Goal: Information Seeking & Learning: Learn about a topic

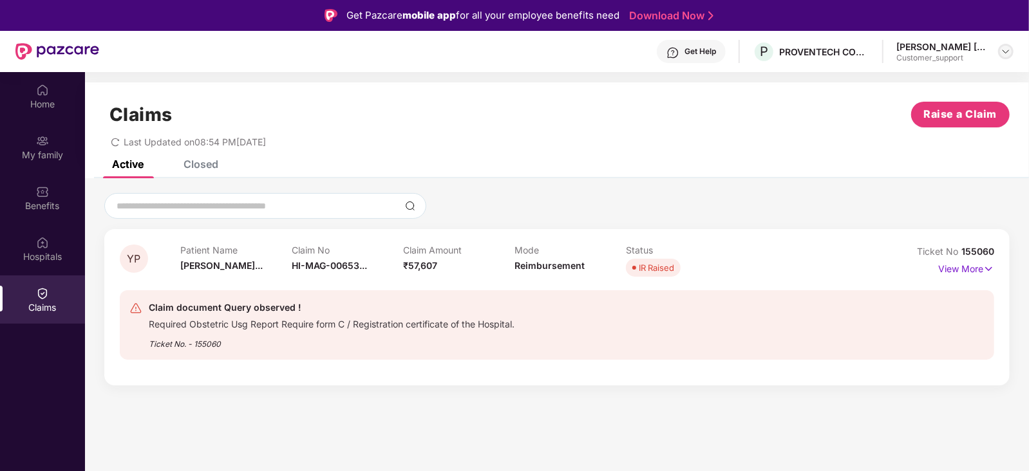
click at [1007, 52] on img at bounding box center [1005, 51] width 10 height 10
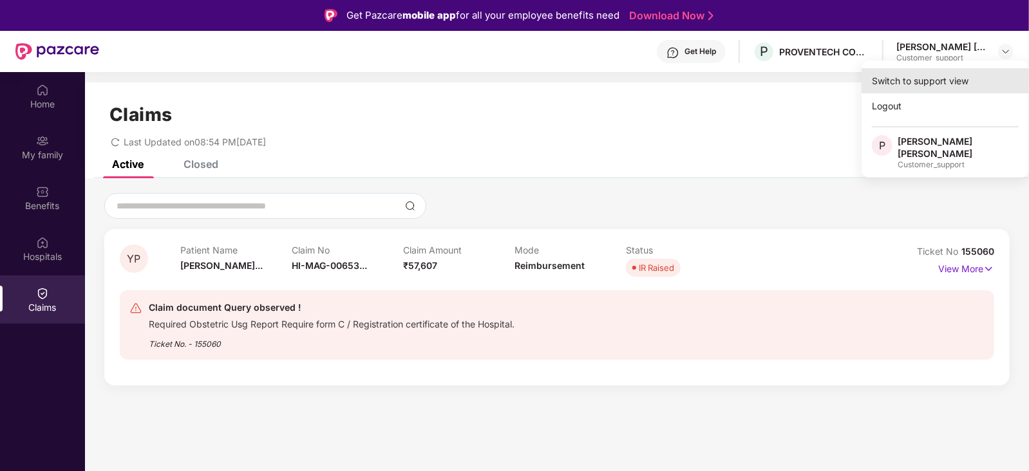
click at [943, 75] on div "Switch to support view" at bounding box center [944, 80] width 167 height 25
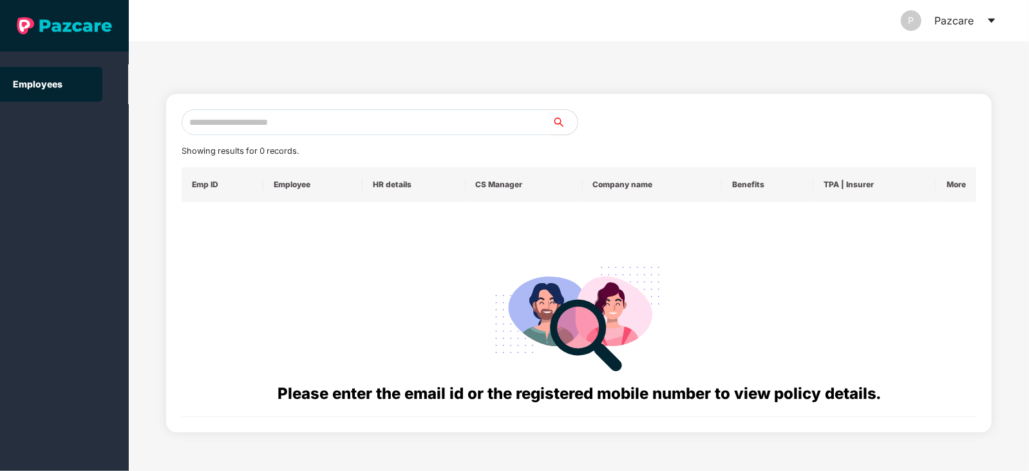
click at [457, 124] on input "text" at bounding box center [367, 122] width 370 height 26
paste input "**********"
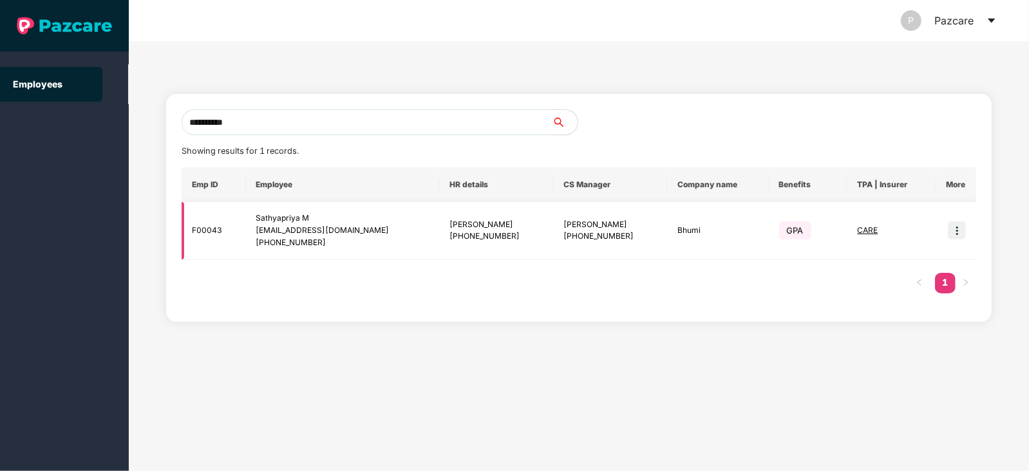
type input "**********"
click at [952, 226] on img at bounding box center [956, 230] width 18 height 18
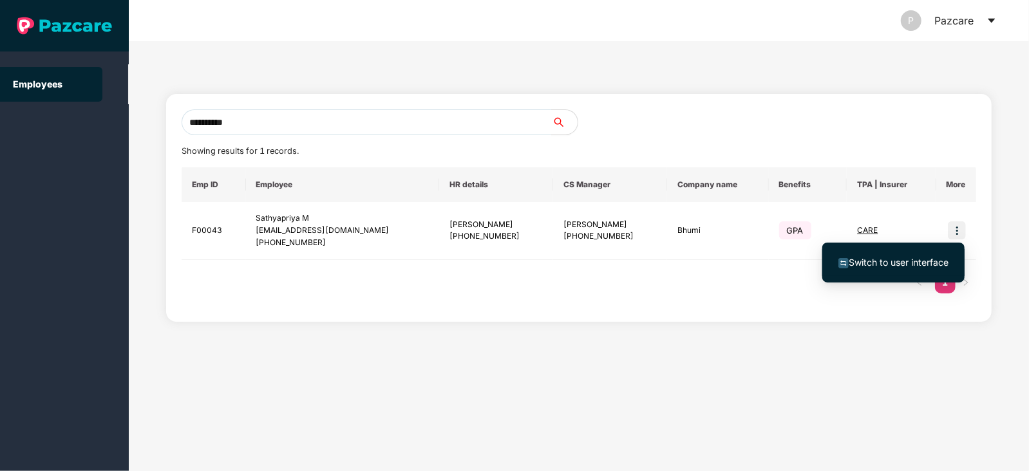
click at [891, 262] on span "Switch to user interface" at bounding box center [898, 262] width 100 height 11
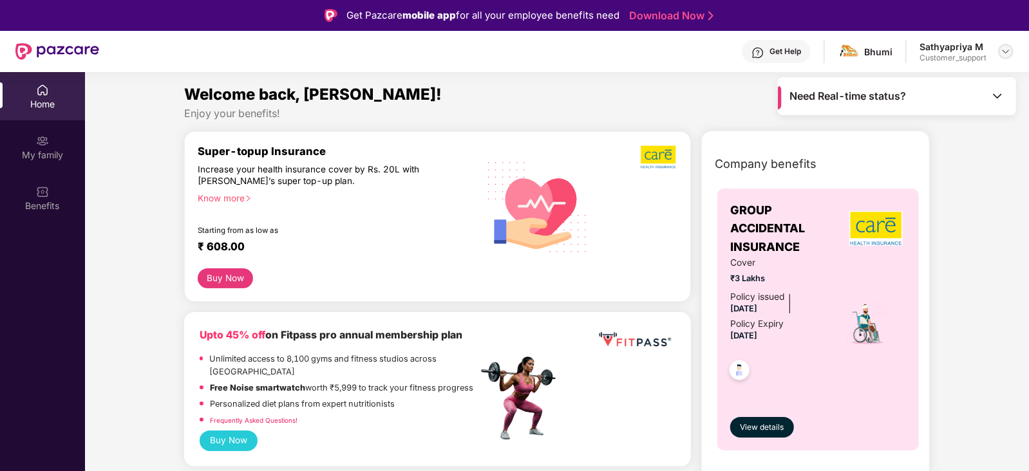
click at [1008, 54] on img at bounding box center [1005, 51] width 10 height 10
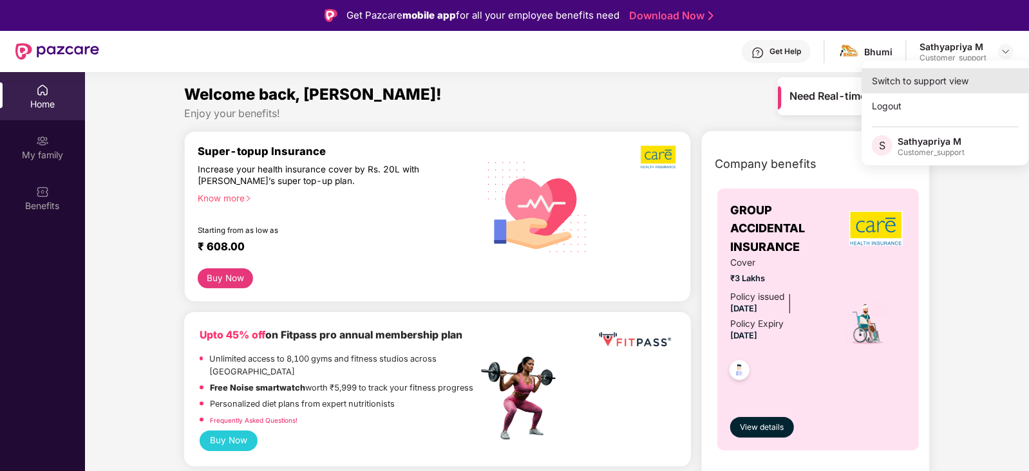
click at [950, 77] on div "Switch to support view" at bounding box center [944, 80] width 167 height 25
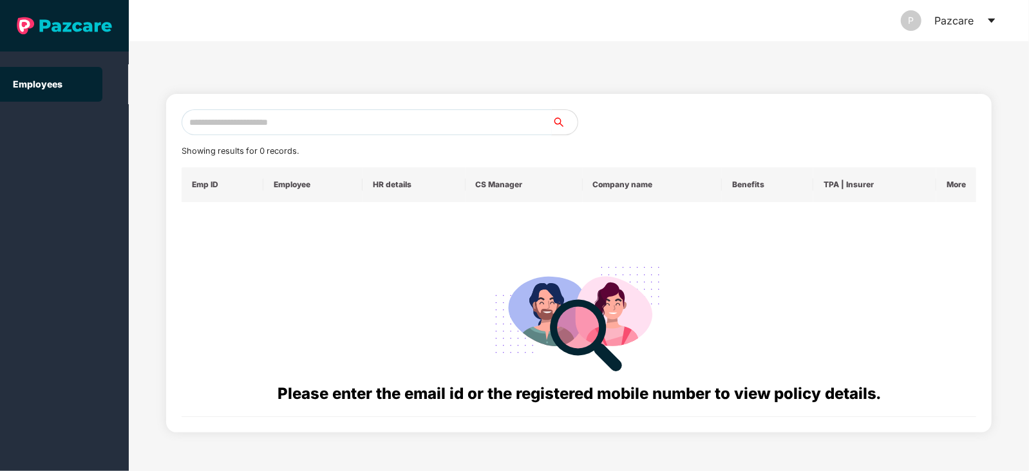
click at [489, 117] on input "text" at bounding box center [367, 122] width 370 height 26
paste input "**********"
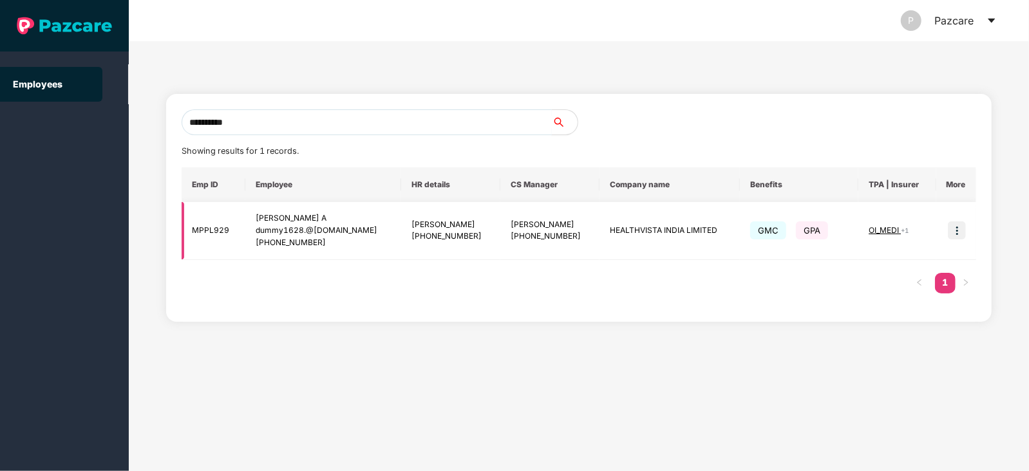
type input "**********"
click at [956, 236] on img at bounding box center [956, 230] width 18 height 18
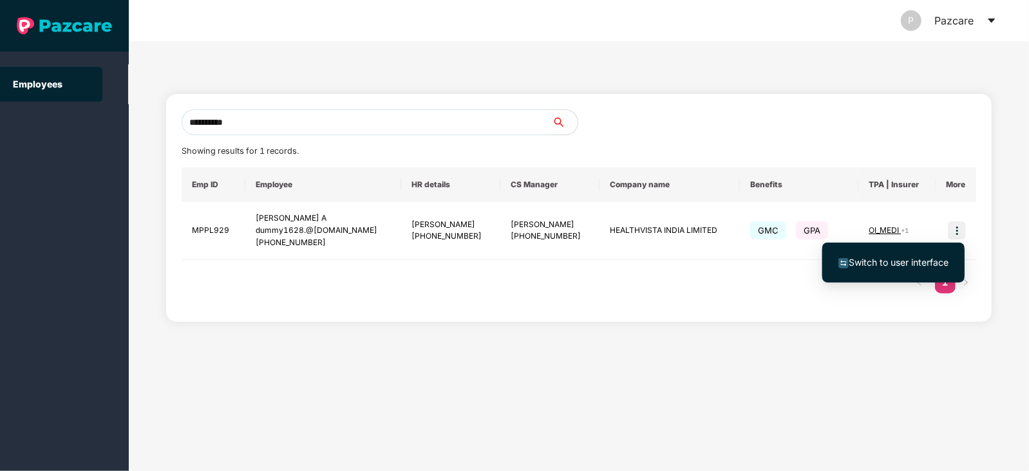
click at [885, 264] on span "Switch to user interface" at bounding box center [898, 262] width 100 height 11
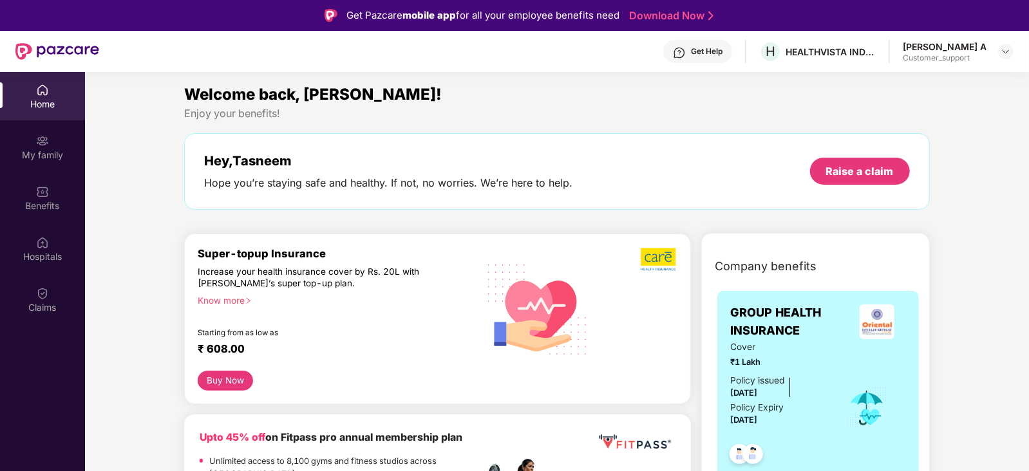
click at [41, 296] on img at bounding box center [42, 293] width 13 height 13
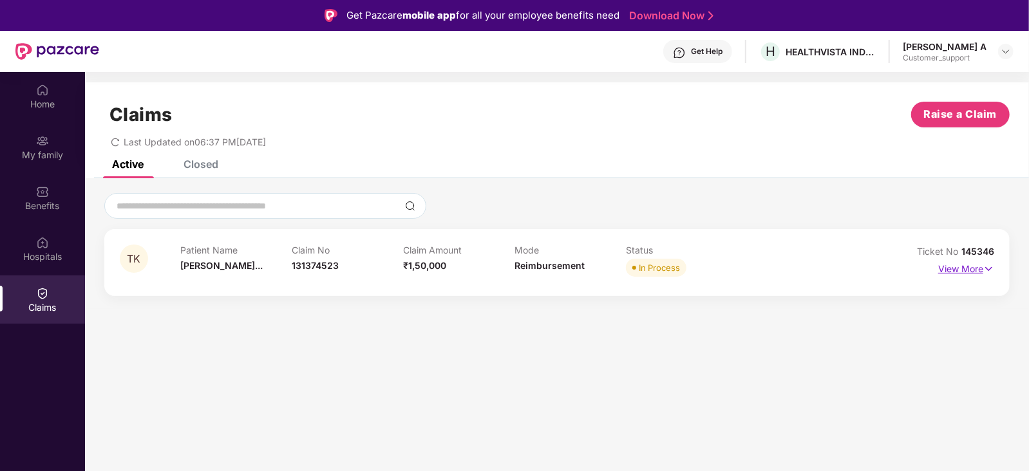
click at [980, 272] on p "View More" at bounding box center [966, 267] width 56 height 17
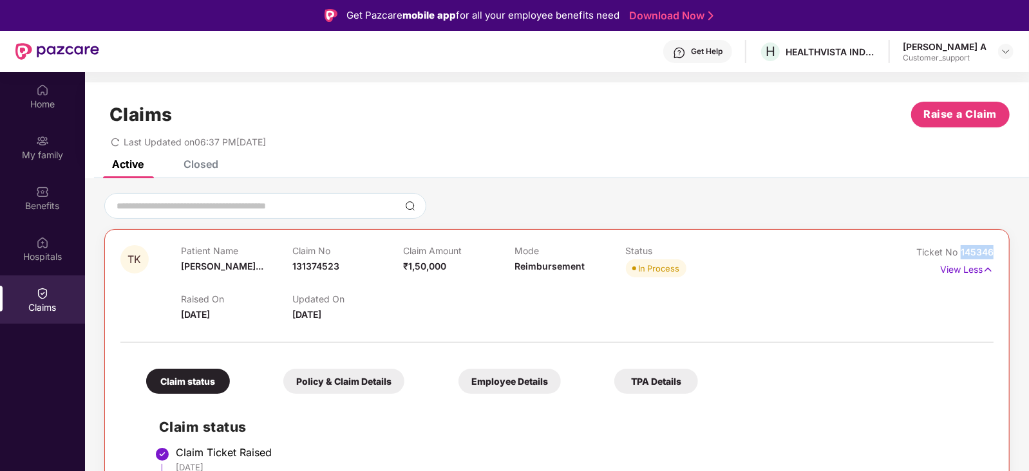
drag, startPoint x: 995, startPoint y: 250, endPoint x: 959, endPoint y: 252, distance: 36.1
copy span "145346"
click at [1005, 46] on img at bounding box center [1005, 51] width 10 height 10
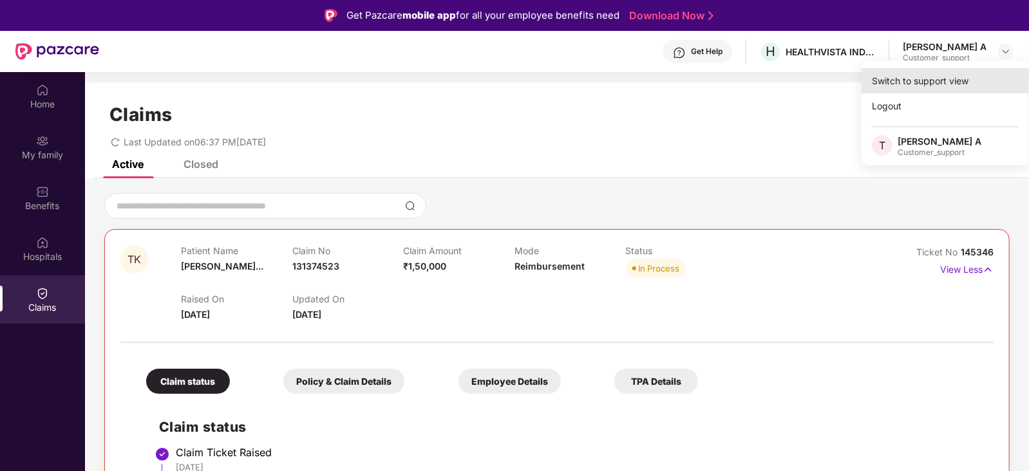
click at [951, 85] on div "Switch to support view" at bounding box center [944, 80] width 167 height 25
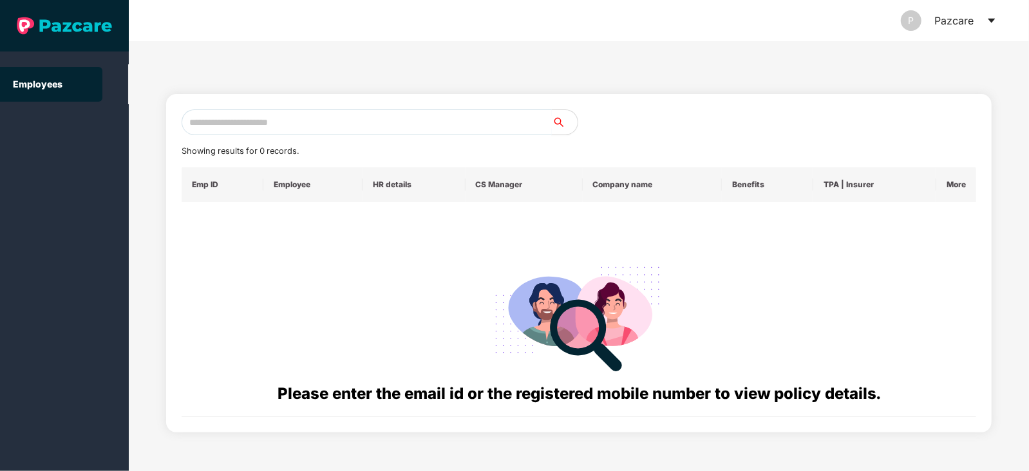
click at [407, 126] on input "text" at bounding box center [367, 122] width 370 height 26
paste input "**********"
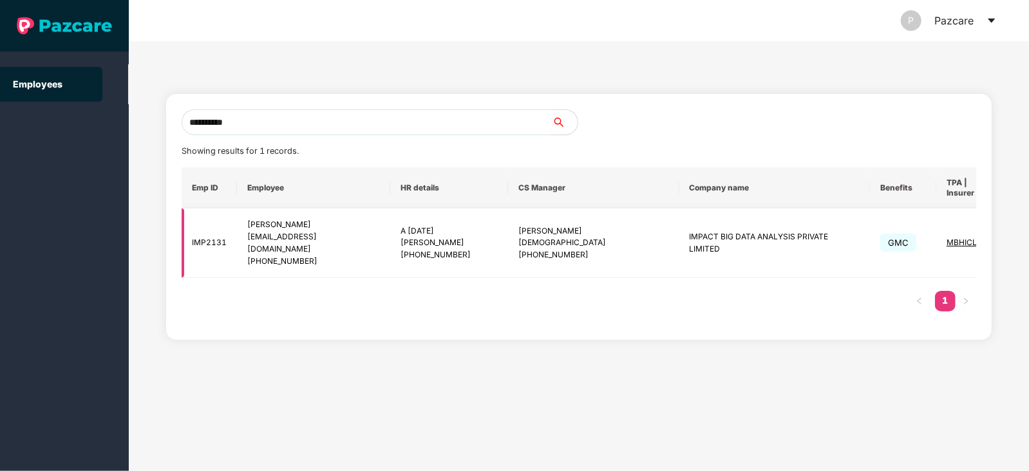
type input "**********"
click at [1021, 234] on img at bounding box center [1030, 243] width 18 height 18
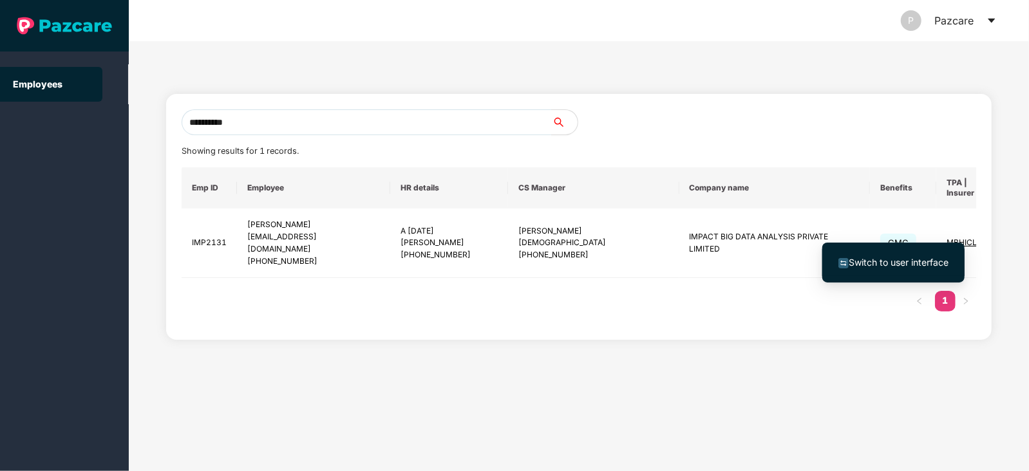
click at [902, 258] on span "Switch to user interface" at bounding box center [898, 262] width 100 height 11
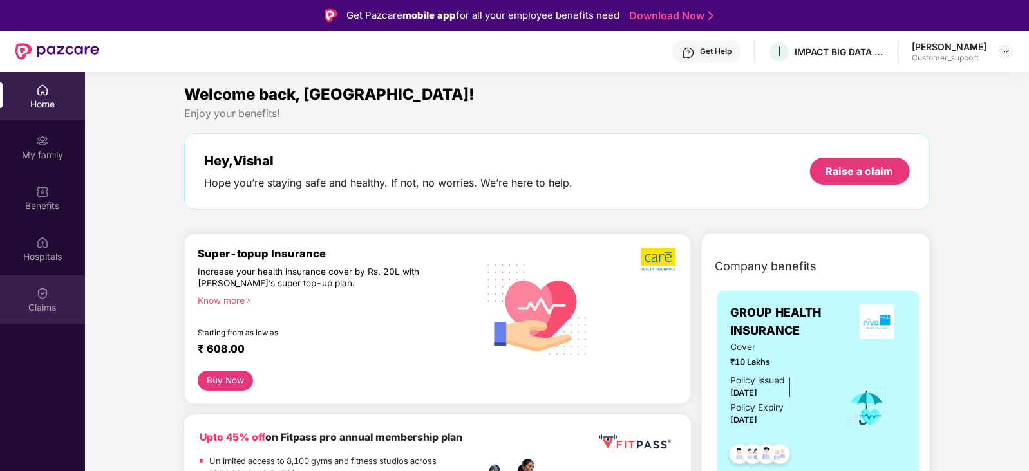
click at [49, 297] on div "Claims" at bounding box center [42, 299] width 85 height 48
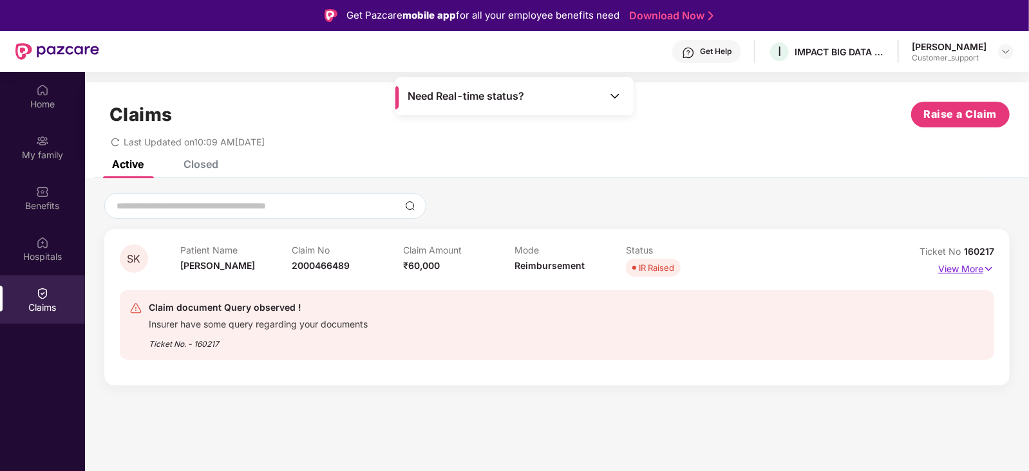
click at [969, 274] on p "View More" at bounding box center [966, 267] width 56 height 17
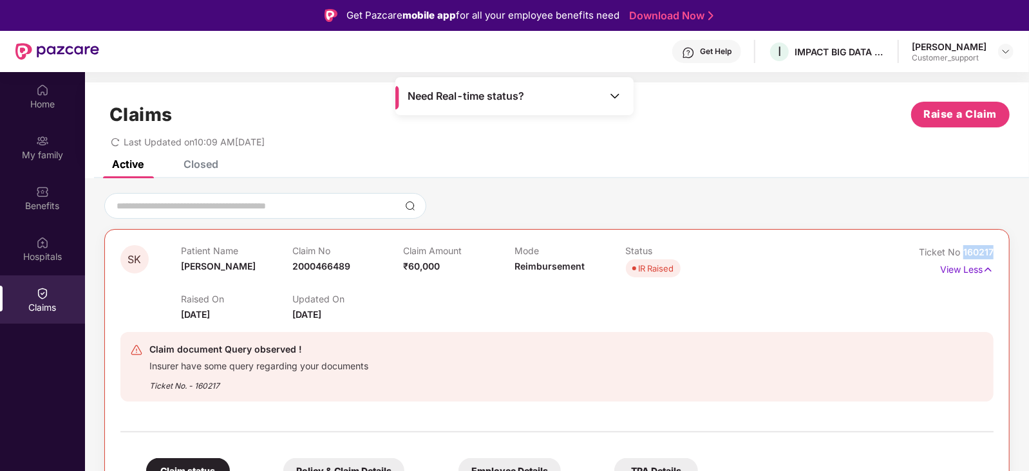
drag, startPoint x: 993, startPoint y: 248, endPoint x: 963, endPoint y: 256, distance: 31.1
copy span "160217"
click at [1008, 53] on img at bounding box center [1005, 51] width 10 height 10
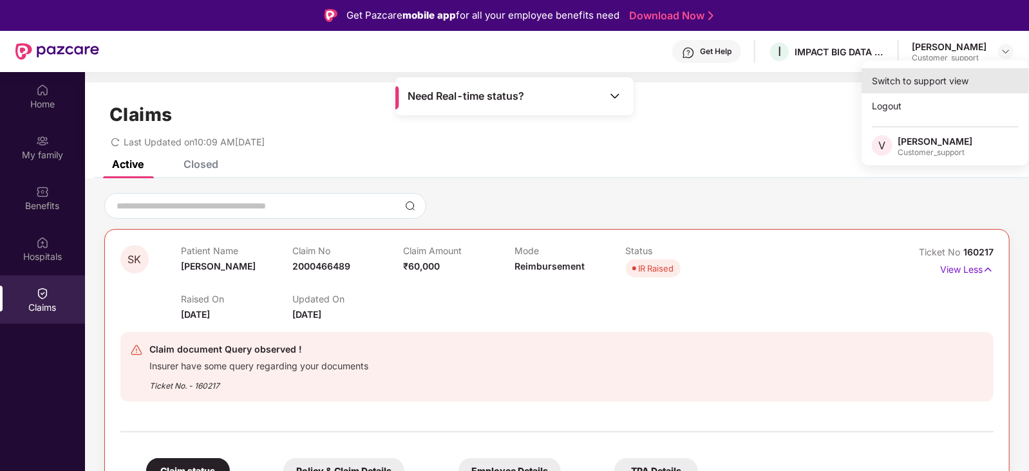
click at [959, 74] on div "Switch to support view" at bounding box center [944, 80] width 167 height 25
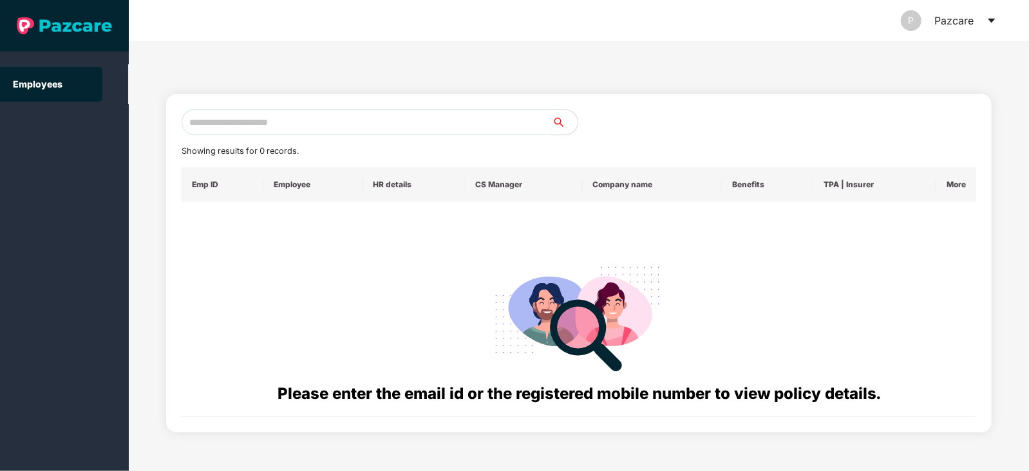
click at [266, 117] on input "text" at bounding box center [367, 122] width 370 height 26
paste input "**********"
type input "**********"
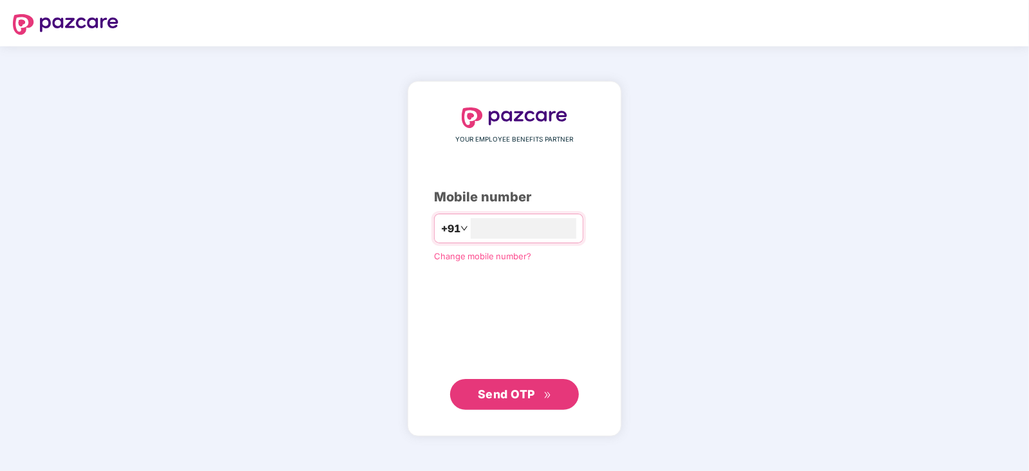
type input "**********"
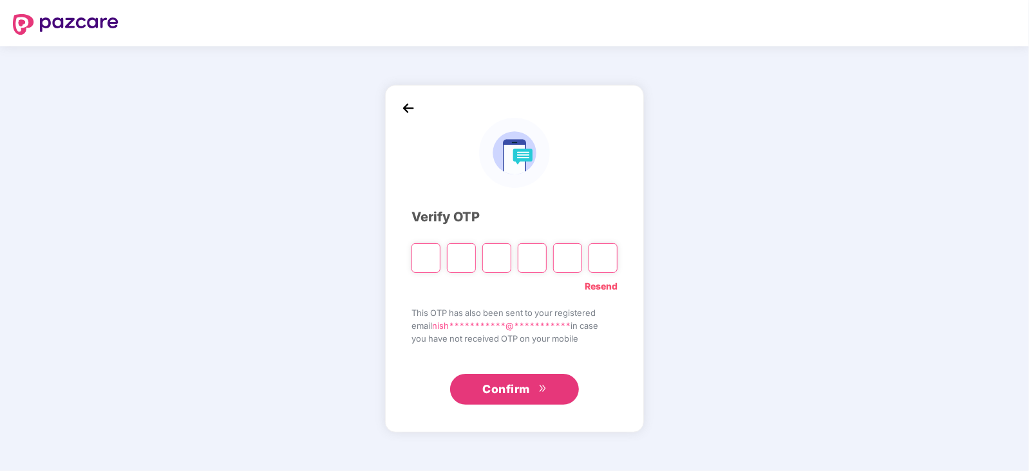
type input "*"
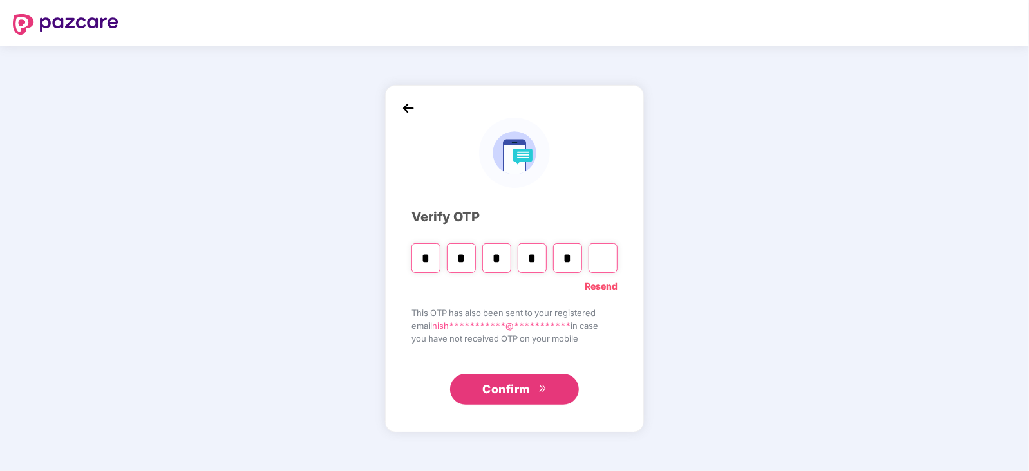
type input "*"
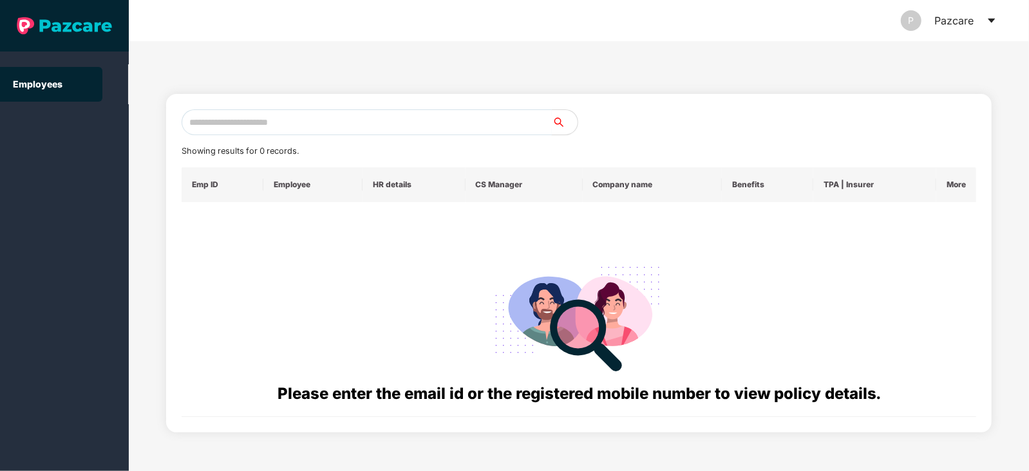
click at [311, 120] on input "text" at bounding box center [367, 122] width 370 height 26
paste input "**********"
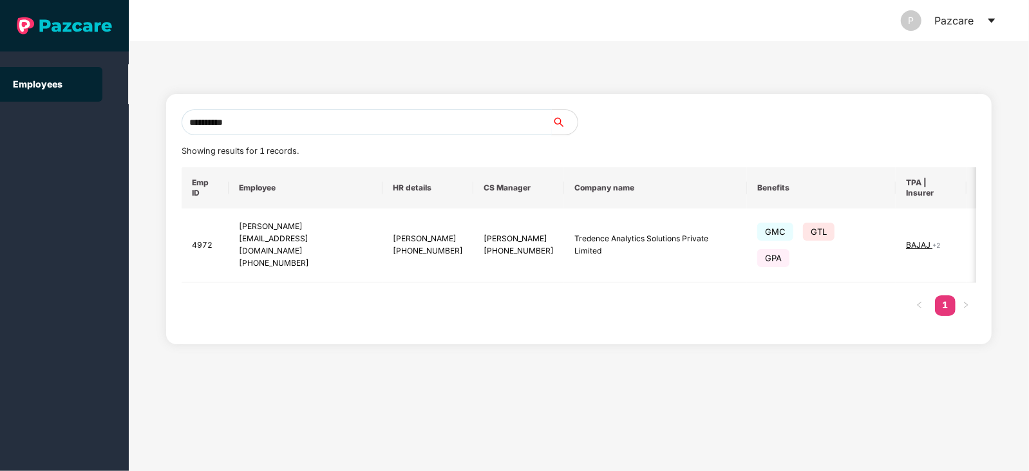
type input "**********"
click at [979, 236] on img at bounding box center [988, 245] width 18 height 18
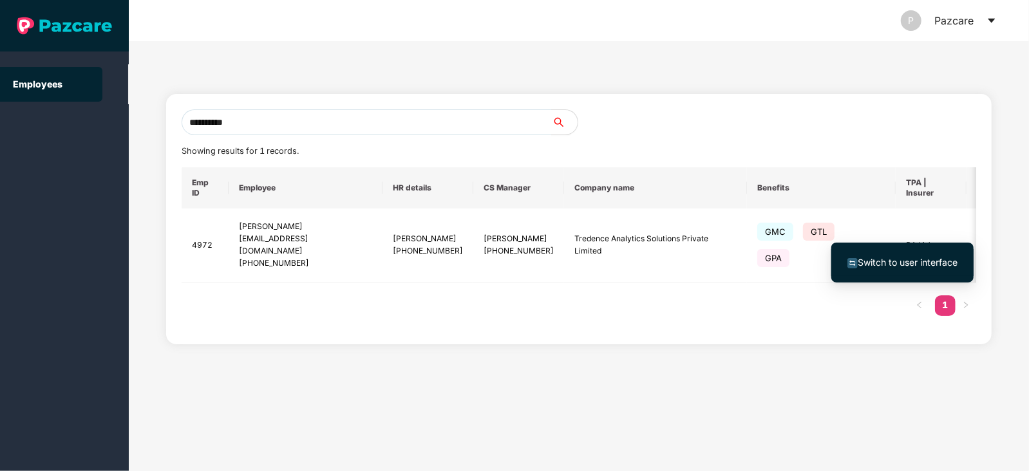
click at [896, 263] on span "Switch to user interface" at bounding box center [907, 262] width 100 height 11
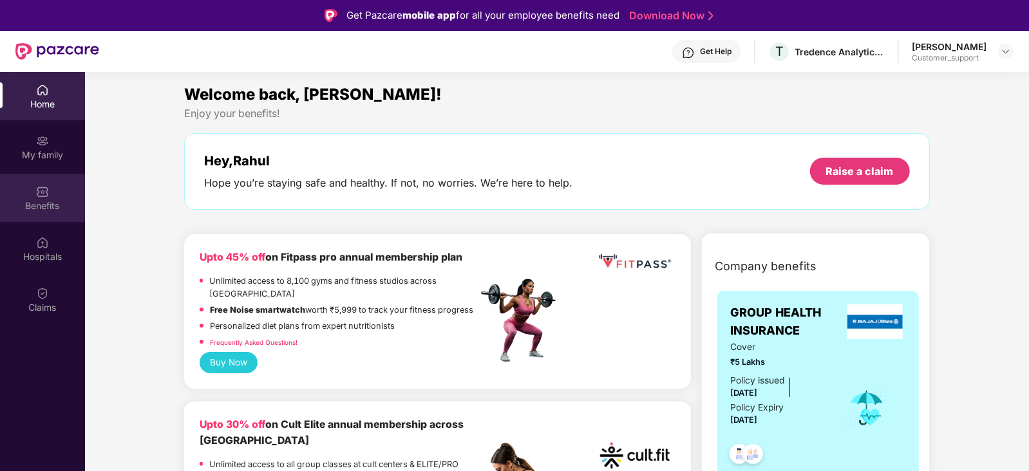
click at [31, 200] on div "Benefits" at bounding box center [42, 206] width 85 height 13
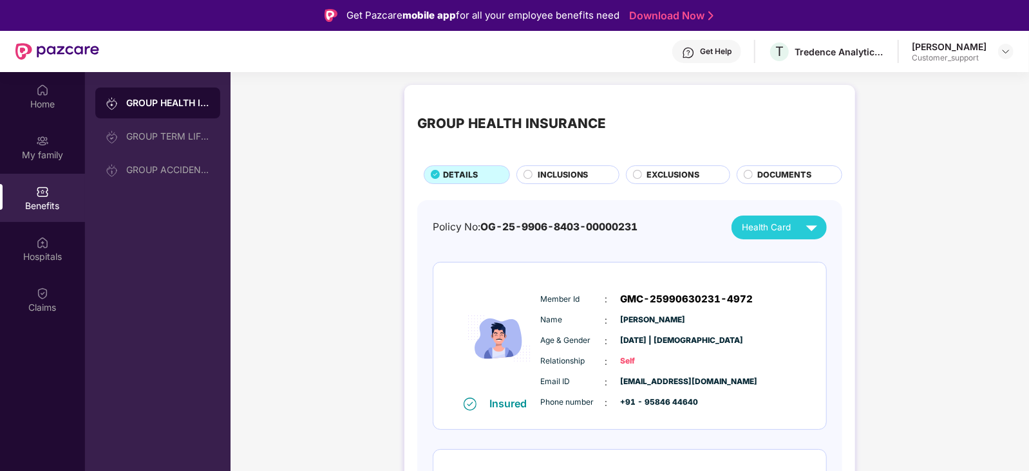
click at [560, 180] on span "INCLUSIONS" at bounding box center [562, 175] width 51 height 13
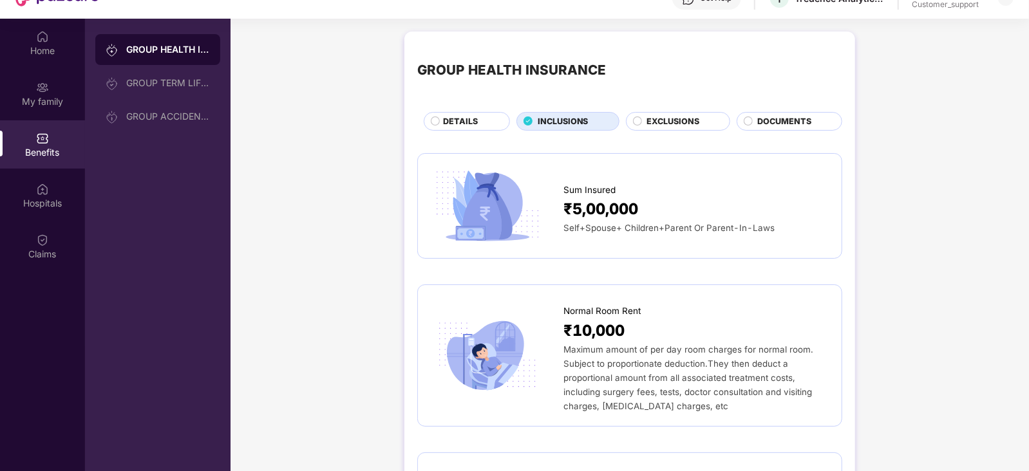
scroll to position [19, 0]
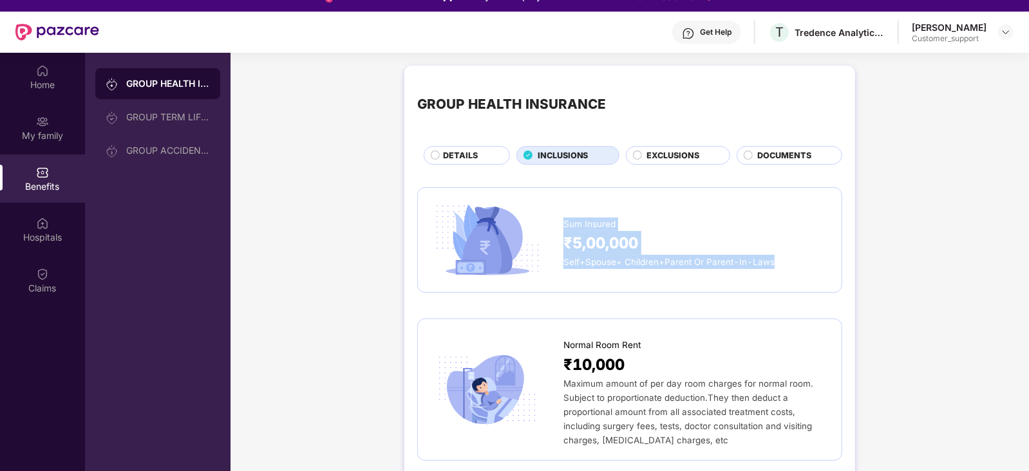
drag, startPoint x: 565, startPoint y: 222, endPoint x: 781, endPoint y: 268, distance: 221.0
click at [781, 268] on div "Sum Insured ₹5,00,000 Self+Spouse+ Children+Parent Or Parent-In-Laws" at bounding box center [695, 240] width 265 height 58
click at [781, 268] on div "Self+Spouse+ Children+Parent Or Parent-In-Laws" at bounding box center [695, 262] width 265 height 14
drag, startPoint x: 564, startPoint y: 221, endPoint x: 776, endPoint y: 259, distance: 215.3
click at [776, 259] on div "Sum Insured ₹5,00,000 Self+Spouse+ Children+Parent Or Parent-In-Laws" at bounding box center [695, 240] width 265 height 58
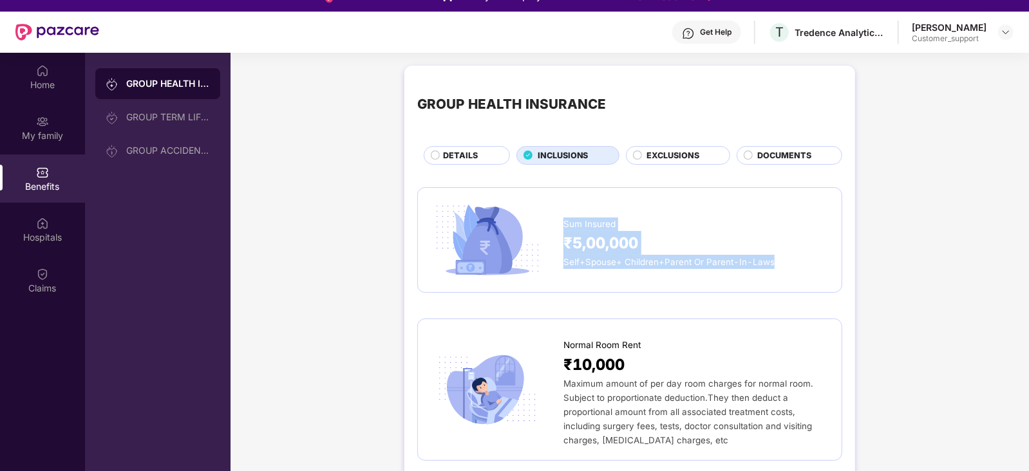
click at [776, 259] on div "Self+Spouse+ Children+Parent Or Parent-In-Laws" at bounding box center [695, 262] width 265 height 14
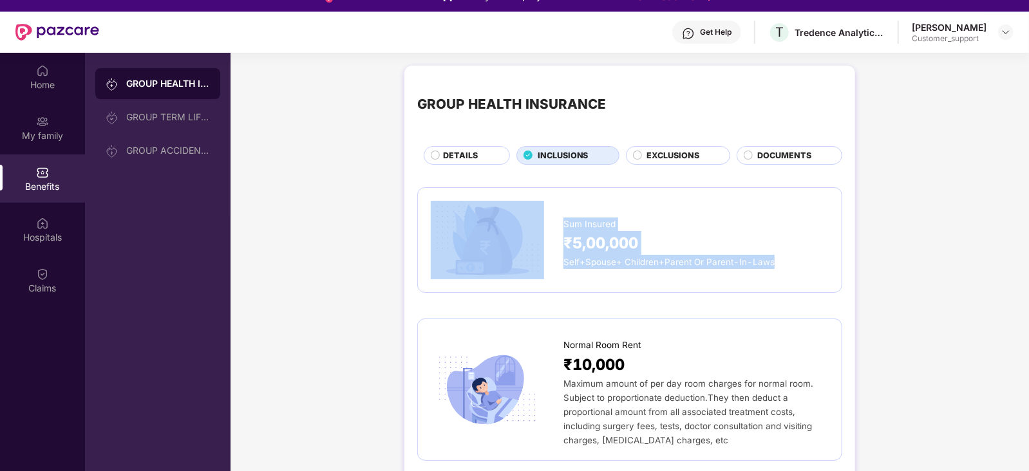
drag, startPoint x: 771, startPoint y: 263, endPoint x: 545, endPoint y: 247, distance: 227.1
click at [545, 247] on div "Sum Insured ₹5,00,000 Self+Spouse+ Children+Parent Or Parent-In-Laws" at bounding box center [630, 240] width 398 height 79
click at [545, 247] on div at bounding box center [497, 240] width 133 height 79
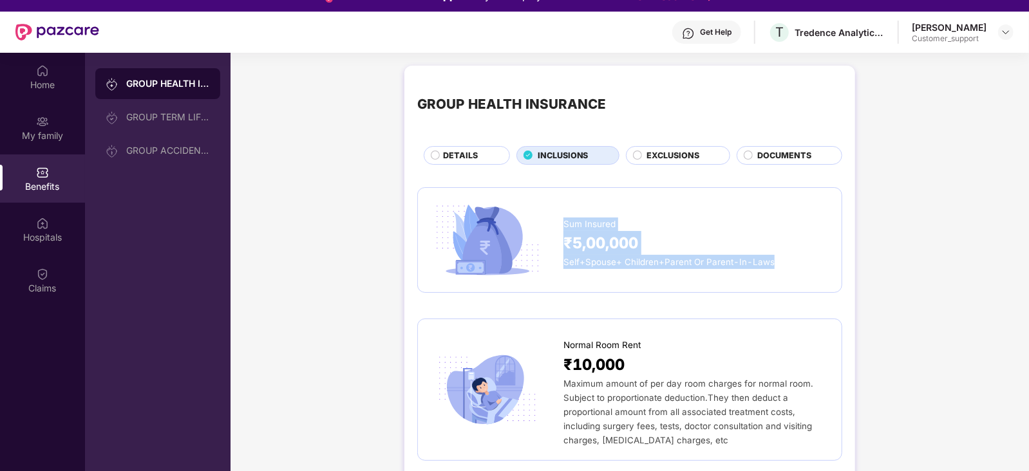
drag, startPoint x: 563, startPoint y: 222, endPoint x: 774, endPoint y: 271, distance: 216.7
click at [774, 271] on div "Sum Insured ₹5,00,000 Self+Spouse+ Children+Parent Or Parent-In-Laws" at bounding box center [630, 240] width 398 height 79
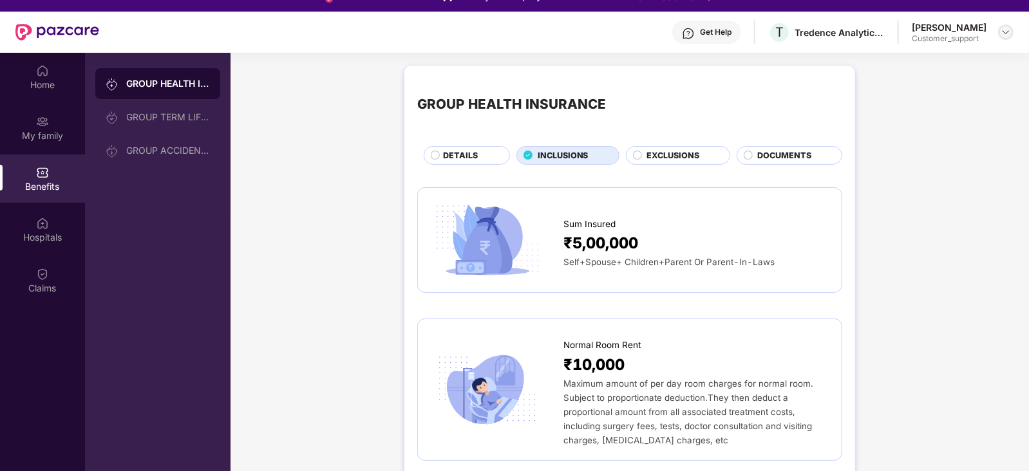
click at [1007, 34] on img at bounding box center [1005, 32] width 10 height 10
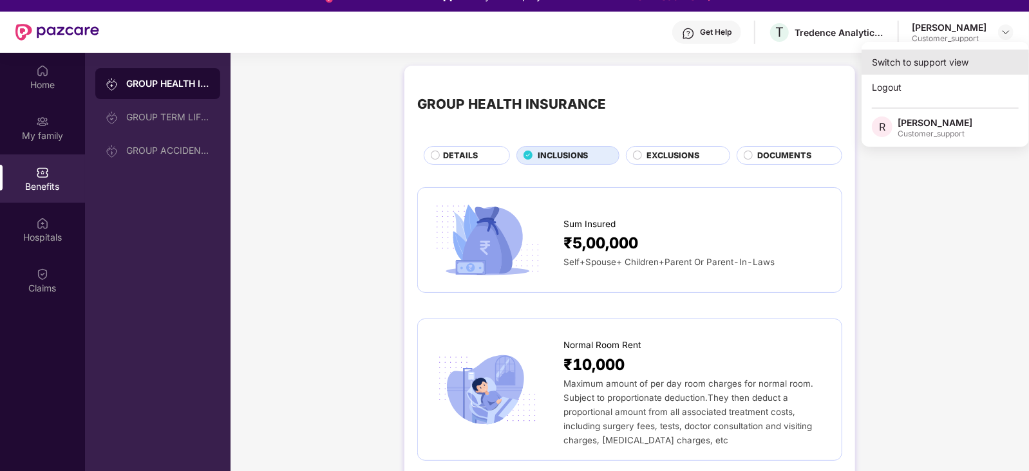
click at [960, 55] on div "Switch to support view" at bounding box center [944, 62] width 167 height 25
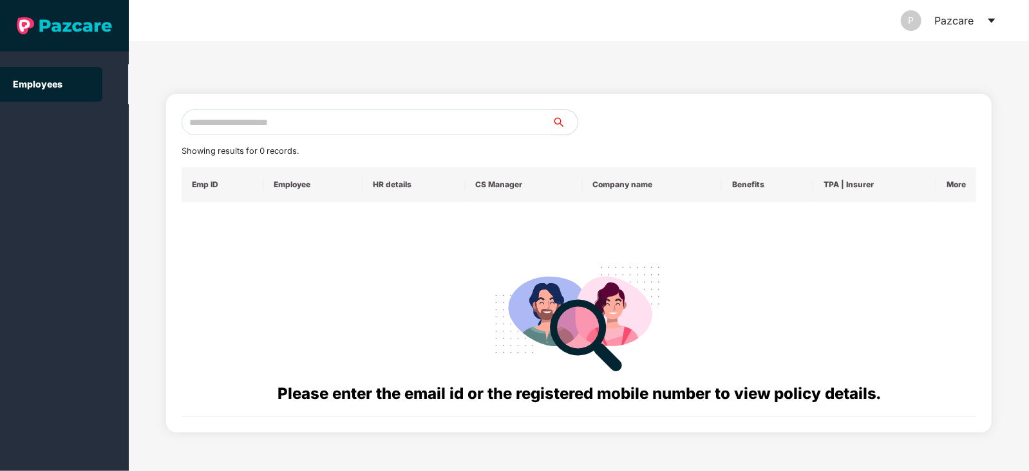
click at [360, 127] on input "text" at bounding box center [367, 122] width 370 height 26
paste input "**********"
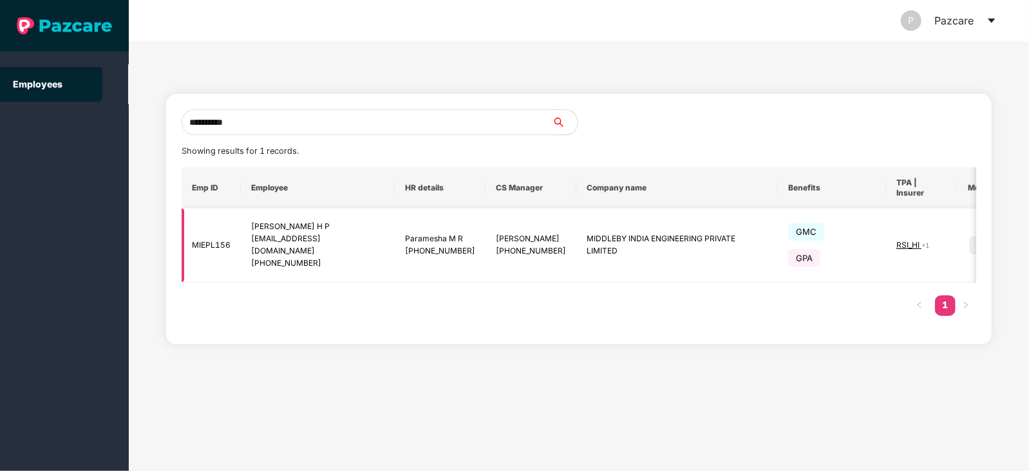
scroll to position [0, 19]
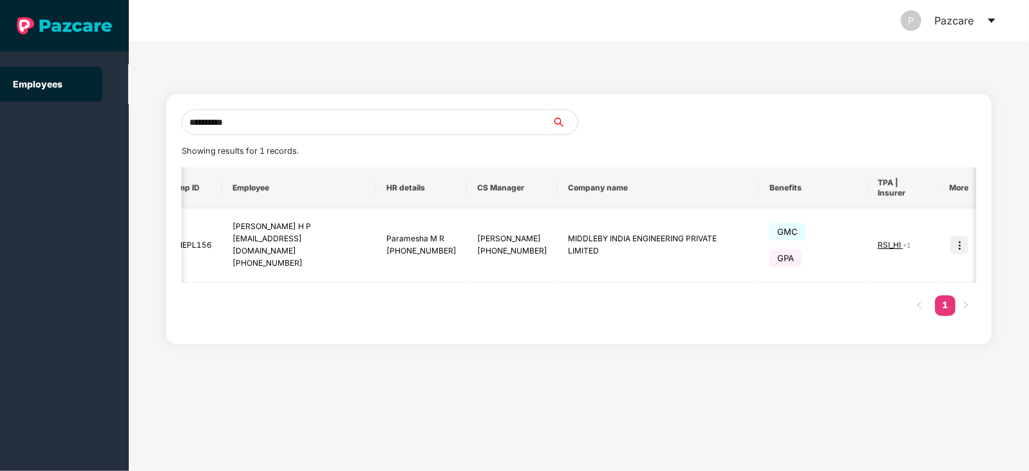
type input "**********"
click at [957, 243] on img at bounding box center [959, 245] width 18 height 18
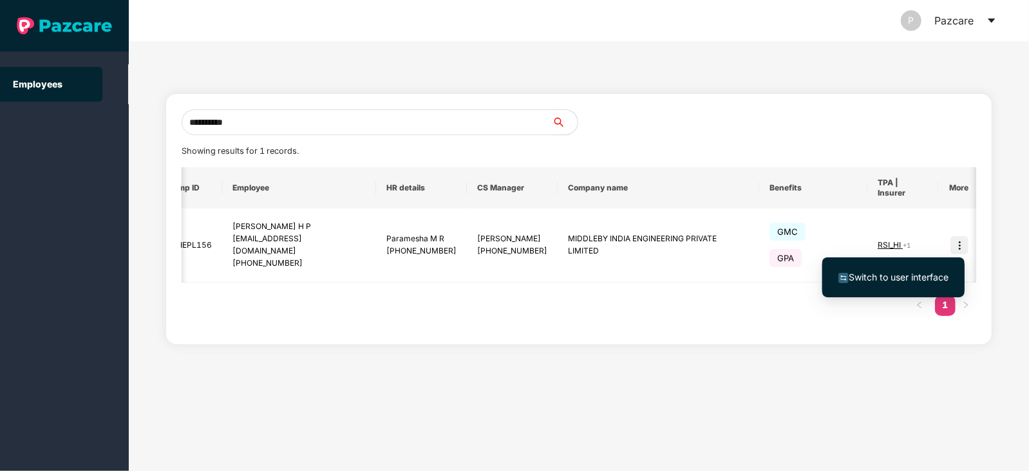
click at [895, 272] on span "Switch to user interface" at bounding box center [898, 277] width 100 height 11
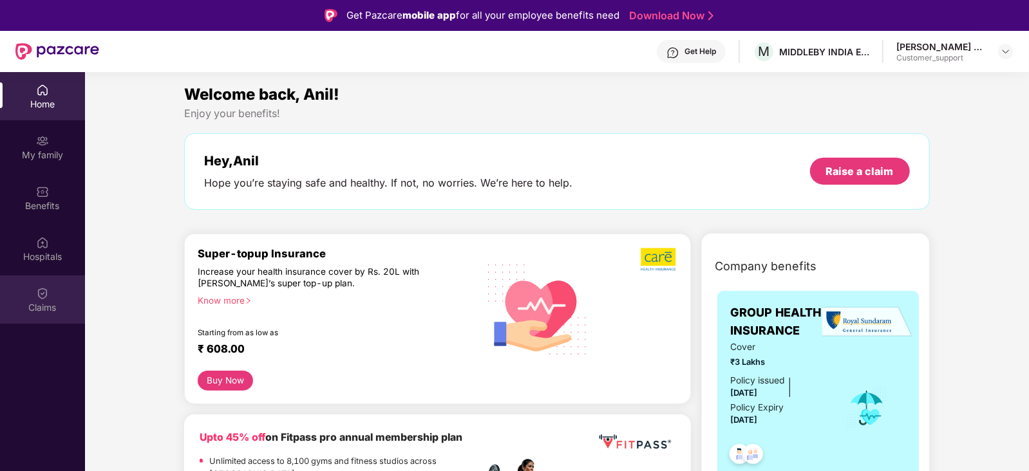
click at [49, 301] on div "Claims" at bounding box center [42, 307] width 85 height 13
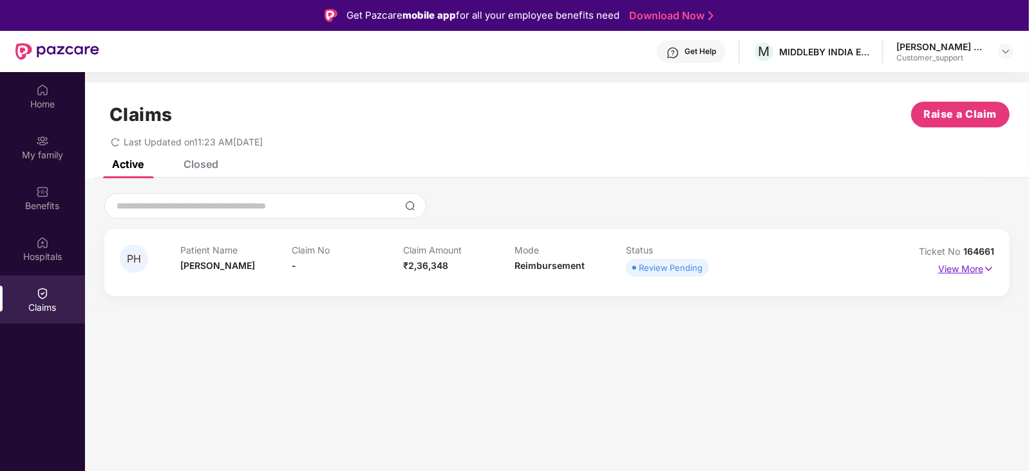
click at [981, 268] on p "View More" at bounding box center [966, 267] width 56 height 17
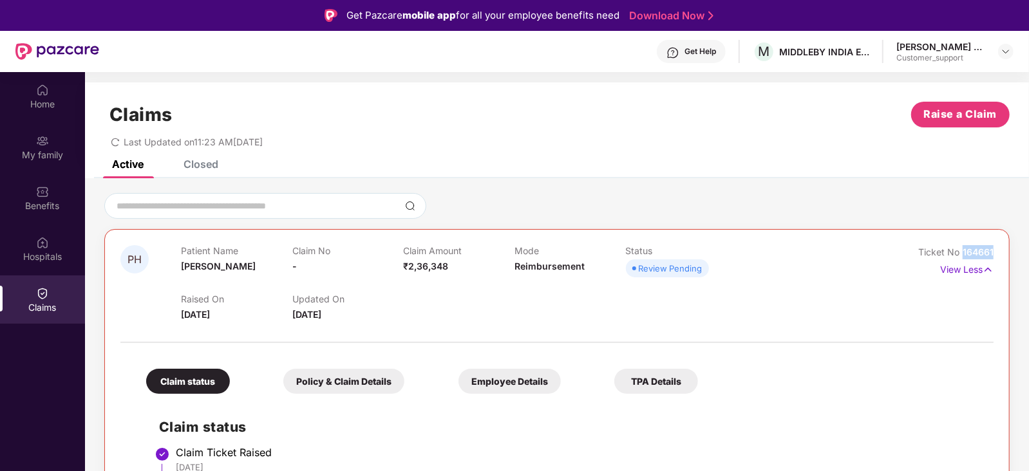
drag, startPoint x: 996, startPoint y: 252, endPoint x: 960, endPoint y: 255, distance: 36.1
click at [960, 255] on div "PH Patient Name Prakash H S Claim No - Claim Amount ₹2,36,348 Mode Reimbursemen…" at bounding box center [556, 422] width 905 height 387
click at [960, 255] on span "Ticket No" at bounding box center [940, 252] width 44 height 11
copy span "164661"
drag, startPoint x: 994, startPoint y: 250, endPoint x: 956, endPoint y: 256, distance: 39.0
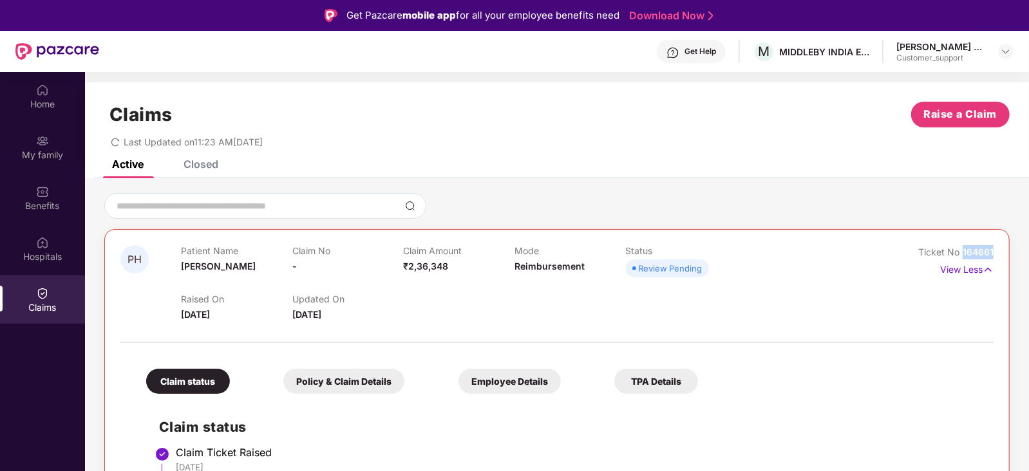
click at [956, 256] on div "PH Patient Name Prakash H S Claim No - Claim Amount ₹2,36,348 Mode Reimbursemen…" at bounding box center [556, 422] width 905 height 387
copy span "164661"
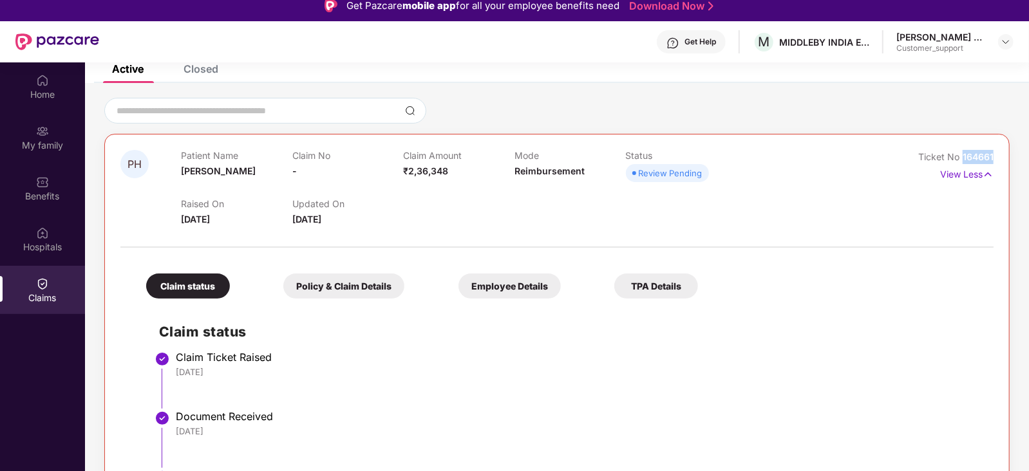
scroll to position [0, 0]
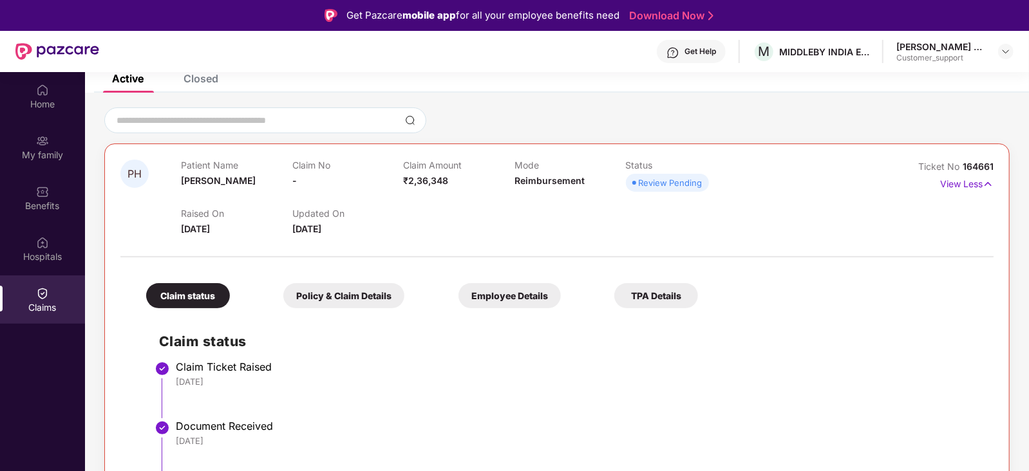
click at [506, 252] on div at bounding box center [556, 250] width 873 height 27
drag, startPoint x: 401, startPoint y: 181, endPoint x: 456, endPoint y: 184, distance: 54.8
click at [456, 184] on div "Patient Name Prakash H S Claim No - Claim Amount ₹2,36,348 Mode Reimbursement S…" at bounding box center [514, 177] width 667 height 35
click at [456, 184] on div "Claim Amount ₹2,36,348" at bounding box center [458, 177] width 111 height 35
drag, startPoint x: 452, startPoint y: 181, endPoint x: 403, endPoint y: 185, distance: 49.7
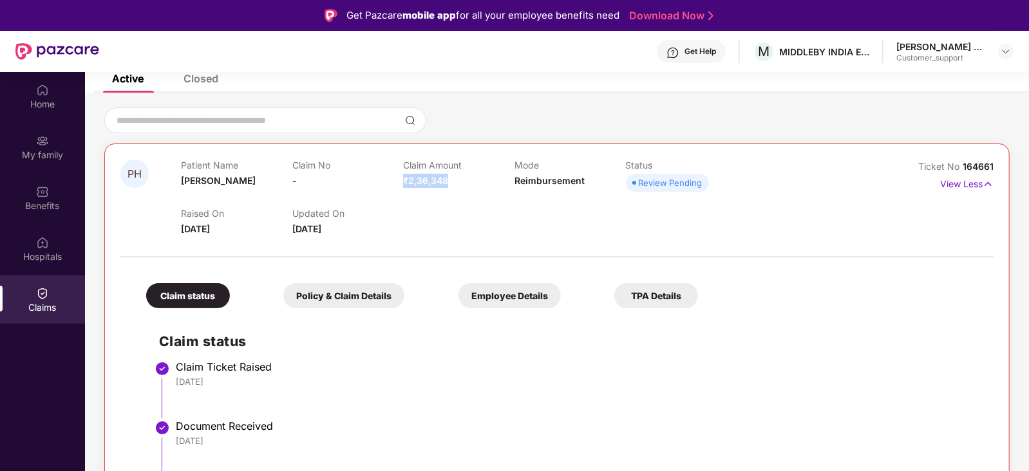
click at [403, 185] on div "Claim Amount ₹2,36,348" at bounding box center [458, 177] width 111 height 35
click at [403, 185] on span "₹2,36,348" at bounding box center [425, 180] width 45 height 11
drag, startPoint x: 403, startPoint y: 180, endPoint x: 447, endPoint y: 183, distance: 44.5
click at [447, 183] on div "Claim Amount ₹2,36,348" at bounding box center [458, 177] width 111 height 35
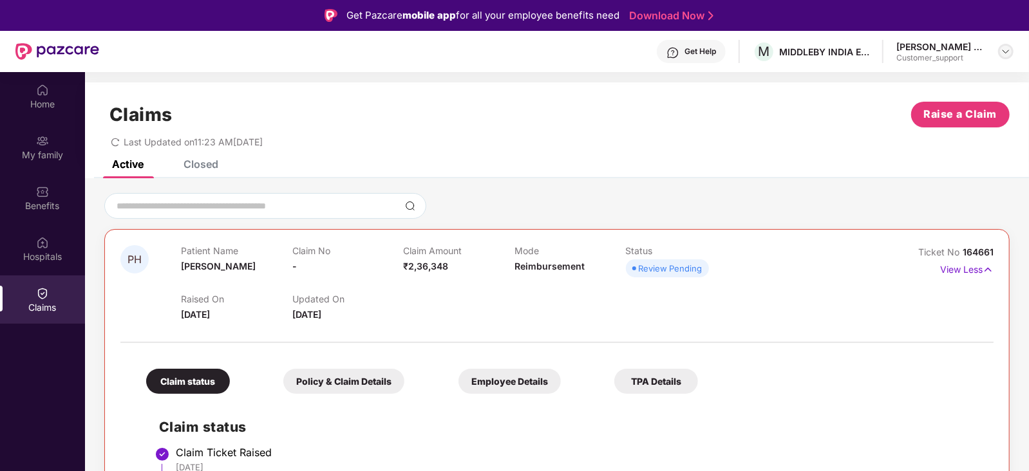
click at [1005, 53] on img at bounding box center [1005, 51] width 10 height 10
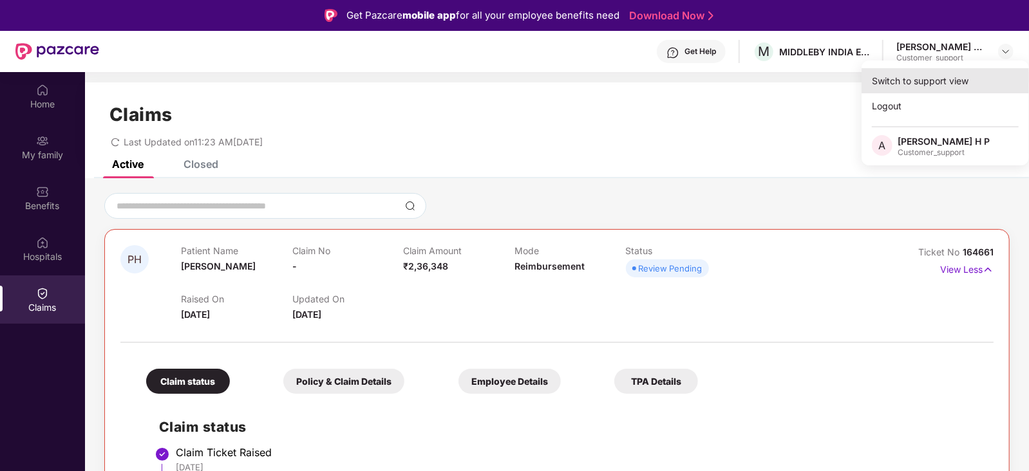
click at [943, 75] on div "Switch to support view" at bounding box center [944, 80] width 167 height 25
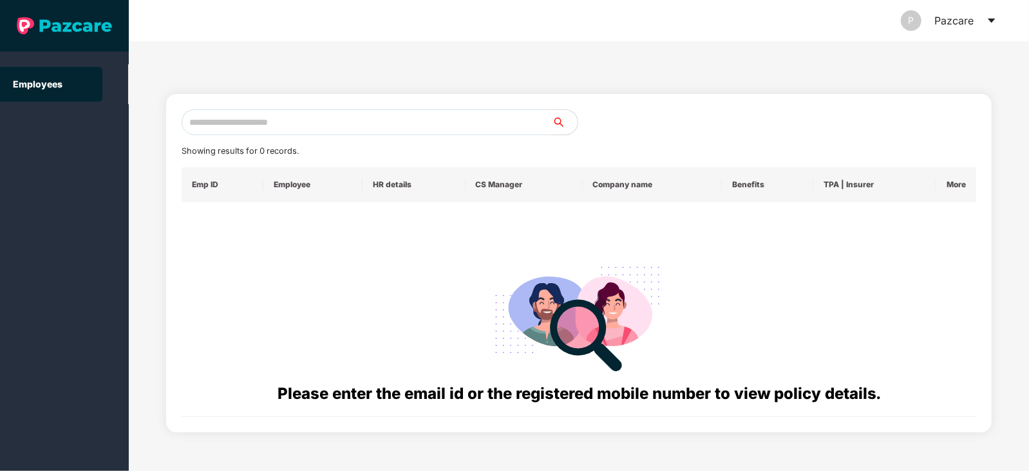
click at [434, 122] on input "text" at bounding box center [367, 122] width 370 height 26
paste input "**********"
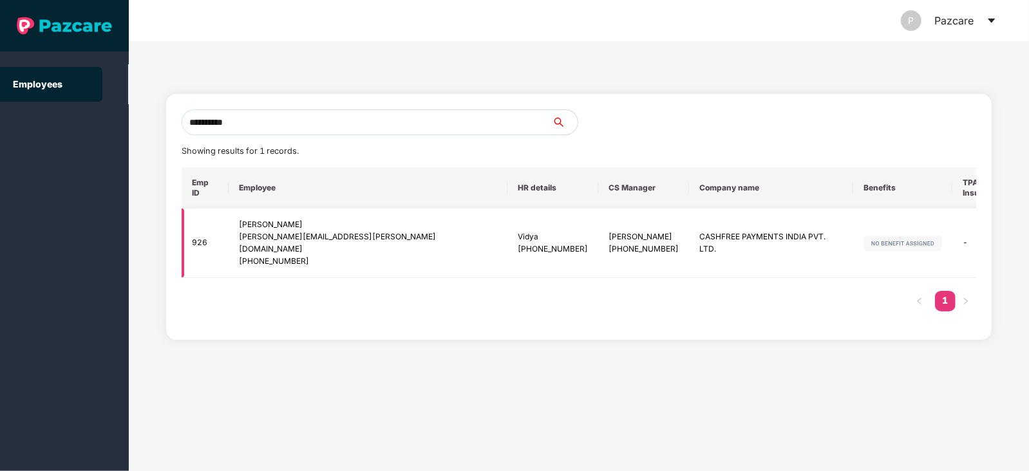
type input "**********"
click at [1028, 234] on img at bounding box center [1047, 243] width 18 height 18
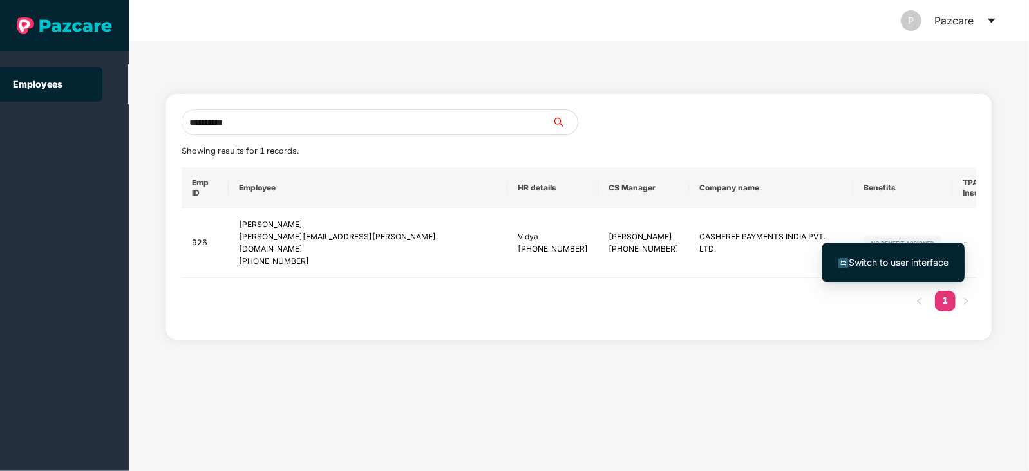
click at [885, 262] on span "Switch to user interface" at bounding box center [898, 262] width 100 height 11
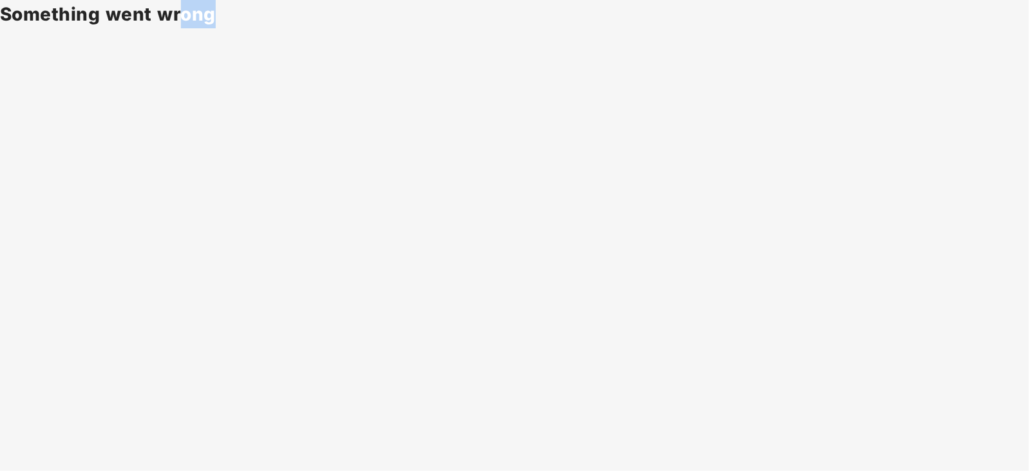
drag, startPoint x: 223, startPoint y: 22, endPoint x: 225, endPoint y: -60, distance: 81.8
click at [225, 0] on html "Something went wrong" at bounding box center [514, 235] width 1029 height 471
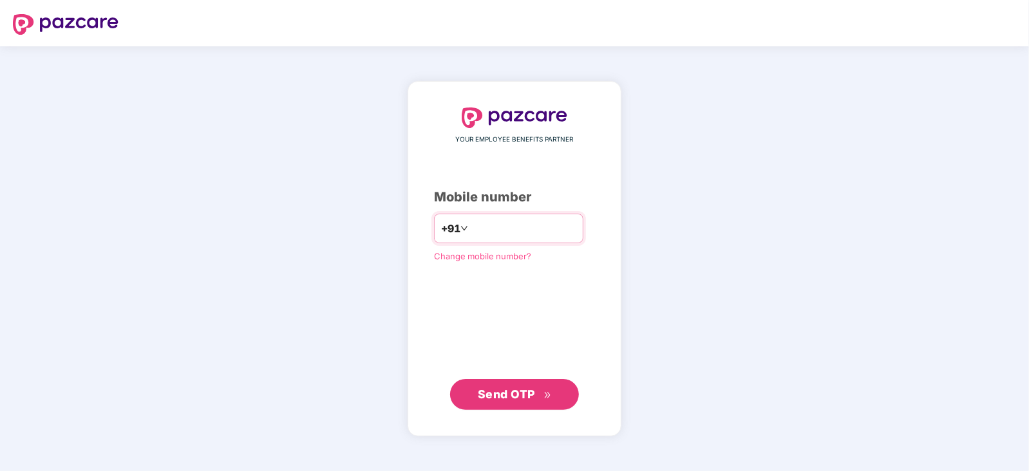
type input "**********"
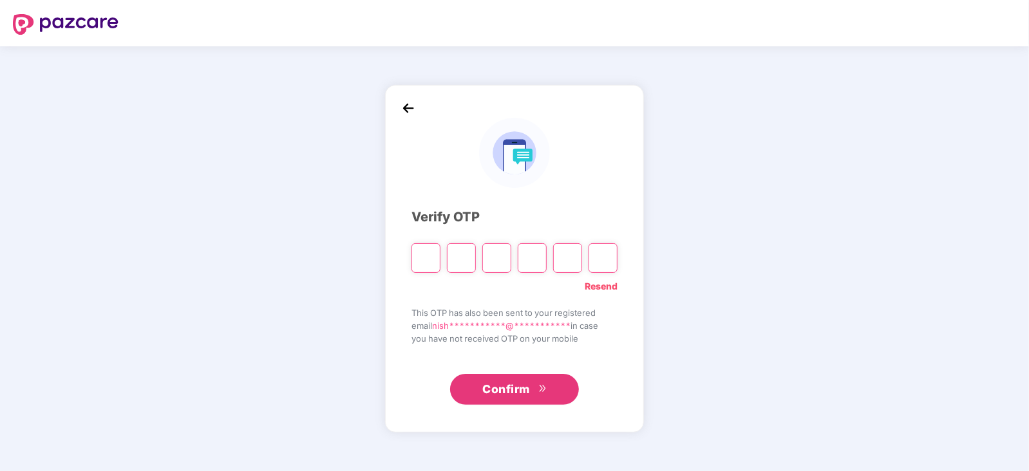
type input "*"
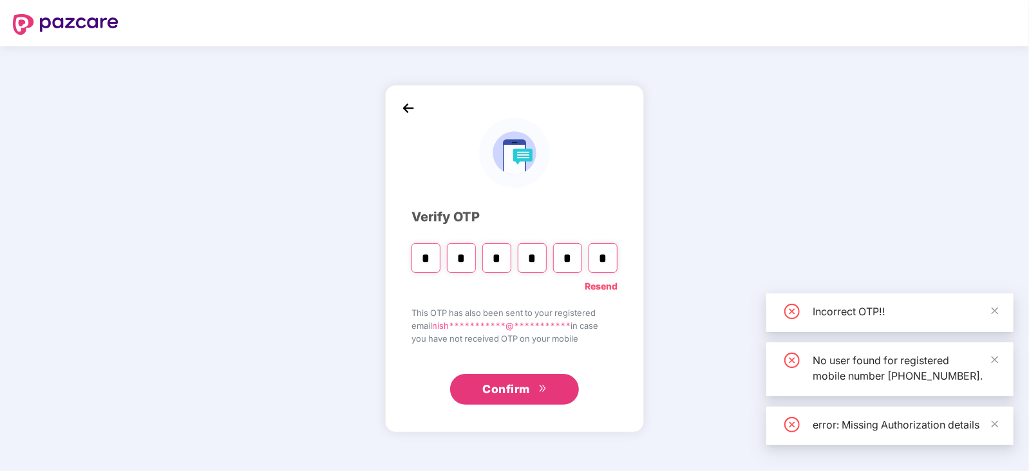
type input "*"
click at [503, 384] on span "Confirm" at bounding box center [506, 389] width 48 height 18
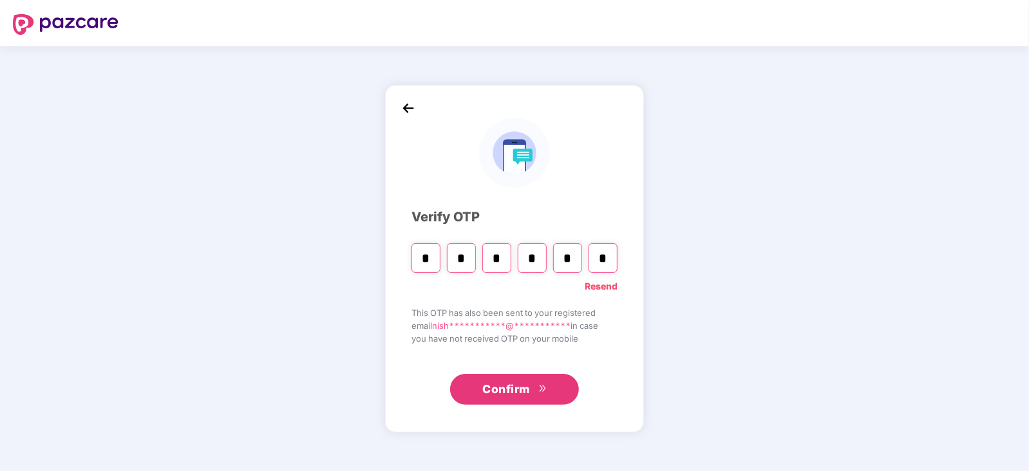
click at [606, 288] on link "Resend" at bounding box center [600, 286] width 33 height 14
click at [420, 257] on input "Please enter verification code. Digit 1" at bounding box center [425, 258] width 29 height 30
type input "*"
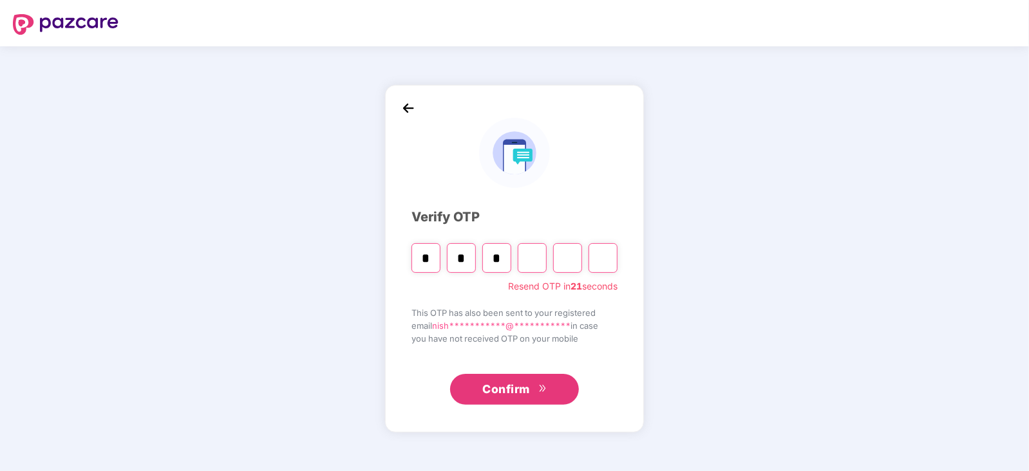
type input "*"
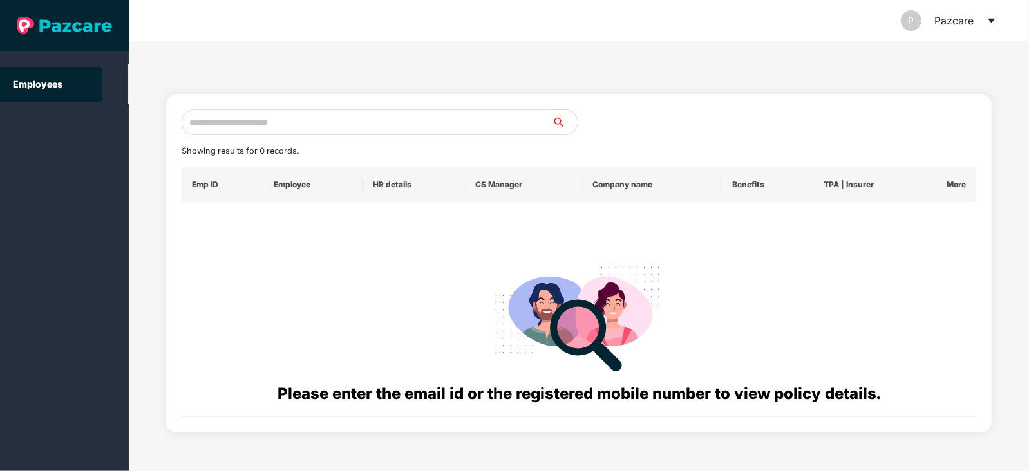
click at [270, 133] on input "text" at bounding box center [367, 122] width 370 height 26
paste input "**********"
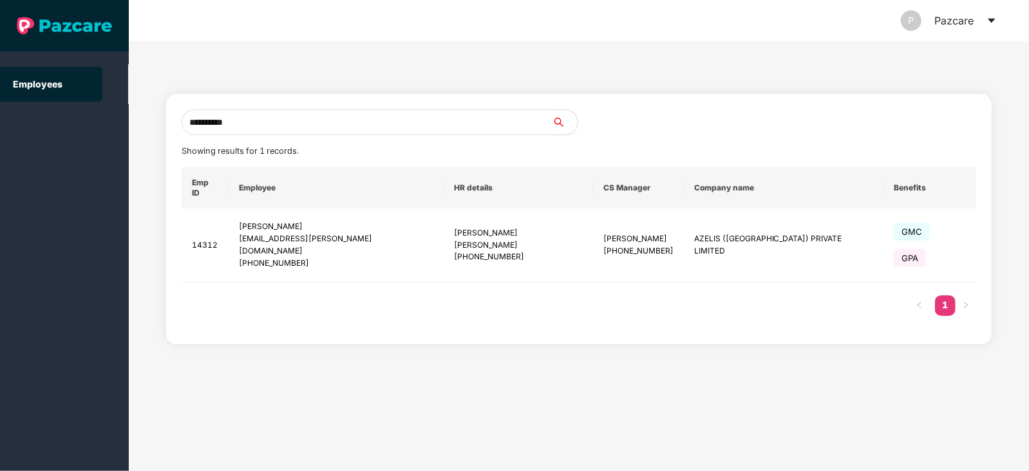
type input "**********"
drag, startPoint x: 303, startPoint y: 115, endPoint x: 151, endPoint y: 135, distance: 153.9
click at [151, 135] on div "**********" at bounding box center [579, 256] width 900 height 430
paste input "**********"
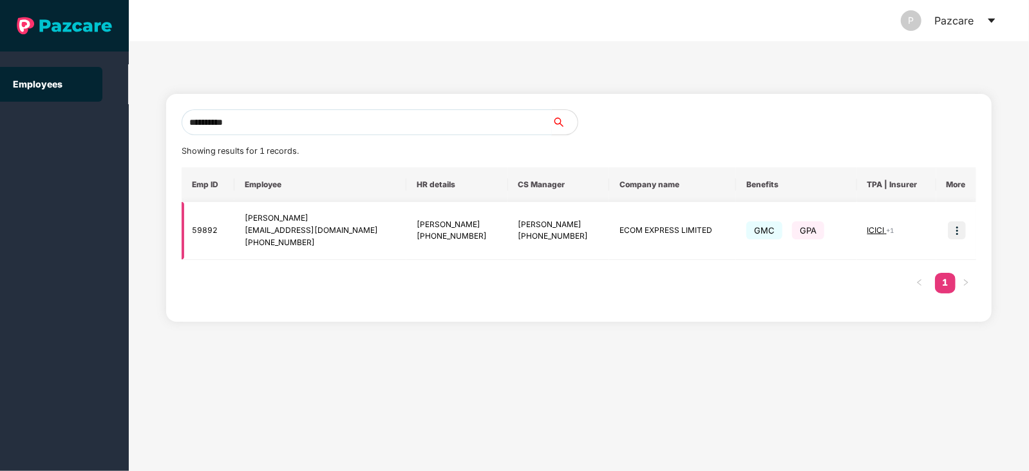
type input "**********"
click at [958, 230] on img at bounding box center [956, 230] width 18 height 18
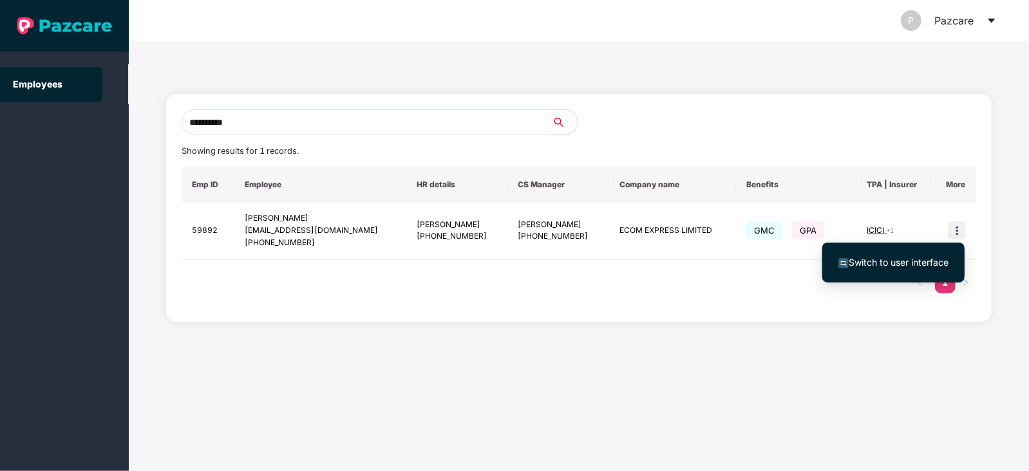
click at [889, 262] on span "Switch to user interface" at bounding box center [898, 262] width 100 height 11
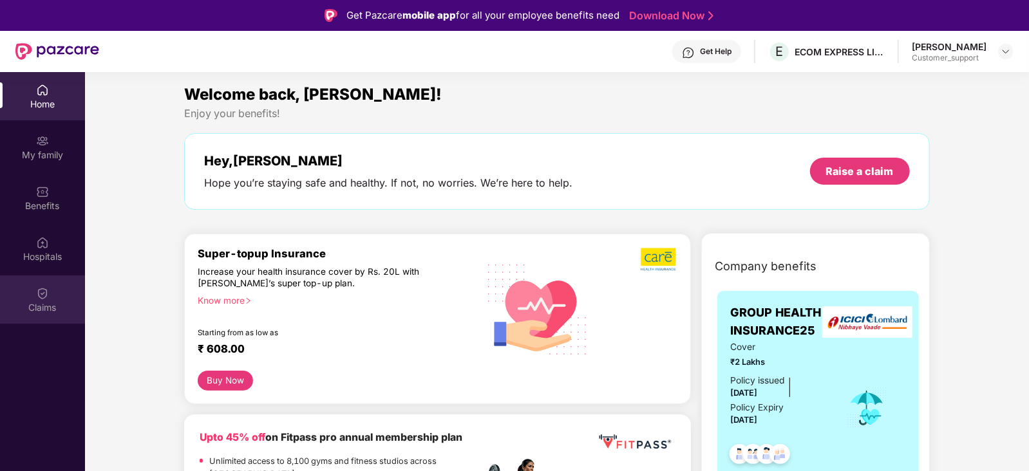
click at [56, 297] on div "Claims" at bounding box center [42, 299] width 85 height 48
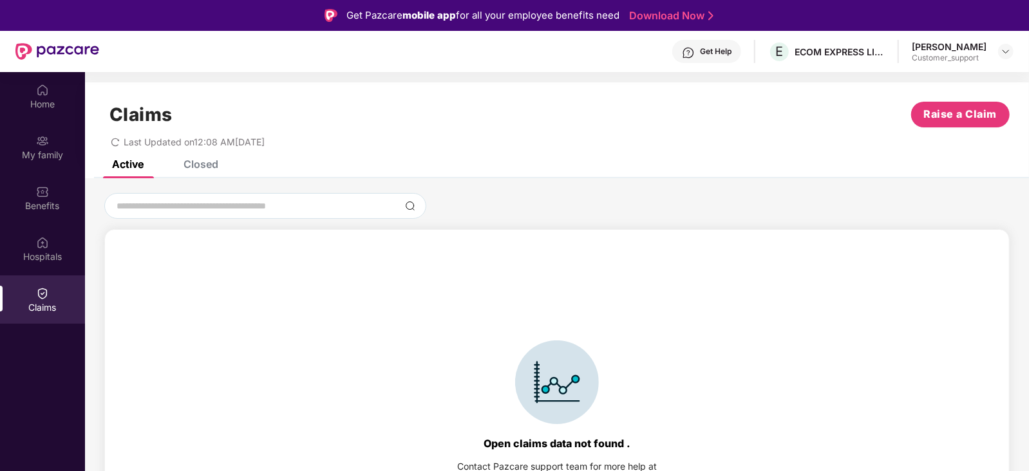
click at [200, 160] on div "Closed" at bounding box center [200, 164] width 35 height 13
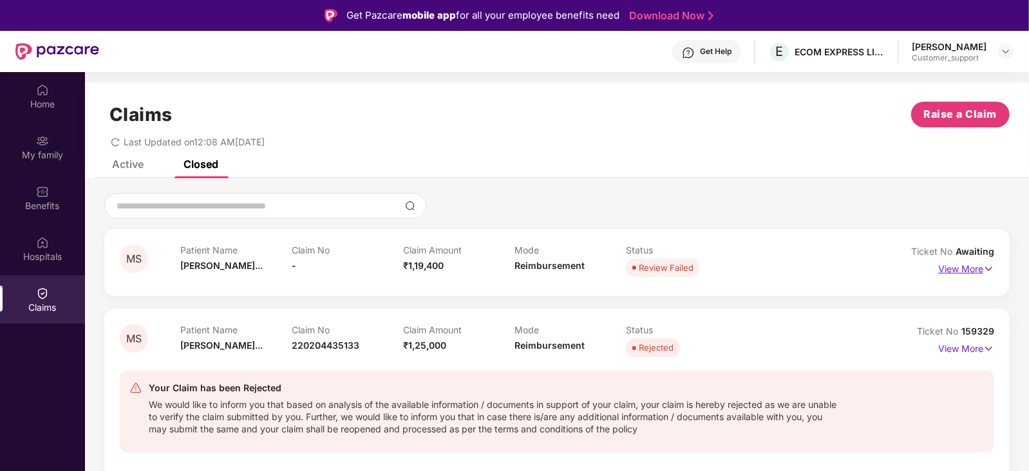
click at [962, 265] on p "View More" at bounding box center [966, 267] width 56 height 17
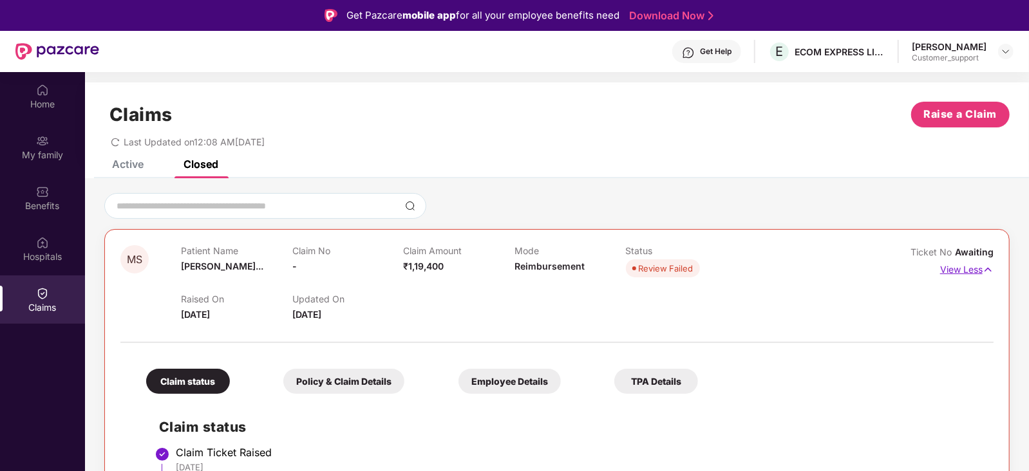
click at [962, 265] on p "View Less" at bounding box center [966, 267] width 53 height 17
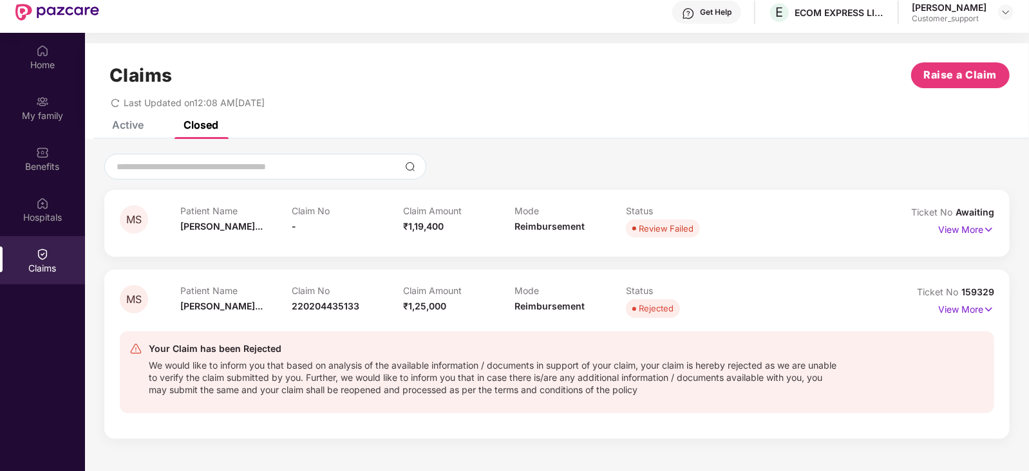
scroll to position [6, 0]
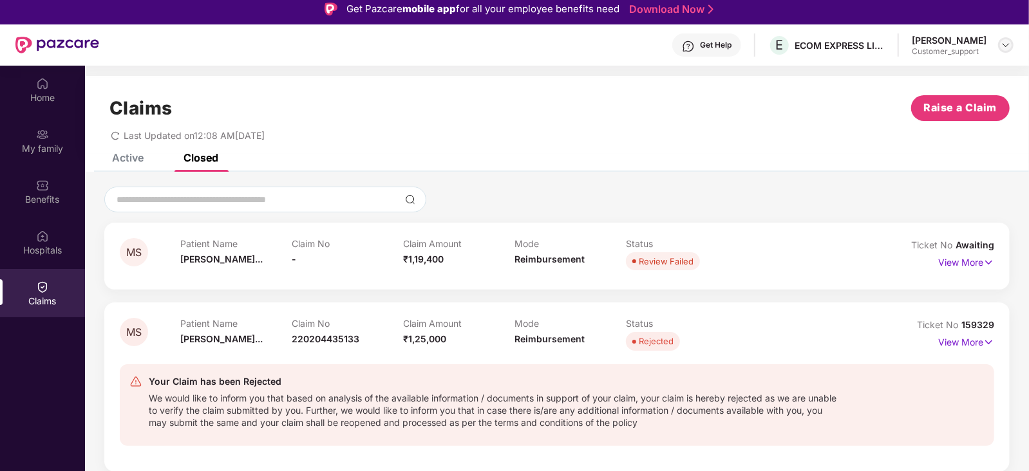
click at [1009, 47] on img at bounding box center [1005, 45] width 10 height 10
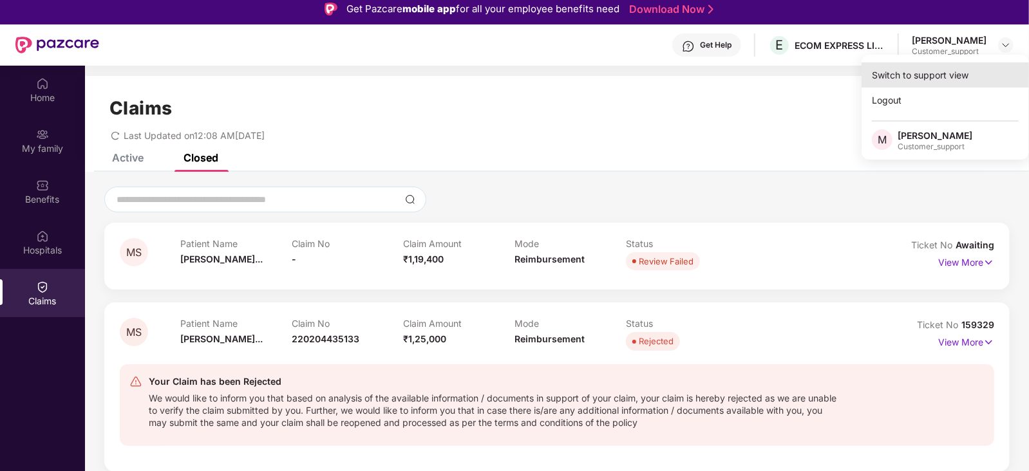
click at [958, 67] on div "Switch to support view" at bounding box center [944, 74] width 167 height 25
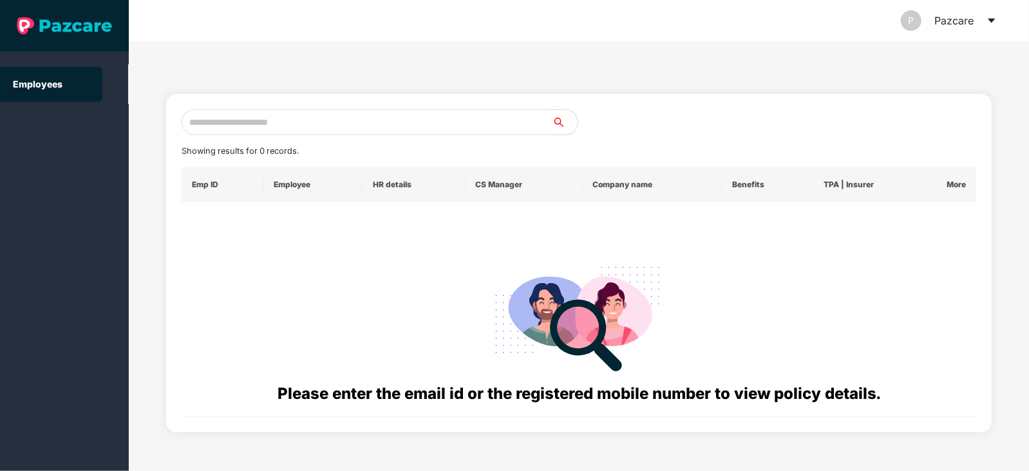
scroll to position [0, 0]
click at [400, 122] on input "text" at bounding box center [367, 122] width 370 height 26
paste input "**********"
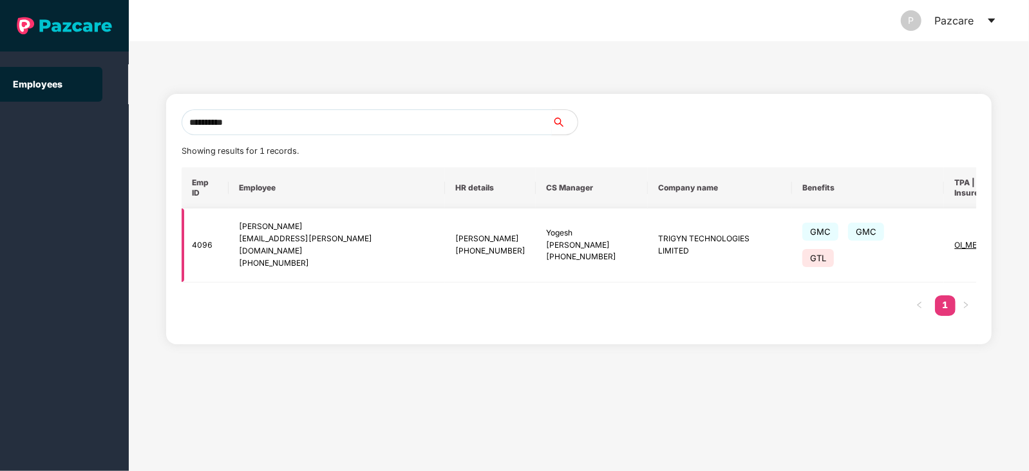
type input "**********"
click at [1028, 236] on img at bounding box center [1039, 245] width 18 height 18
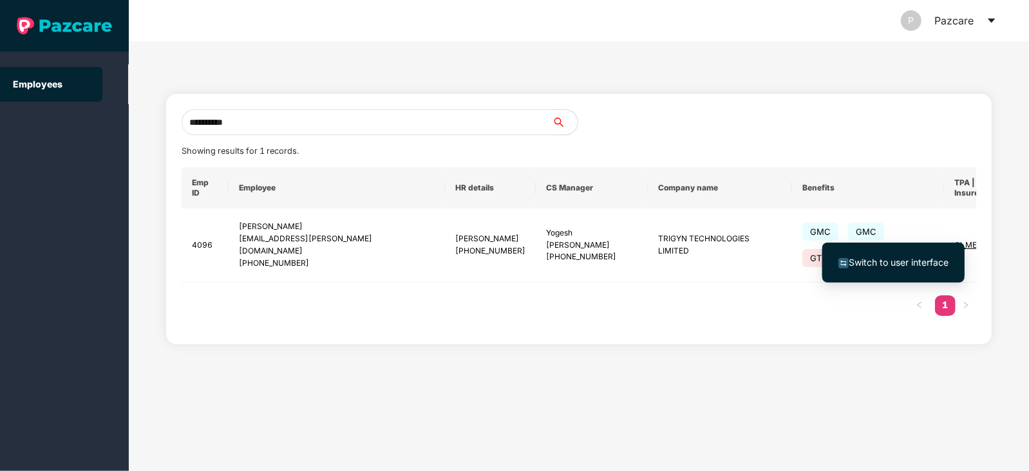
click at [890, 267] on span "Switch to user interface" at bounding box center [898, 262] width 100 height 11
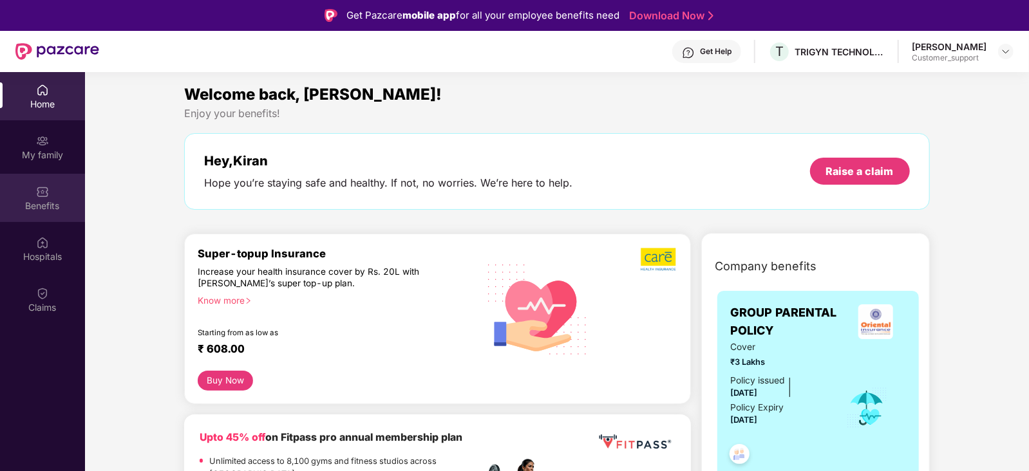
click at [50, 191] on div "Benefits" at bounding box center [42, 198] width 85 height 48
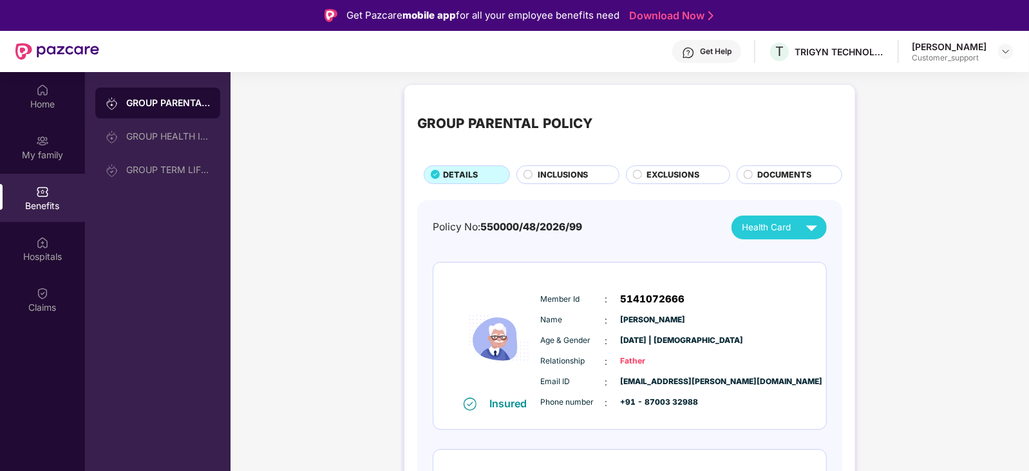
click at [539, 171] on span "INCLUSIONS" at bounding box center [562, 175] width 51 height 13
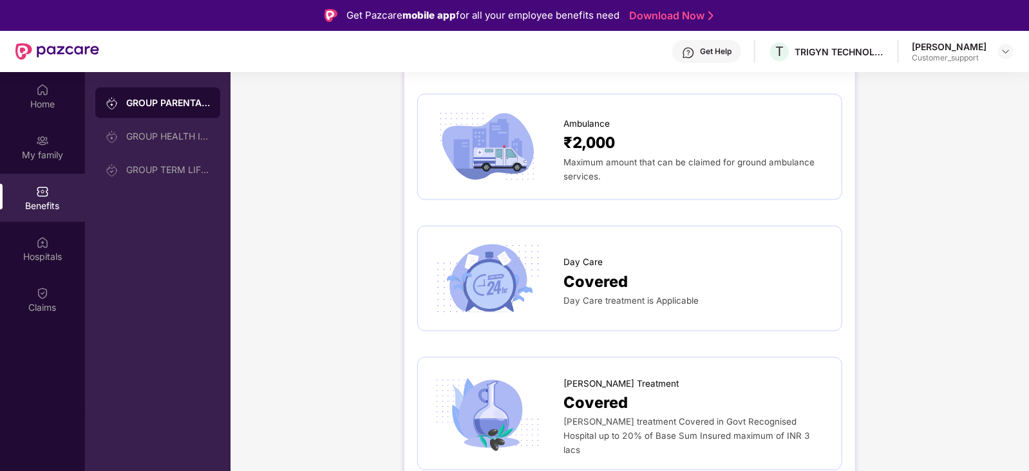
scroll to position [1123, 0]
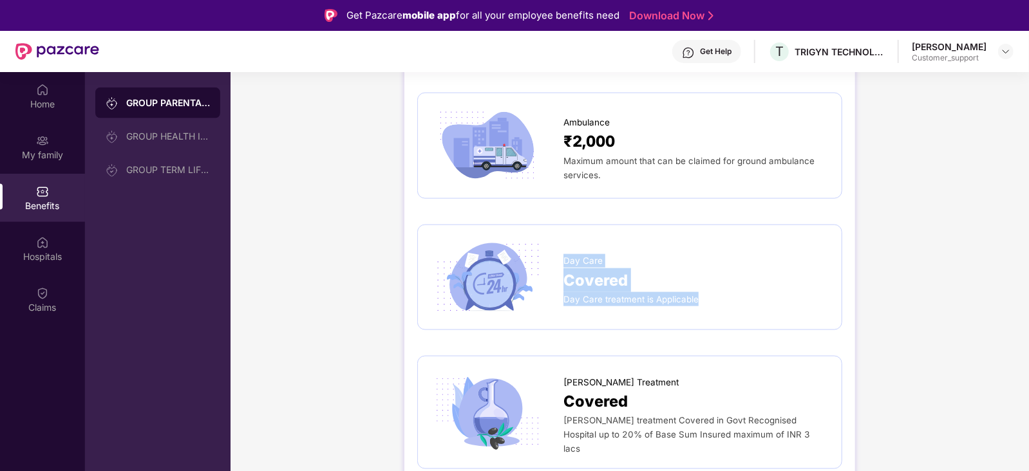
drag, startPoint x: 564, startPoint y: 239, endPoint x: 696, endPoint y: 277, distance: 138.1
click at [696, 277] on div "Day Care Covered Day Care treatment is Applicable" at bounding box center [695, 277] width 265 height 58
click at [696, 292] on div "Day Care treatment is Applicable" at bounding box center [695, 299] width 265 height 14
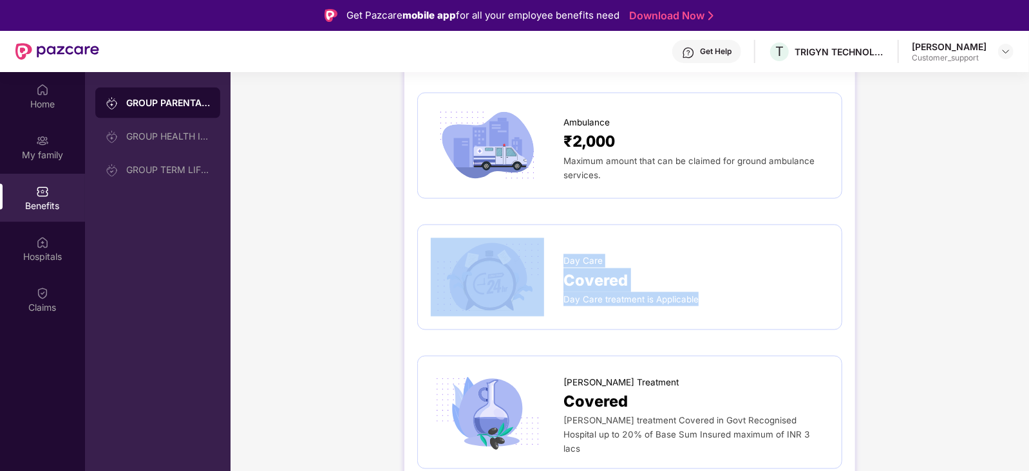
drag, startPoint x: 698, startPoint y: 283, endPoint x: 547, endPoint y: 252, distance: 153.8
click at [547, 252] on div "Day Care Covered Day Care treatment is Applicable" at bounding box center [630, 277] width 398 height 79
click at [553, 244] on div at bounding box center [497, 277] width 133 height 79
drag, startPoint x: 558, startPoint y: 243, endPoint x: 705, endPoint y: 288, distance: 153.5
click at [705, 288] on div "Day Care Covered Day Care treatment is Applicable" at bounding box center [630, 277] width 398 height 79
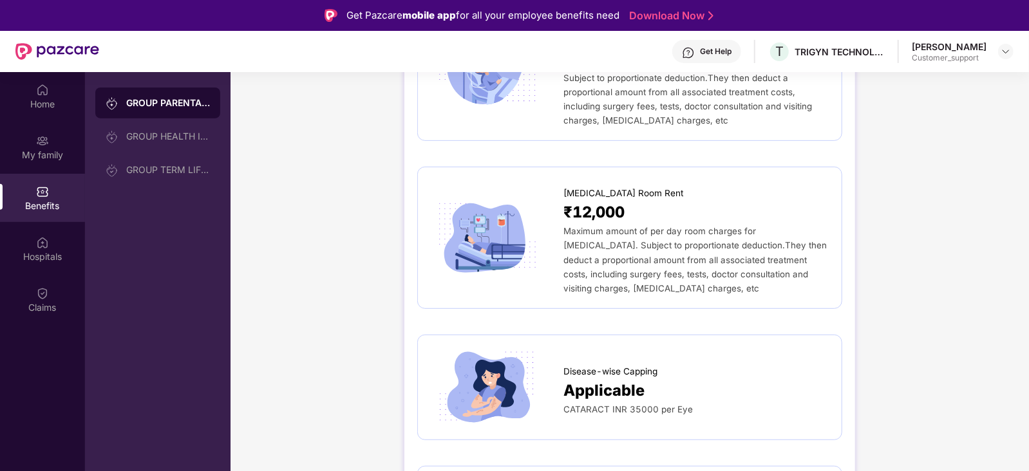
scroll to position [328, 0]
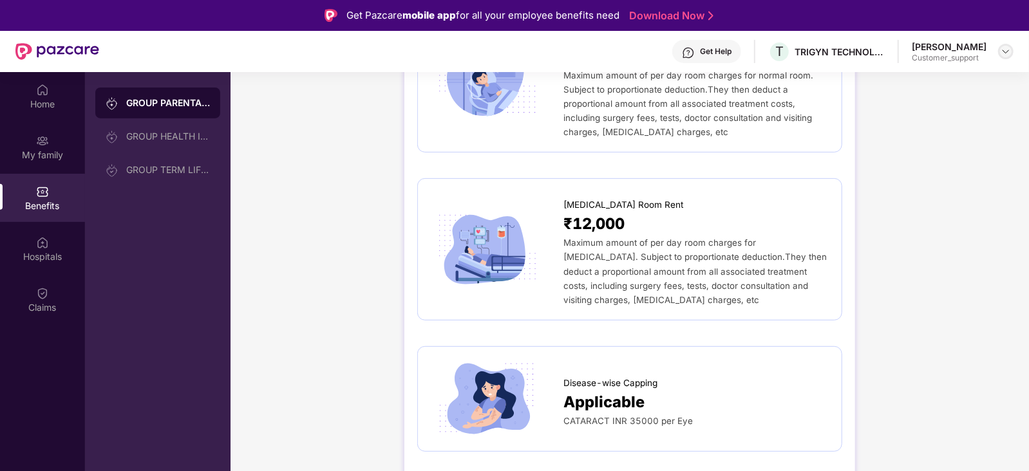
click at [1004, 48] on img at bounding box center [1005, 51] width 10 height 10
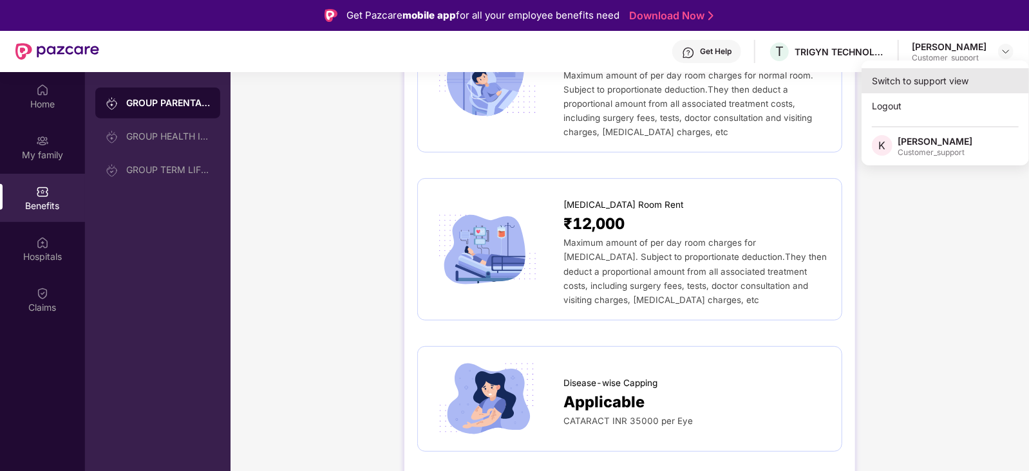
click at [933, 75] on div "Switch to support view" at bounding box center [944, 80] width 167 height 25
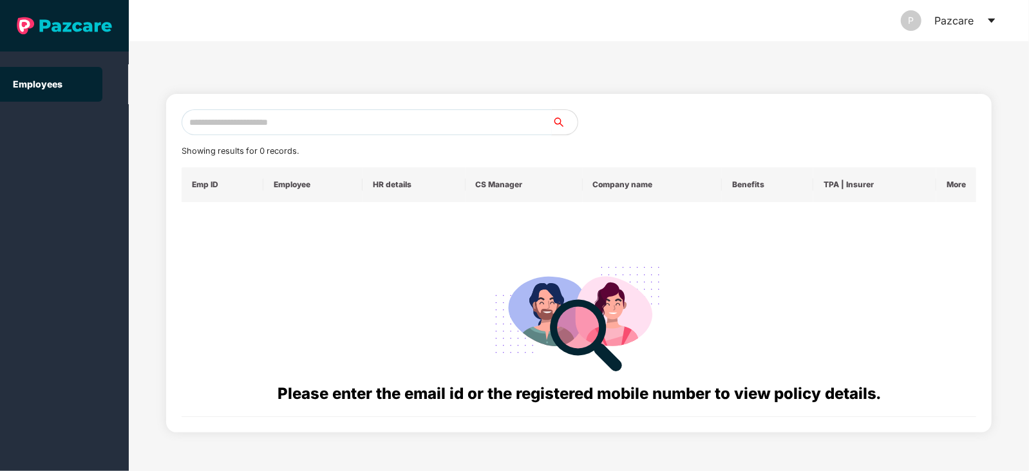
click at [309, 120] on input "text" at bounding box center [367, 122] width 370 height 26
paste input "**********"
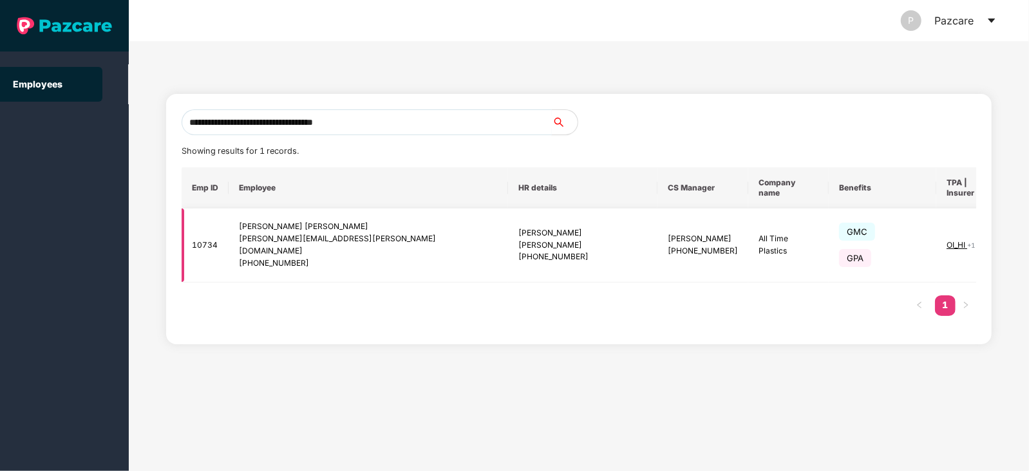
type input "**********"
click at [946, 240] on span "OI_HI" at bounding box center [956, 245] width 21 height 10
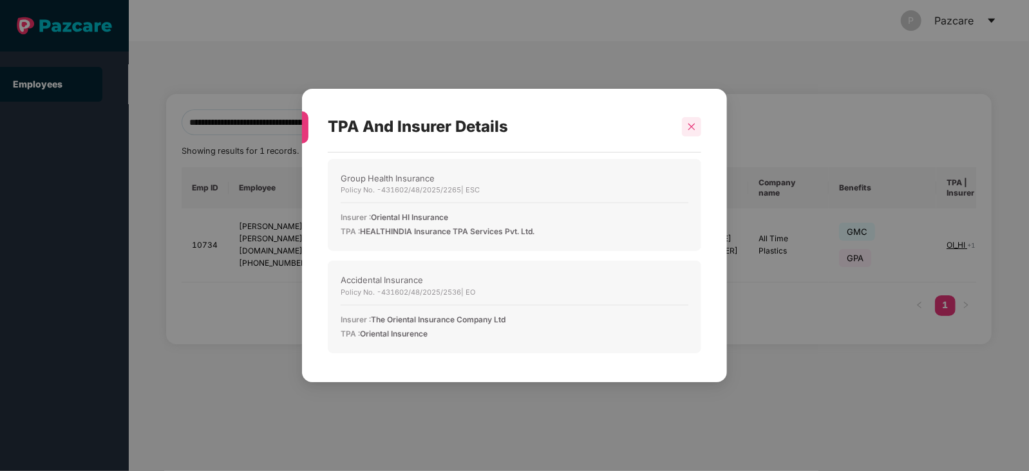
click at [691, 124] on icon "close" at bounding box center [691, 126] width 9 height 9
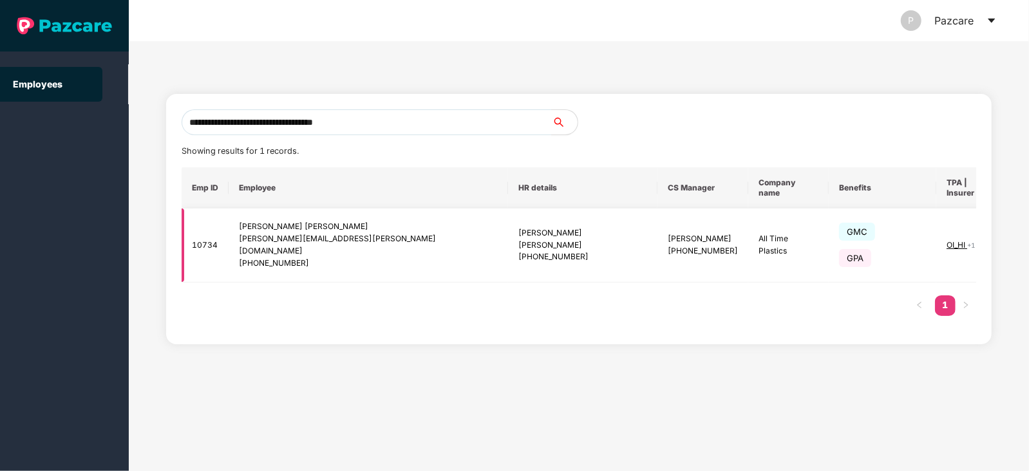
click at [1021, 236] on img at bounding box center [1030, 245] width 18 height 18
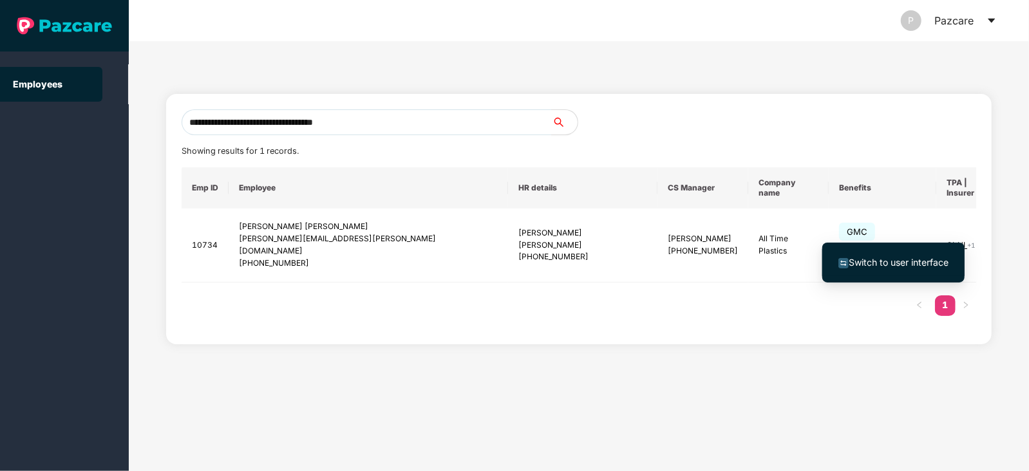
click at [884, 261] on span "Switch to user interface" at bounding box center [898, 262] width 100 height 11
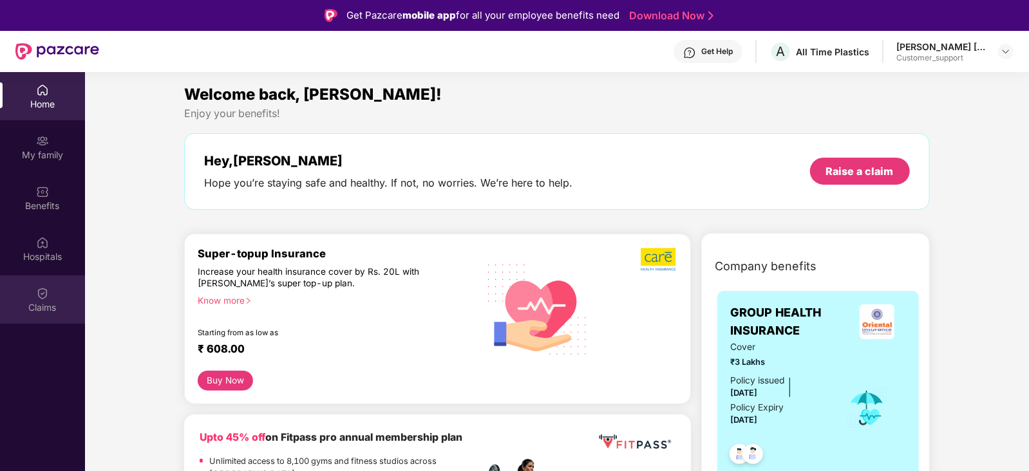
click at [19, 295] on div "Claims" at bounding box center [42, 299] width 85 height 48
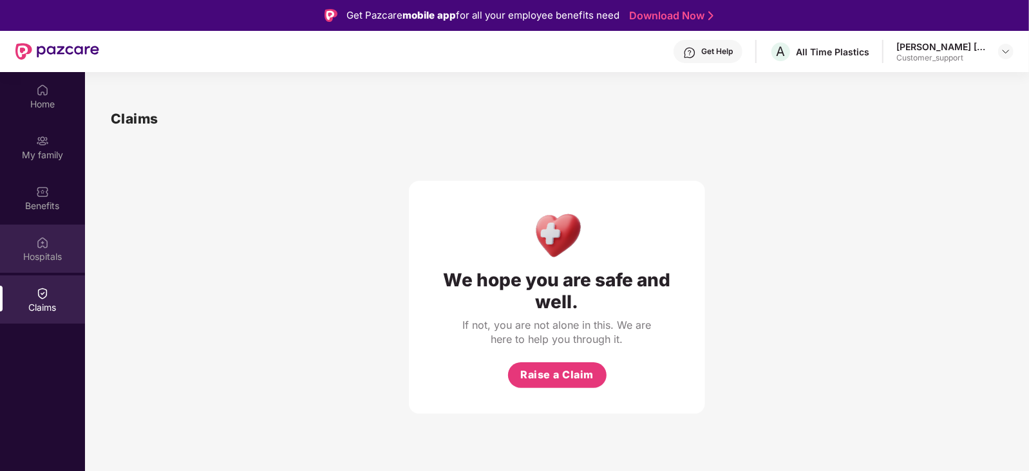
click at [30, 254] on div "Hospitals" at bounding box center [42, 256] width 85 height 13
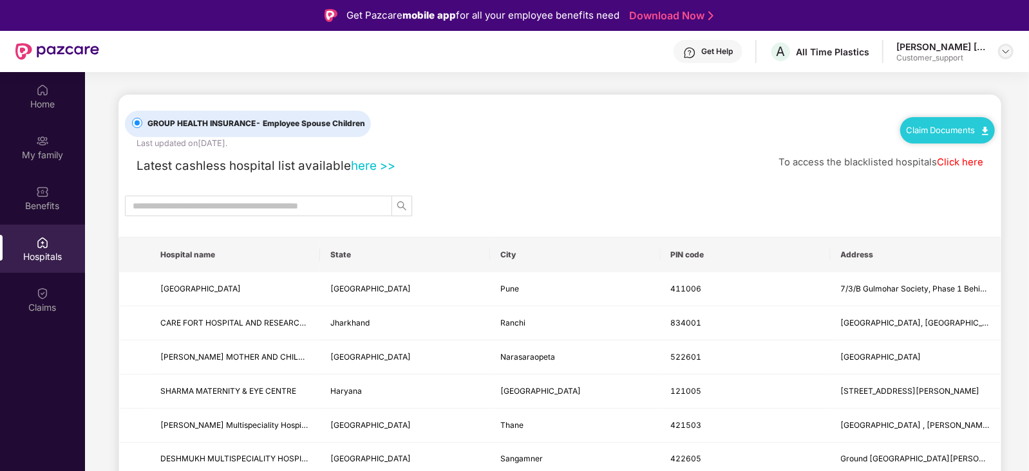
click at [1000, 53] on div at bounding box center [1005, 51] width 15 height 15
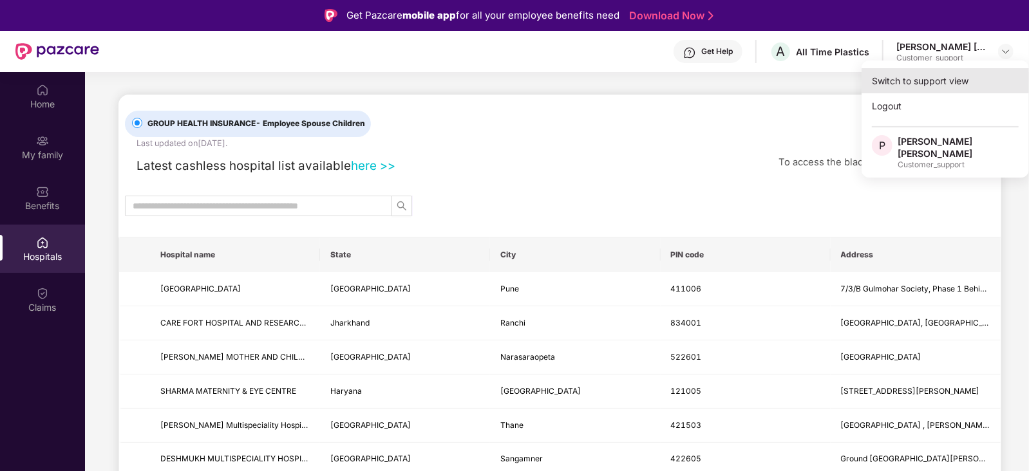
click at [947, 76] on div "Switch to support view" at bounding box center [944, 80] width 167 height 25
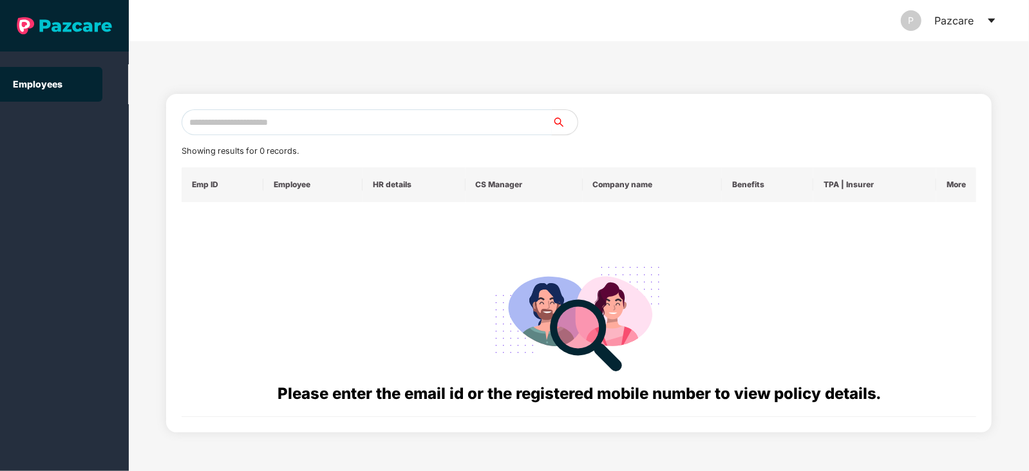
click at [264, 118] on input "text" at bounding box center [367, 122] width 370 height 26
paste input "**********"
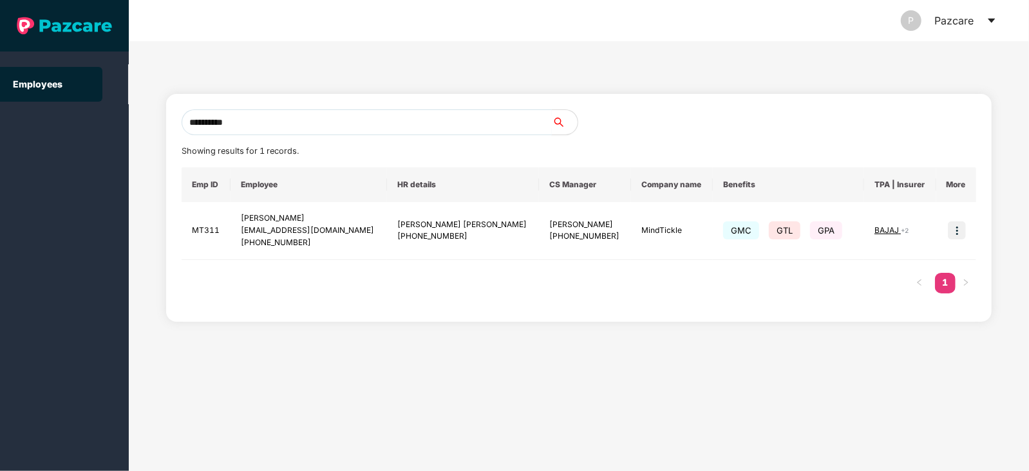
type input "**********"
drag, startPoint x: 303, startPoint y: 120, endPoint x: 179, endPoint y: 127, distance: 123.8
click at [179, 127] on div "**********" at bounding box center [578, 208] width 825 height 228
paste input "**********"
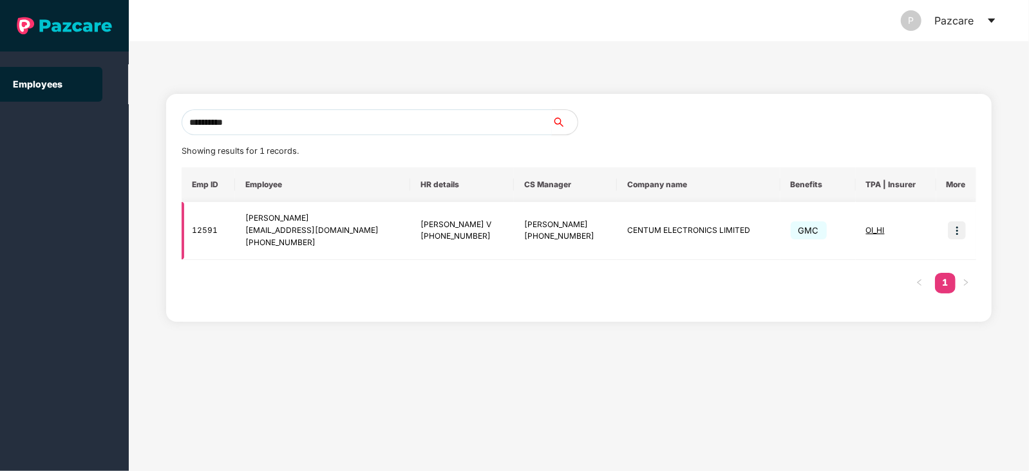
type input "**********"
click at [956, 230] on img at bounding box center [956, 230] width 18 height 18
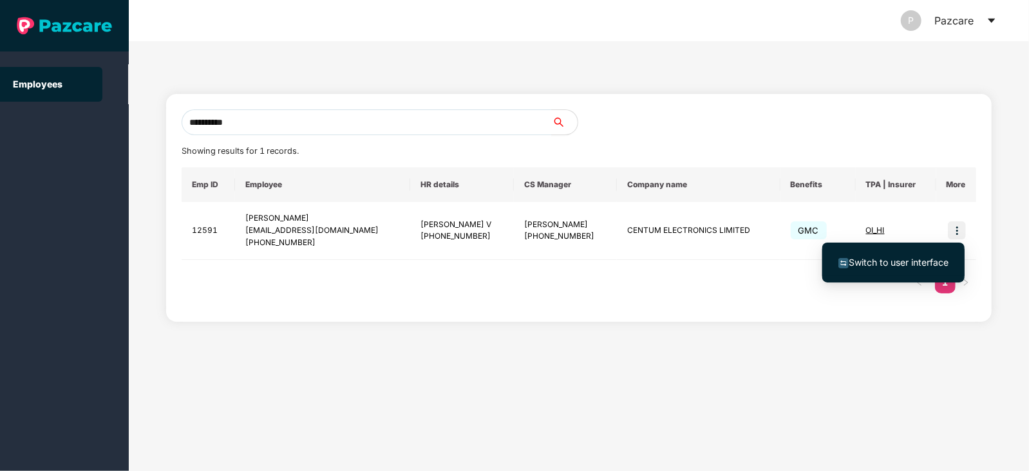
click at [887, 263] on span "Switch to user interface" at bounding box center [898, 262] width 100 height 11
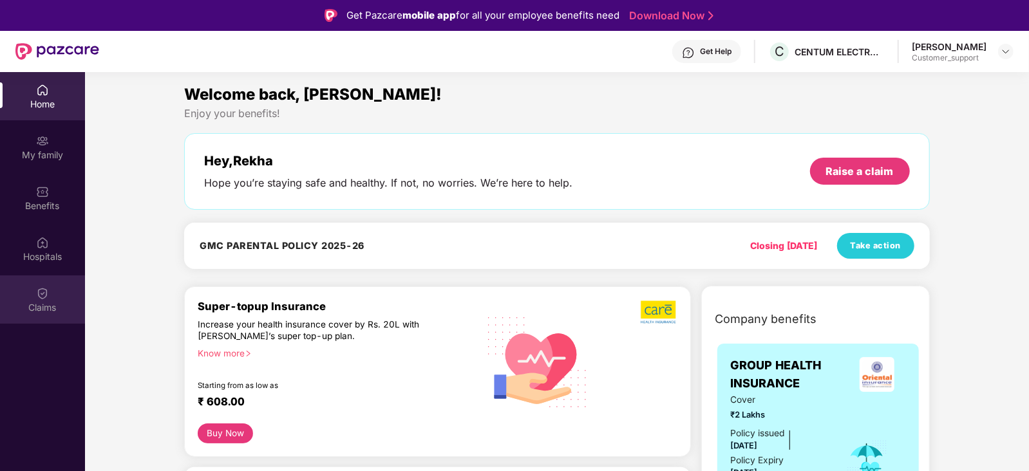
click at [45, 288] on img at bounding box center [42, 293] width 13 height 13
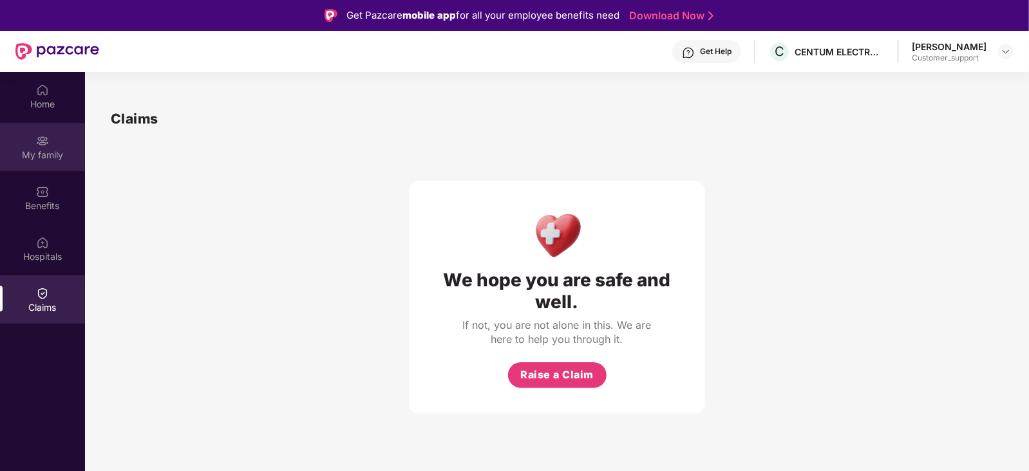
click at [45, 155] on div "My family" at bounding box center [42, 155] width 85 height 13
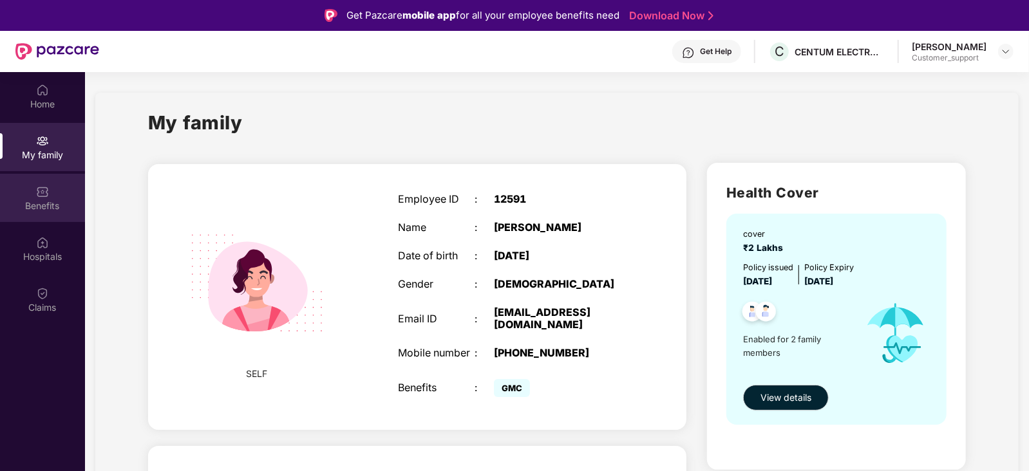
click at [37, 183] on div "Benefits" at bounding box center [42, 198] width 85 height 48
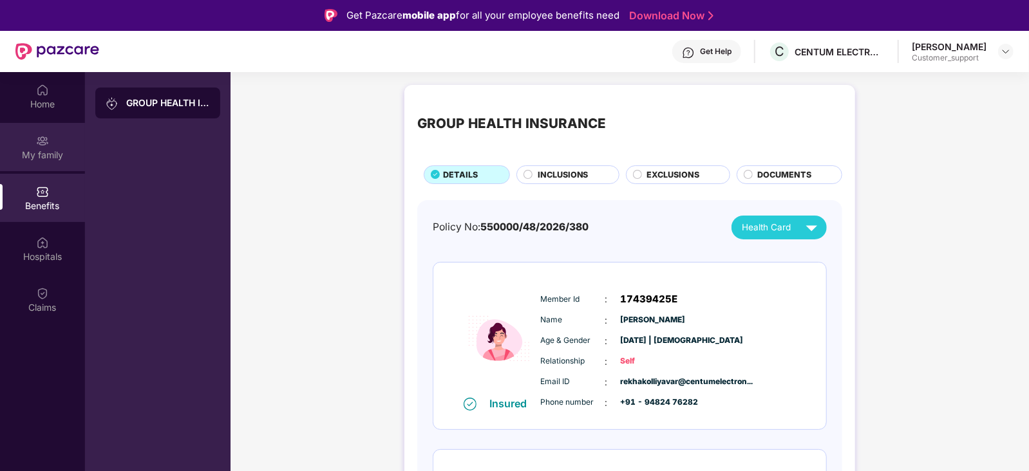
click at [43, 146] on img at bounding box center [42, 141] width 13 height 13
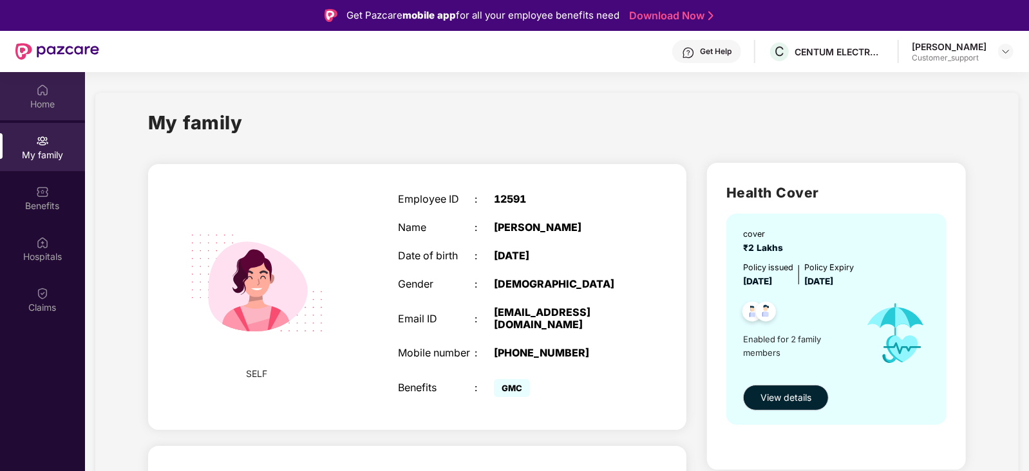
click at [49, 100] on div "Home" at bounding box center [42, 104] width 85 height 13
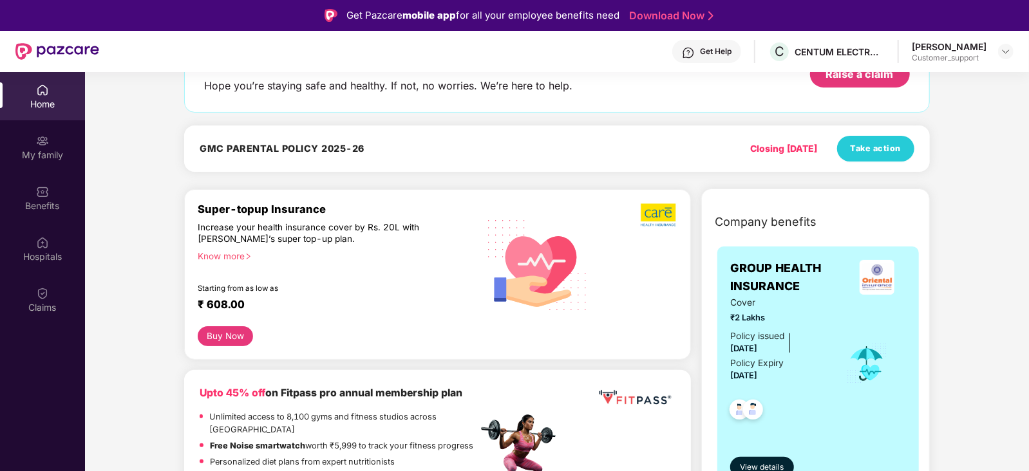
scroll to position [0, 0]
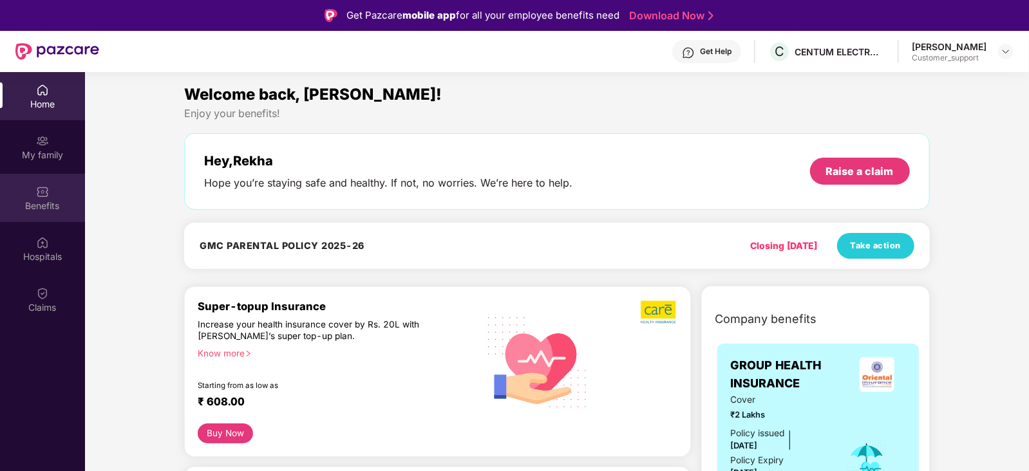
click at [46, 201] on div "Benefits" at bounding box center [42, 206] width 85 height 13
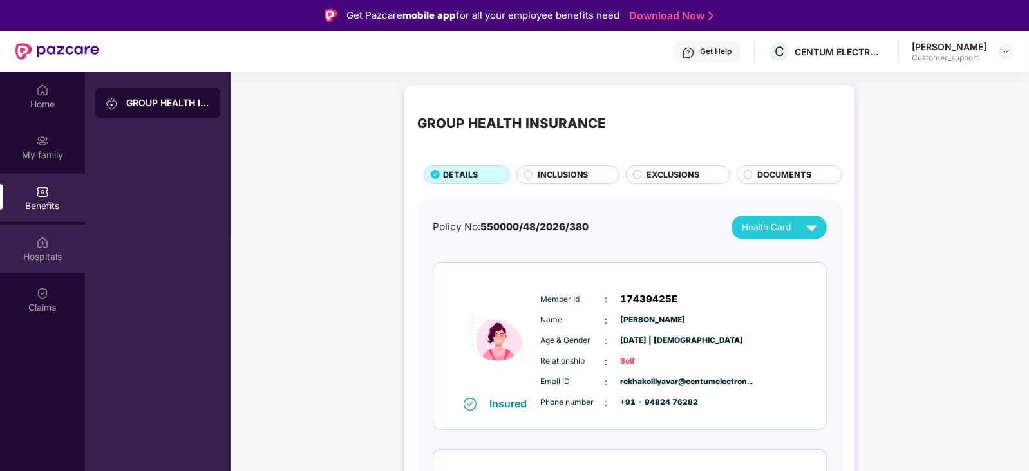
click at [58, 236] on div "Hospitals" at bounding box center [42, 249] width 85 height 48
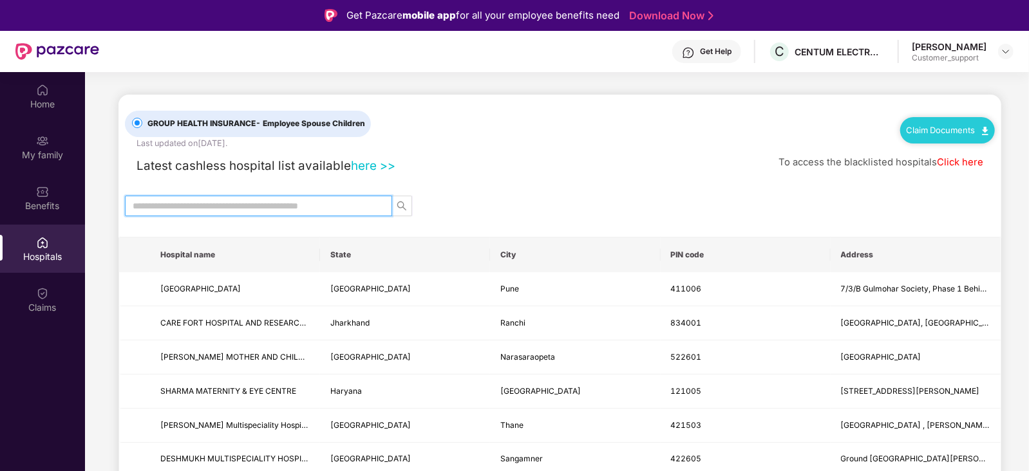
click at [183, 200] on input "text" at bounding box center [253, 206] width 241 height 14
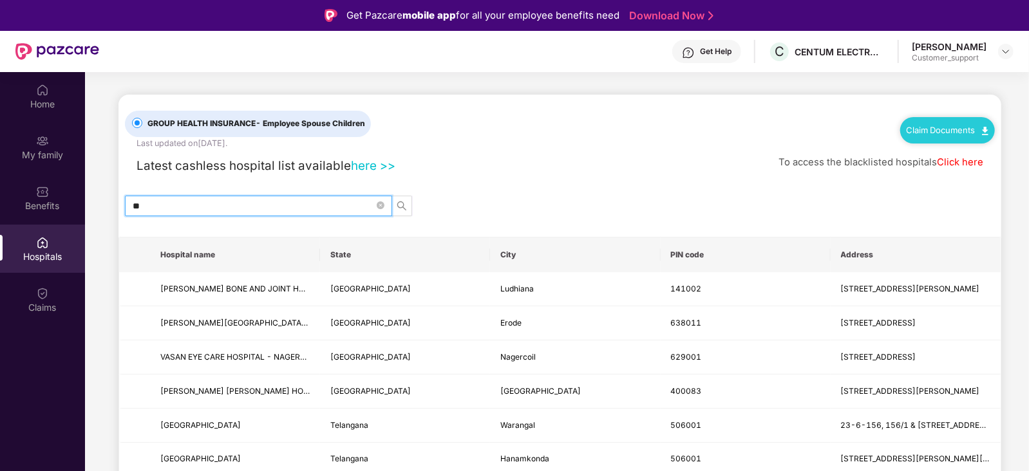
type input "*"
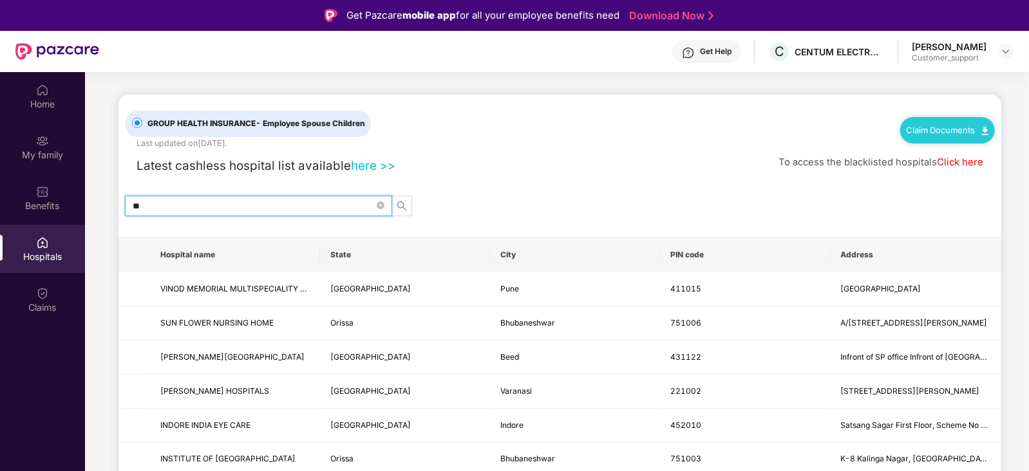
type input "*"
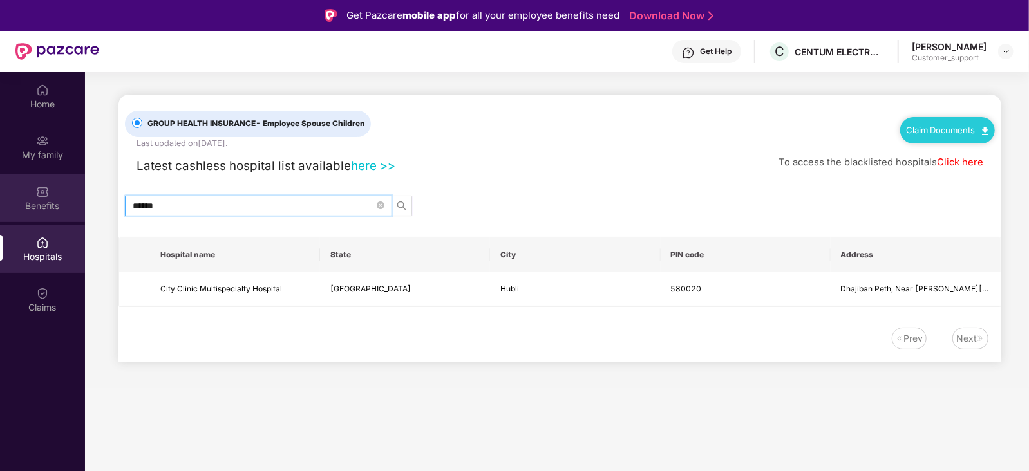
type input "******"
click at [32, 184] on div "Benefits" at bounding box center [42, 198] width 85 height 48
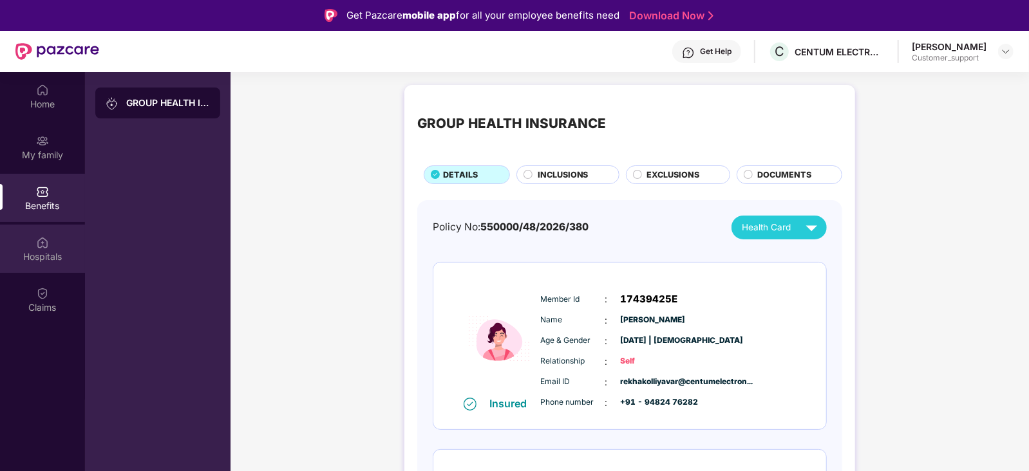
click at [32, 248] on div "Hospitals" at bounding box center [42, 249] width 85 height 48
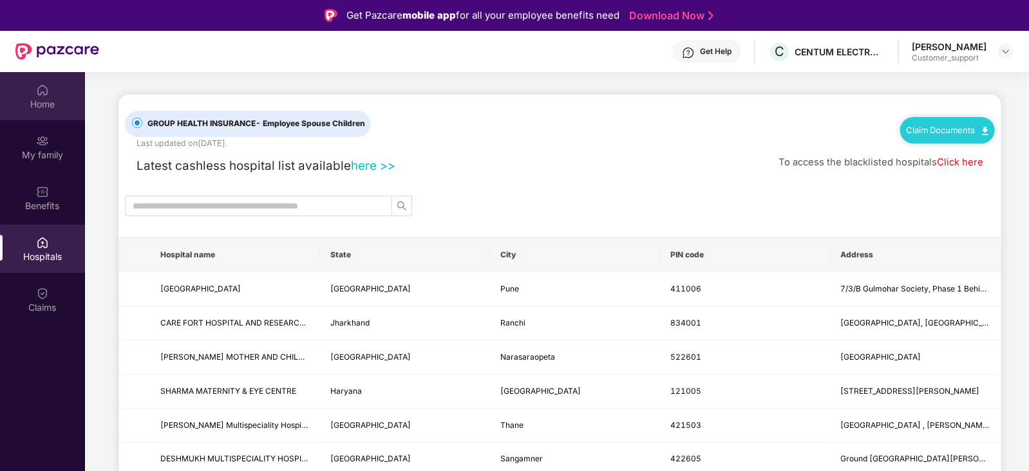
click at [26, 92] on div "Home" at bounding box center [42, 96] width 85 height 48
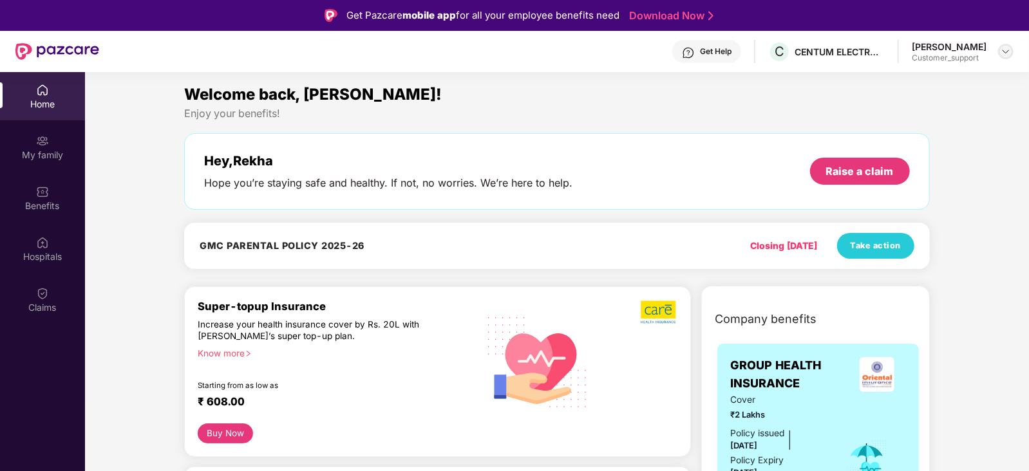
click at [1005, 51] on img at bounding box center [1005, 51] width 10 height 10
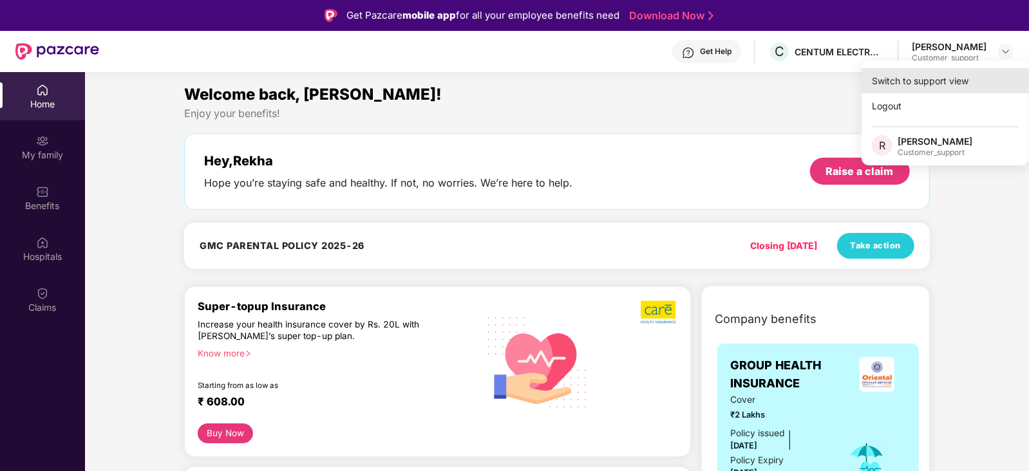
click at [904, 85] on div "Switch to support view" at bounding box center [944, 80] width 167 height 25
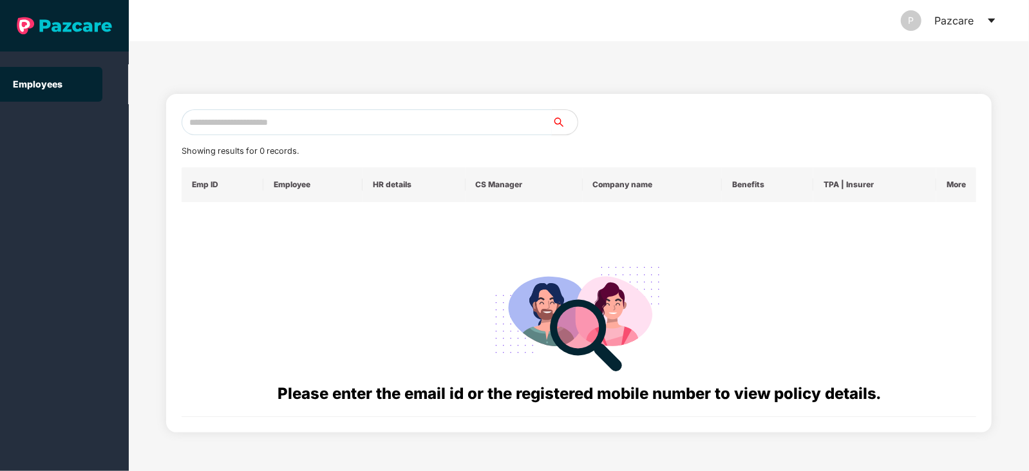
click at [398, 121] on input "text" at bounding box center [367, 122] width 370 height 26
paste input "**********"
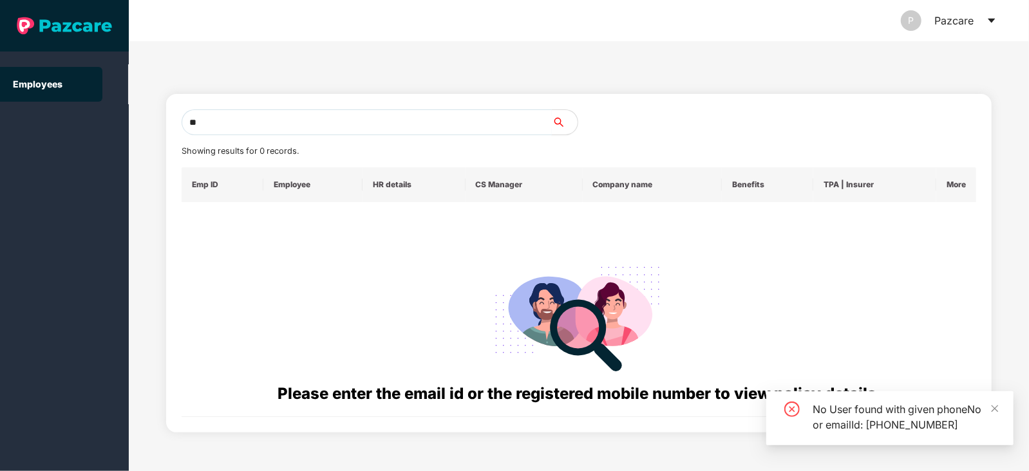
type input "*"
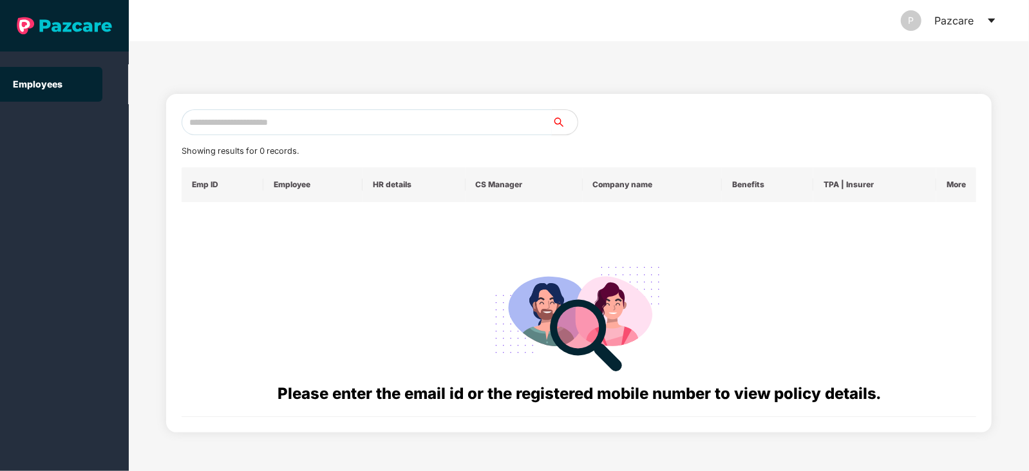
click at [253, 123] on input "text" at bounding box center [367, 122] width 370 height 26
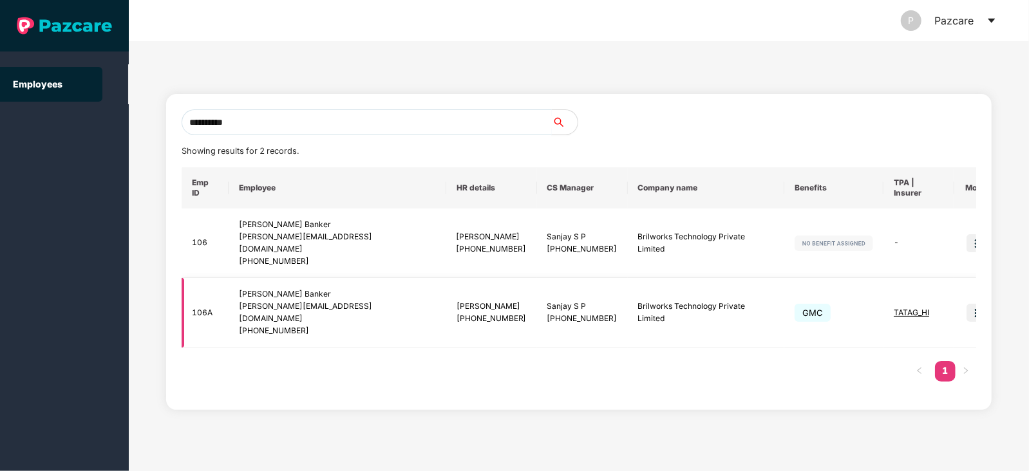
type input "**********"
click at [966, 304] on img at bounding box center [975, 313] width 18 height 18
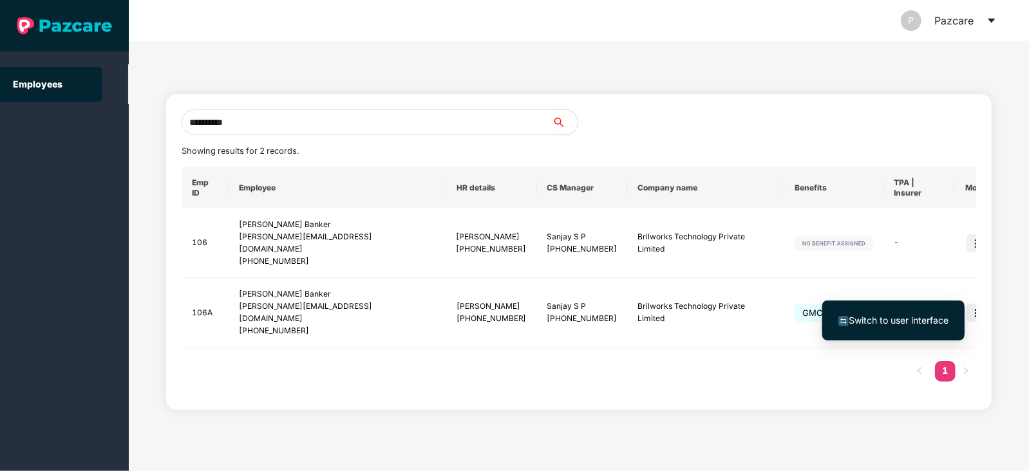
click at [879, 318] on span "Switch to user interface" at bounding box center [898, 320] width 100 height 11
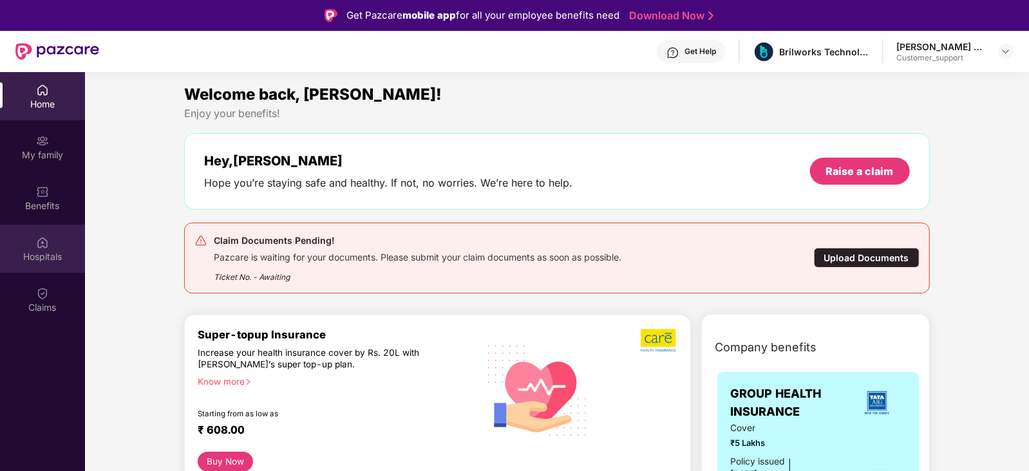
click at [52, 251] on div "Hospitals" at bounding box center [42, 256] width 85 height 13
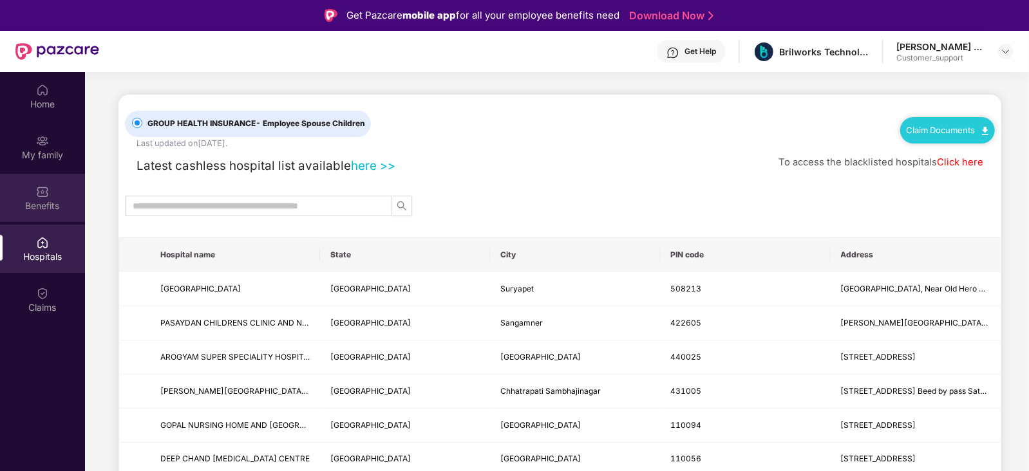
click at [53, 201] on div "Benefits" at bounding box center [42, 206] width 85 height 13
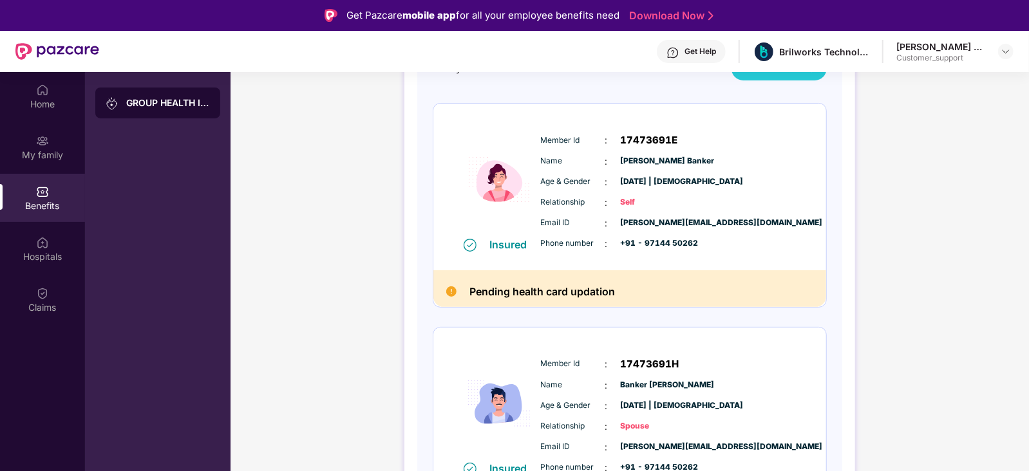
scroll to position [157, 0]
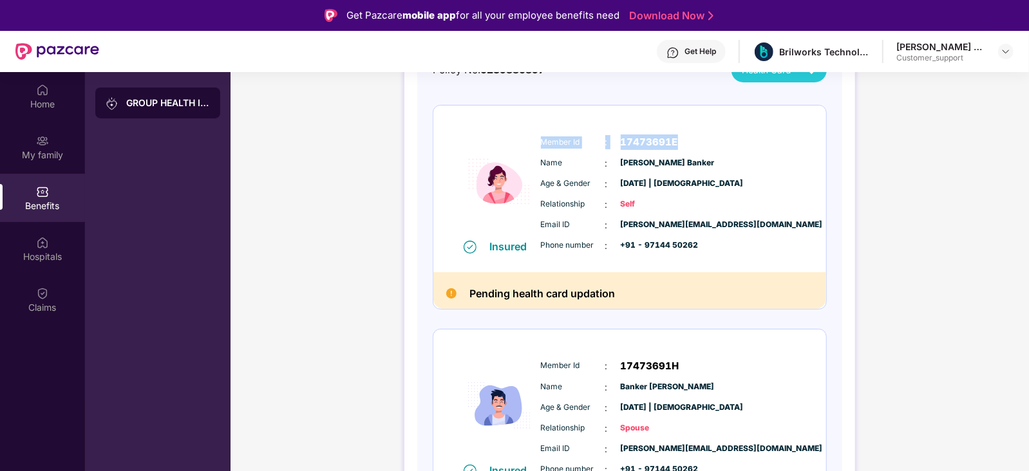
drag, startPoint x: 539, startPoint y: 140, endPoint x: 690, endPoint y: 142, distance: 151.3
click at [690, 142] on div "Member Id : 17473691E Name : Trupti Parth Banker Age & Gender : 20 Jan 1990 | F…" at bounding box center [668, 193] width 262 height 131
copy div "Member Id : 17473691E"
drag, startPoint x: 539, startPoint y: 162, endPoint x: 708, endPoint y: 157, distance: 168.7
click at [708, 157] on div "Name : Trupti Parth Banker" at bounding box center [669, 163] width 256 height 14
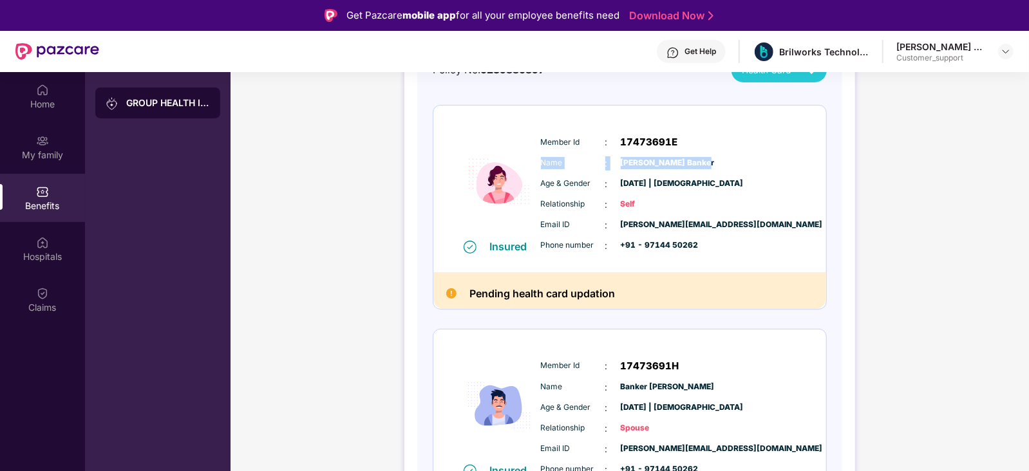
copy div "Name : Trupti Parth Banker"
click at [705, 208] on div "Relationship : Self" at bounding box center [669, 205] width 256 height 14
drag, startPoint x: 539, startPoint y: 223, endPoint x: 724, endPoint y: 225, distance: 184.7
click at [724, 225] on div "Email ID : trupti.m@brilworks.com Phone number : +91 - 97144 50262" at bounding box center [668, 235] width 262 height 35
copy div "Email ID : trupti.m@brilworks.com"
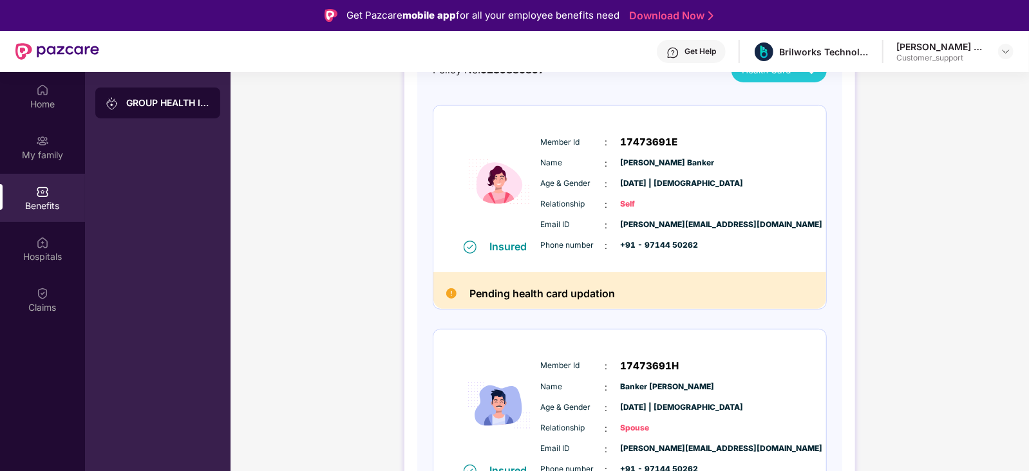
click at [538, 244] on div "Email ID : trupti.m@brilworks.com Phone number : +91 - 97144 50262" at bounding box center [668, 235] width 262 height 35
drag, startPoint x: 538, startPoint y: 244, endPoint x: 702, endPoint y: 243, distance: 163.5
click at [702, 243] on div "Email ID : trupti.m@brilworks.com Phone number : +91 - 97144 50262" at bounding box center [668, 235] width 262 height 35
copy div "Phone number : +91 - 97144 50262"
click at [580, 167] on span "Name" at bounding box center [573, 163] width 64 height 12
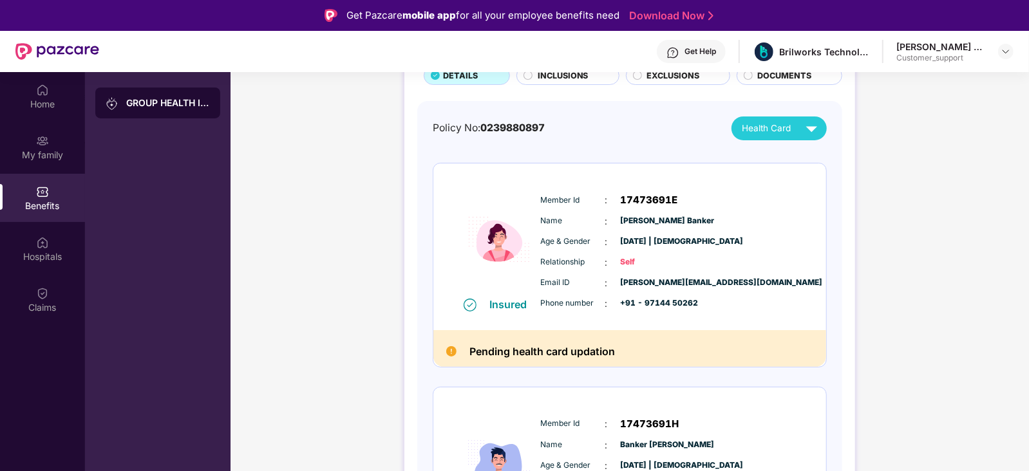
scroll to position [98, 0]
click at [1013, 45] on div at bounding box center [1005, 51] width 15 height 15
click at [1003, 50] on img at bounding box center [1005, 51] width 10 height 10
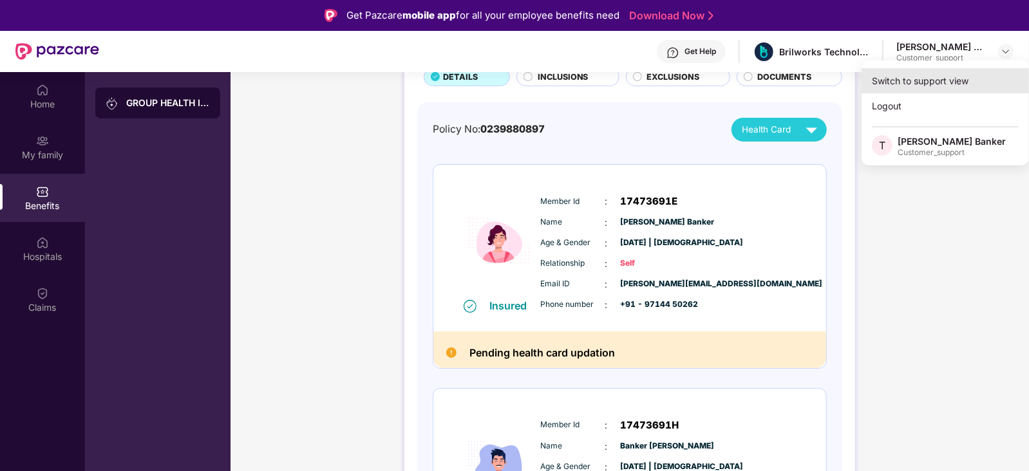
click at [956, 75] on div "Switch to support view" at bounding box center [944, 80] width 167 height 25
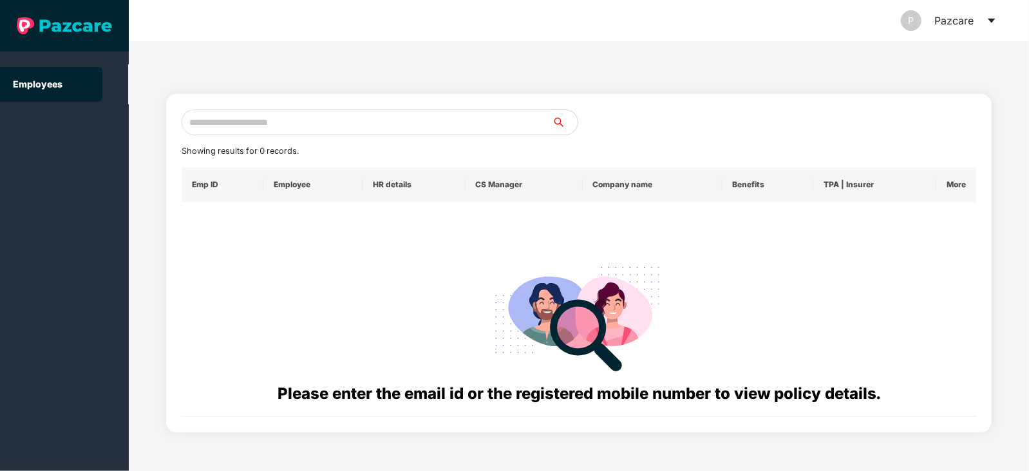
click at [393, 120] on input "text" at bounding box center [367, 122] width 370 height 26
paste input "**********"
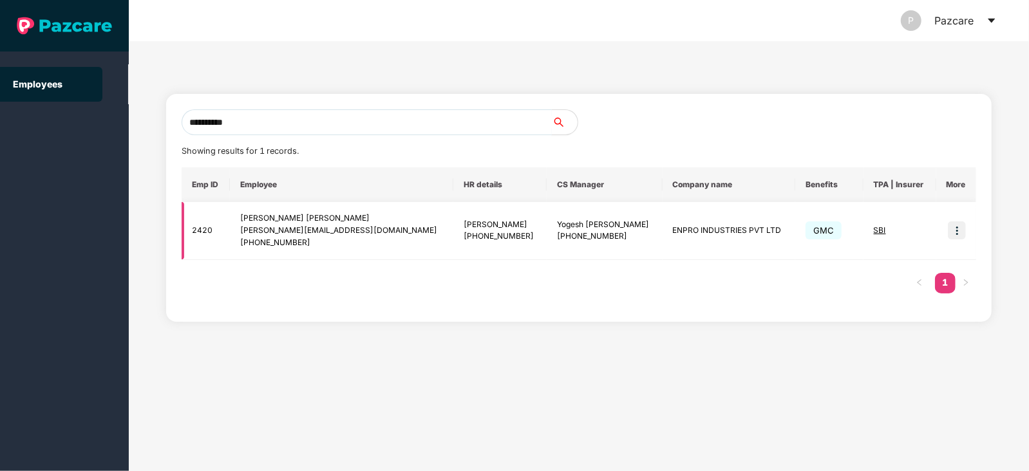
type input "**********"
click at [955, 230] on img at bounding box center [956, 230] width 18 height 18
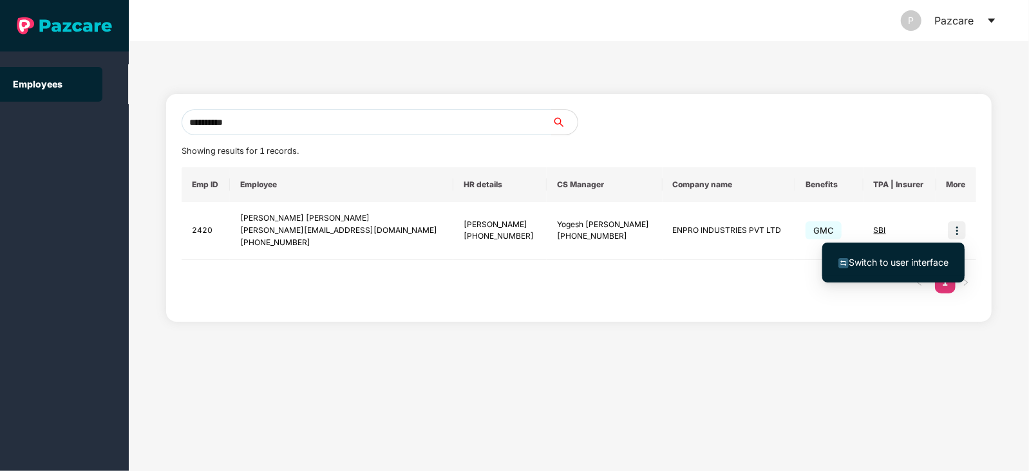
click at [899, 259] on span "Switch to user interface" at bounding box center [898, 262] width 100 height 11
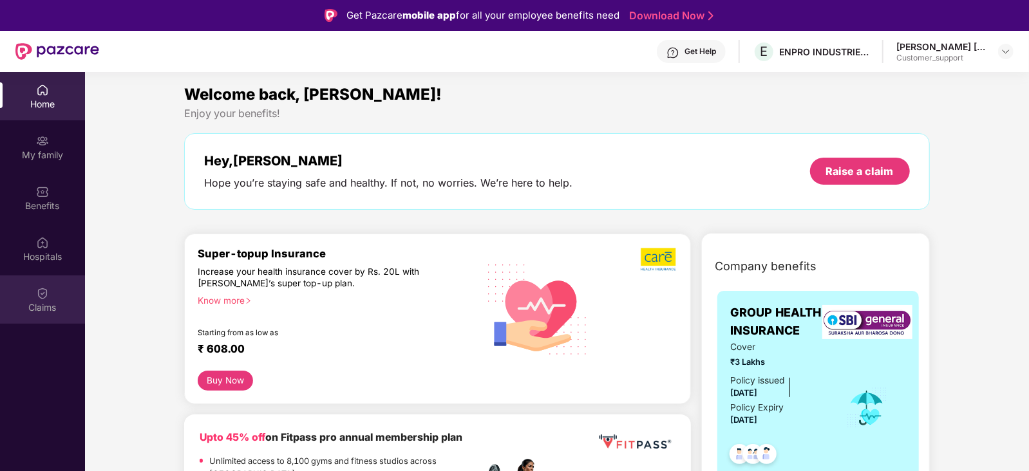
click at [13, 299] on div "Claims" at bounding box center [42, 299] width 85 height 48
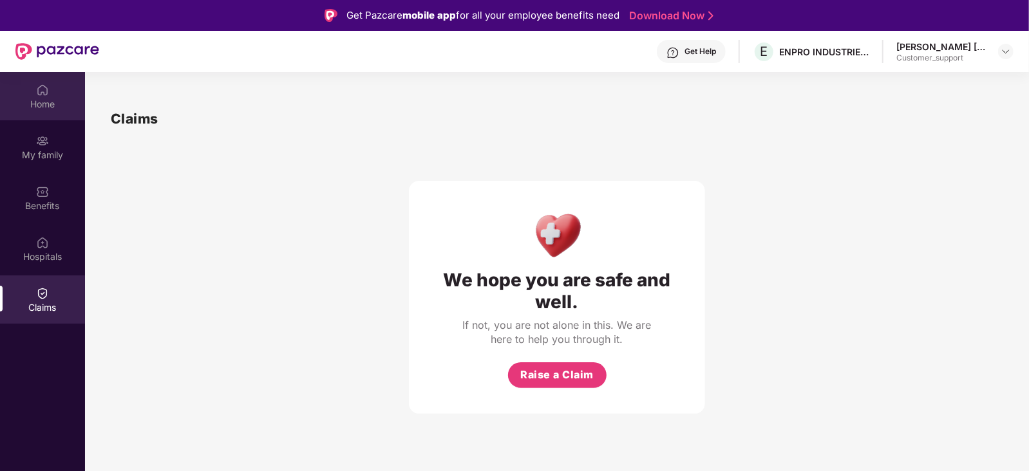
click at [50, 96] on div "Home" at bounding box center [42, 96] width 85 height 48
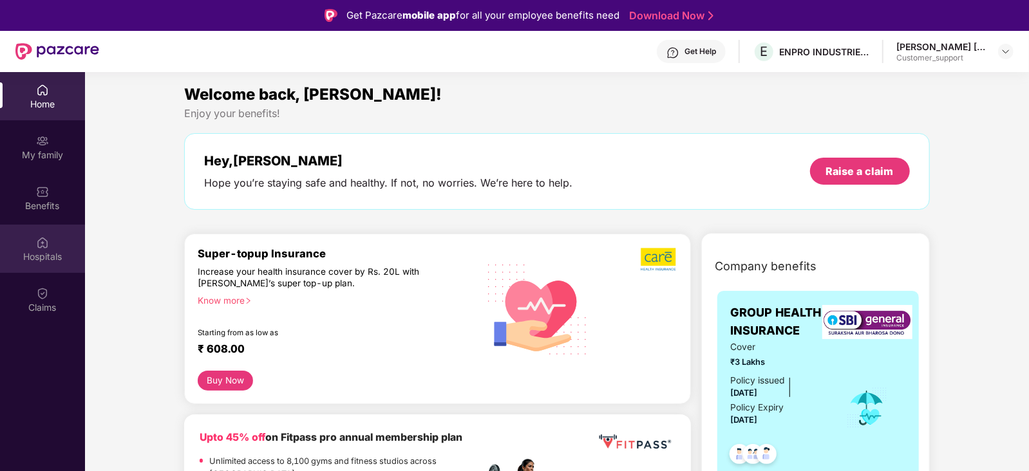
click at [46, 236] on img at bounding box center [42, 242] width 13 height 13
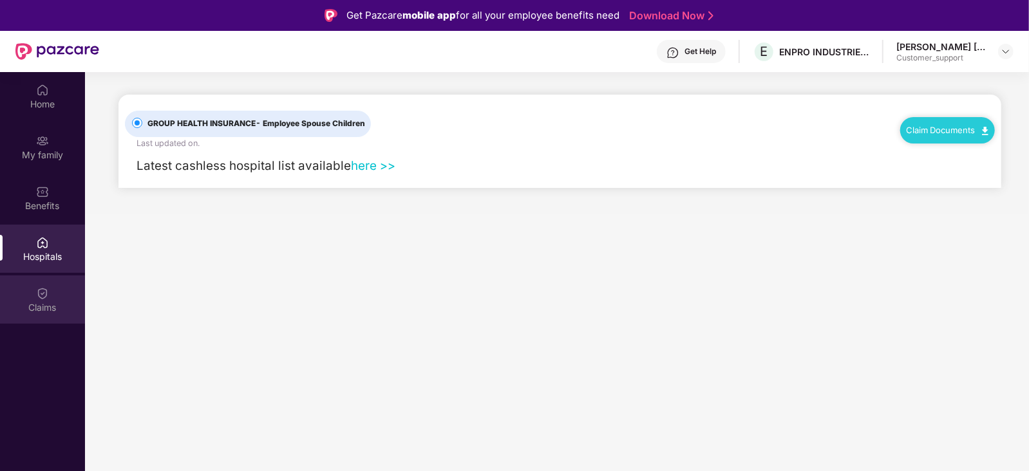
click at [35, 297] on div "Claims" at bounding box center [42, 299] width 85 height 48
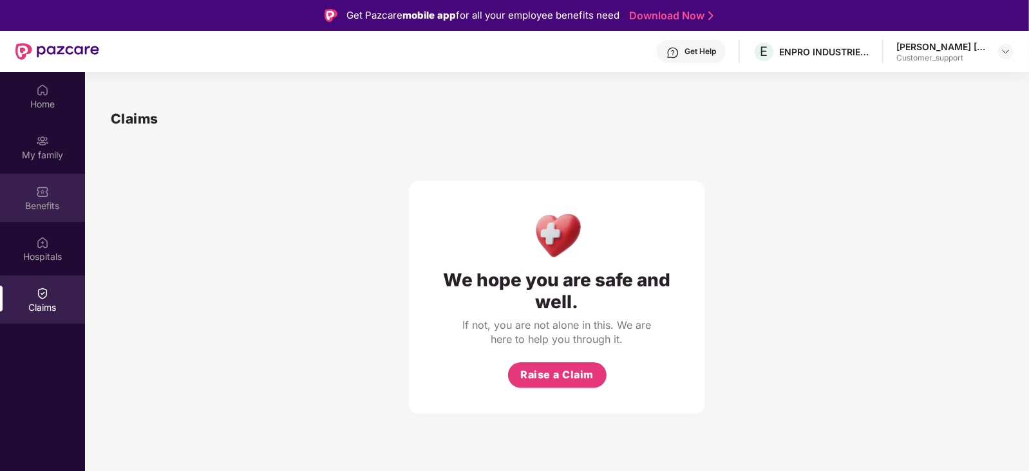
click at [53, 187] on div "Benefits" at bounding box center [42, 198] width 85 height 48
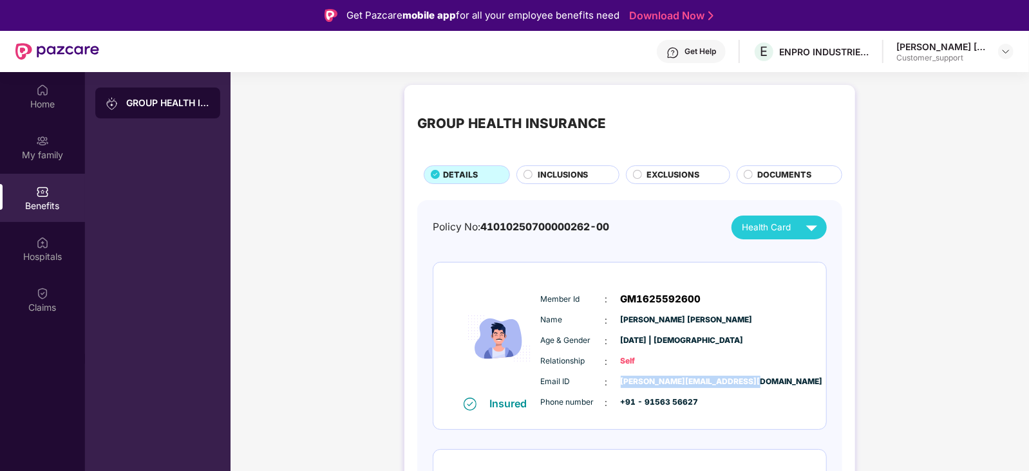
drag, startPoint x: 615, startPoint y: 380, endPoint x: 758, endPoint y: 382, distance: 142.9
click at [758, 382] on div "Email ID : pandurang.raut@enproindia.com" at bounding box center [669, 382] width 256 height 14
copy span "pandurang.raut@enproindia.com"
click at [27, 294] on div "Claims" at bounding box center [42, 299] width 85 height 48
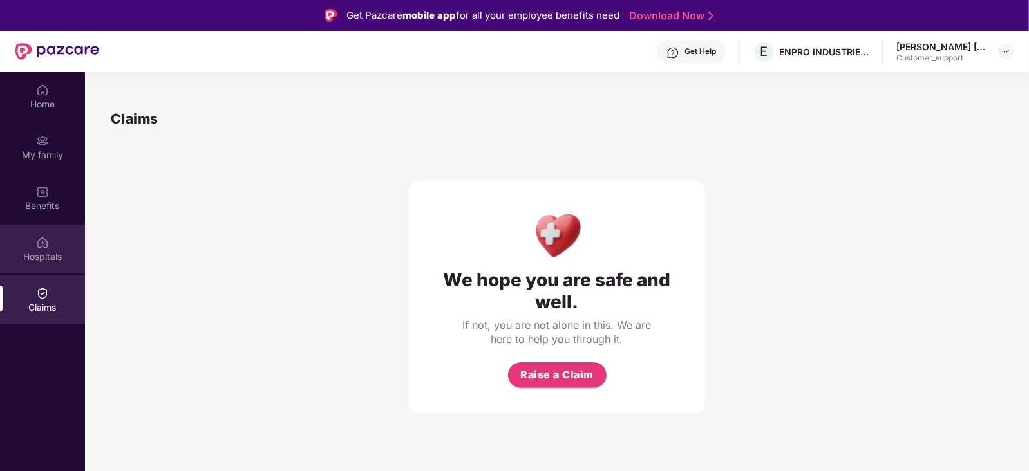
click at [38, 247] on img at bounding box center [42, 242] width 13 height 13
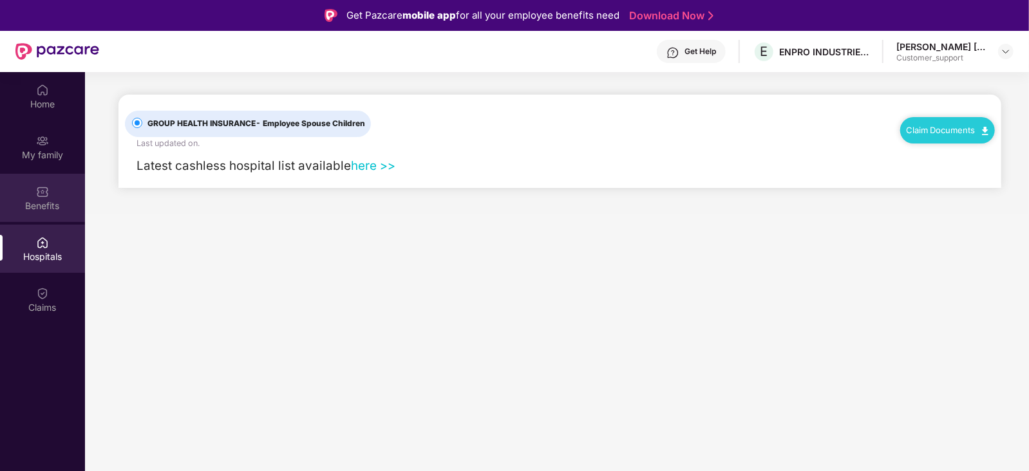
click at [45, 203] on div "Benefits" at bounding box center [42, 206] width 85 height 13
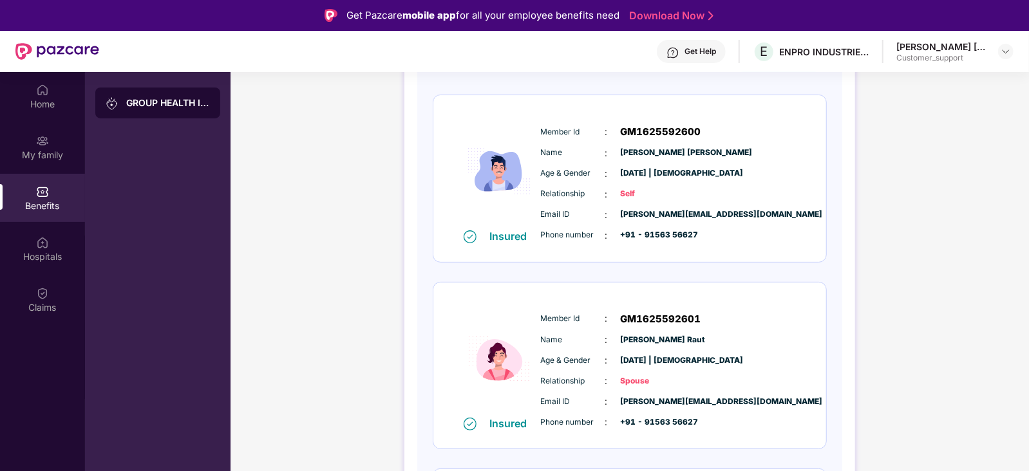
scroll to position [0, 0]
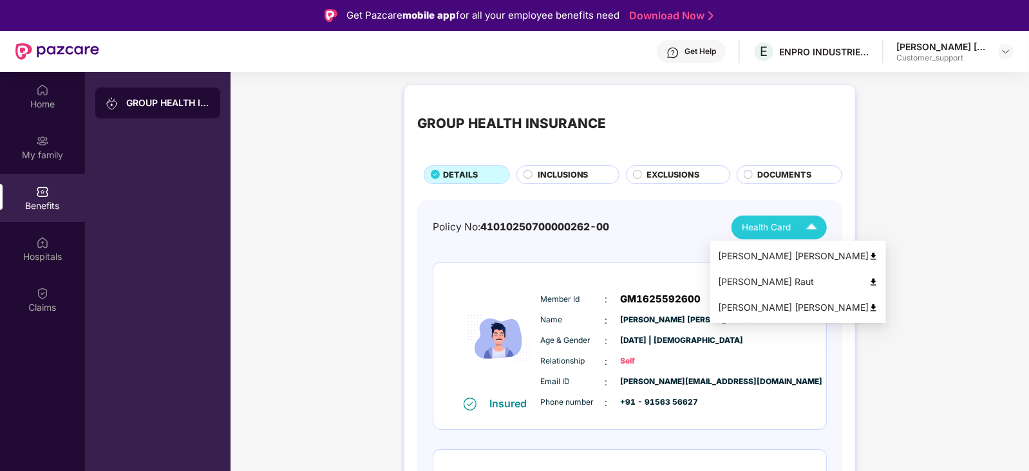
click at [816, 223] on img at bounding box center [811, 227] width 23 height 23
click at [777, 255] on div "Pandurang Minanath Raut" at bounding box center [798, 256] width 160 height 14
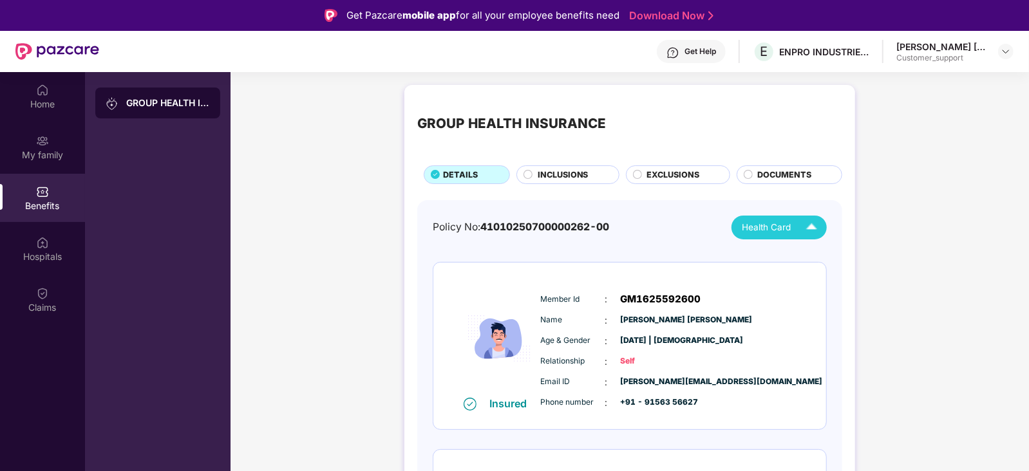
click at [691, 57] on div "Get Help" at bounding box center [691, 51] width 69 height 23
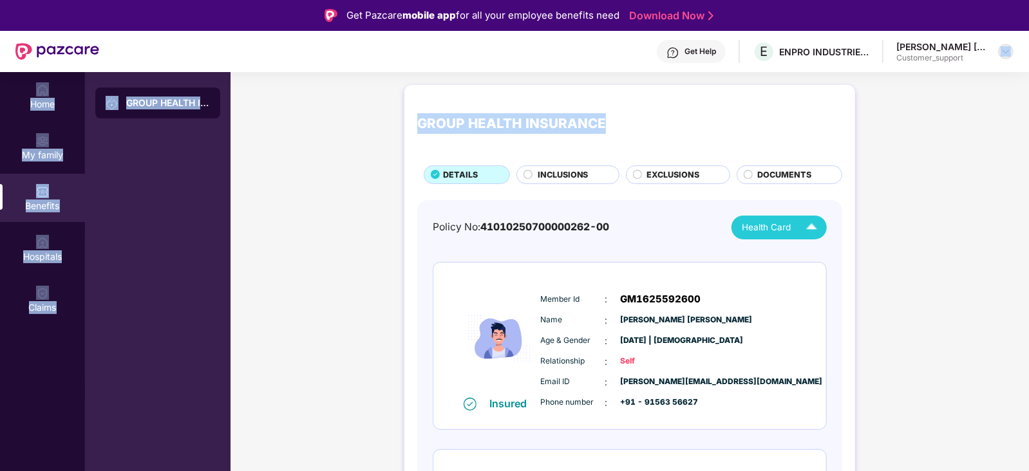
drag, startPoint x: 1009, startPoint y: 133, endPoint x: 1006, endPoint y: 47, distance: 85.6
click at [1006, 47] on div "Get Pazcare mobile app for all your employee benefits need Download Now Get Hel…" at bounding box center [514, 271] width 1029 height 543
click at [1006, 47] on img at bounding box center [1005, 51] width 10 height 10
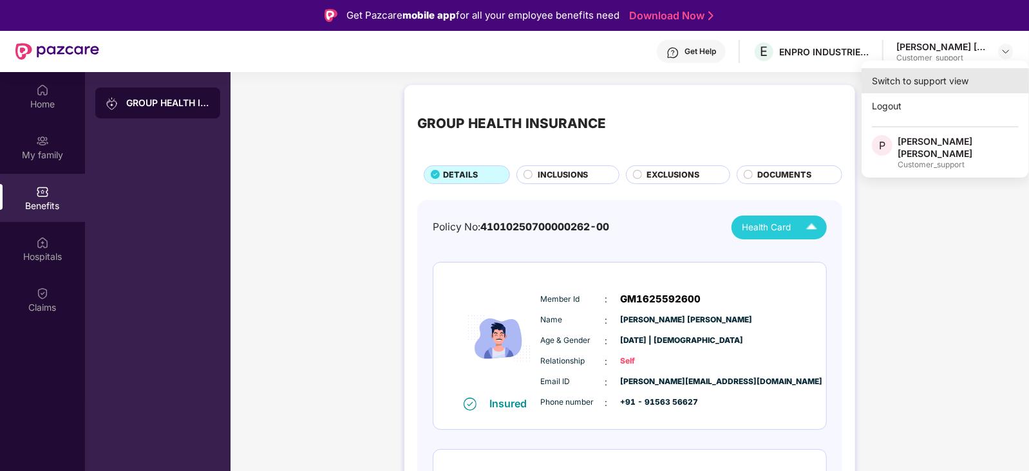
click at [922, 85] on div "Switch to support view" at bounding box center [944, 80] width 167 height 25
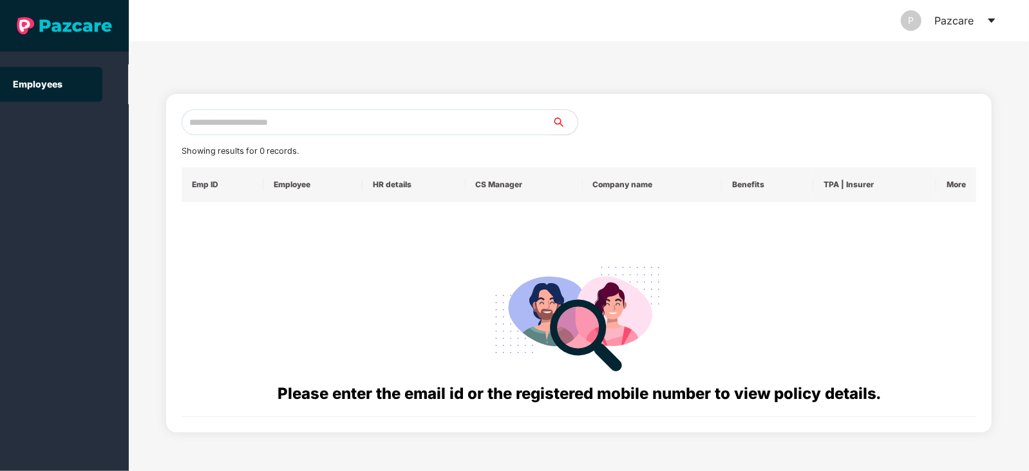
click at [285, 122] on input "text" at bounding box center [367, 122] width 370 height 26
paste input "**********"
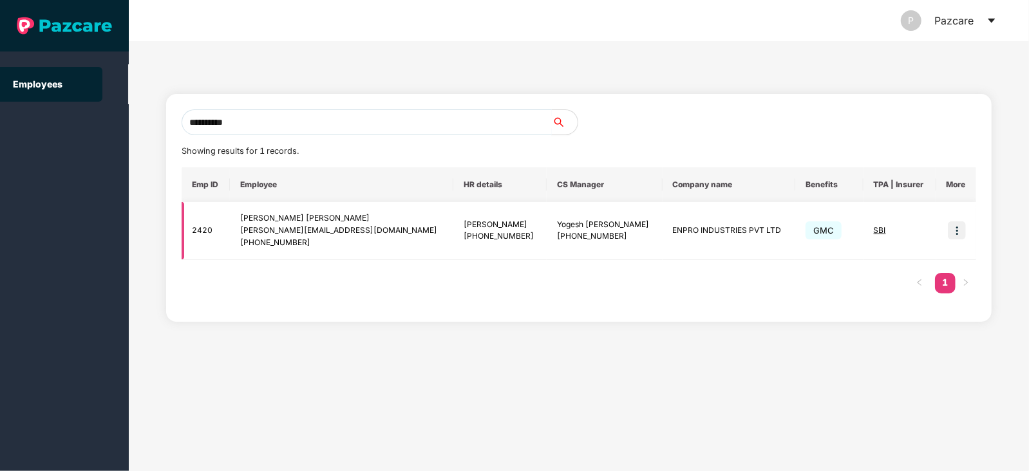
type input "**********"
click at [875, 230] on span "SBI" at bounding box center [879, 230] width 12 height 10
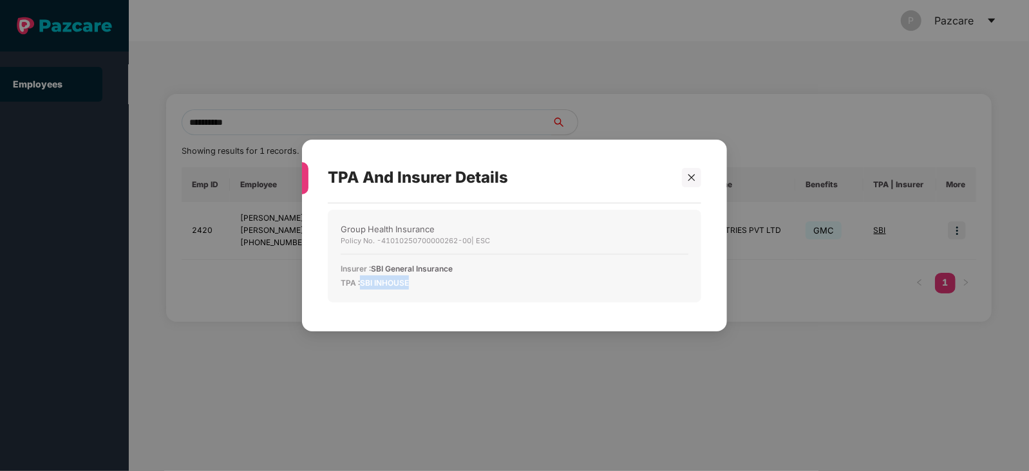
drag, startPoint x: 412, startPoint y: 282, endPoint x: 360, endPoint y: 288, distance: 52.5
click at [360, 288] on div "TPA : SBI INHOUSE" at bounding box center [514, 282] width 348 height 14
copy div "SBI INHOUSE"
click at [687, 180] on icon "close" at bounding box center [691, 177] width 9 height 9
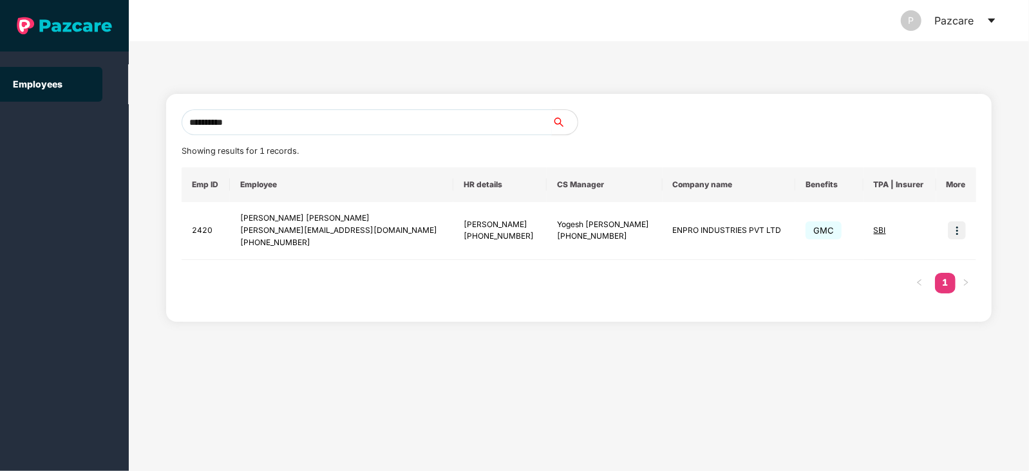
drag, startPoint x: 306, startPoint y: 118, endPoint x: 126, endPoint y: 142, distance: 181.2
click at [126, 142] on section "**********" at bounding box center [514, 235] width 1029 height 471
paste input "**********"
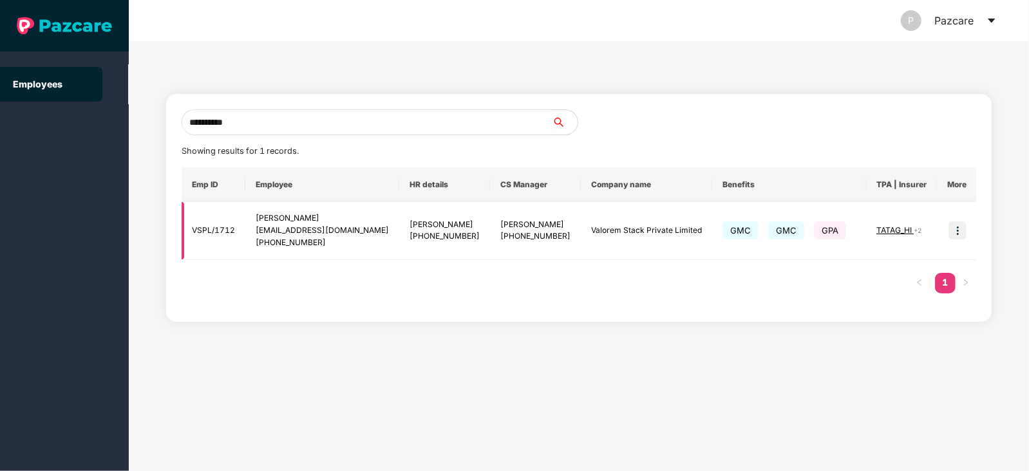
type input "**********"
click at [954, 233] on img at bounding box center [957, 230] width 18 height 18
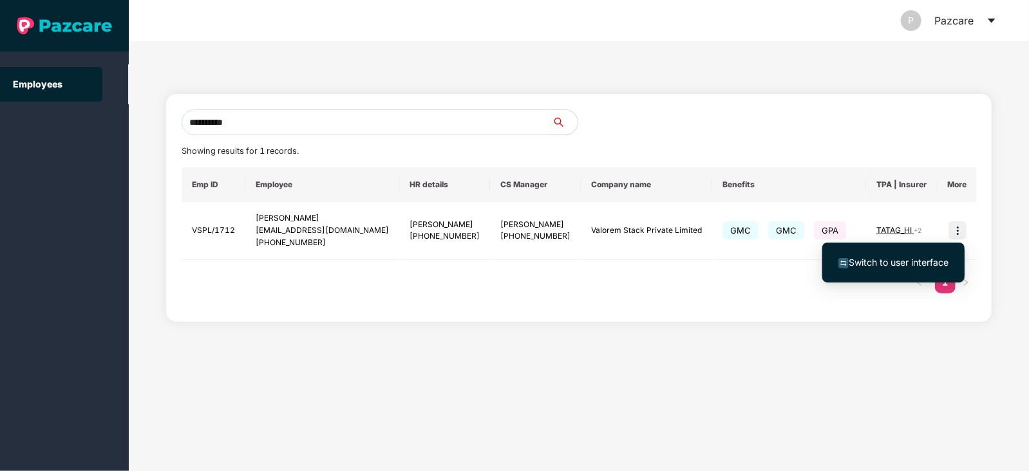
click at [903, 265] on span "Switch to user interface" at bounding box center [898, 262] width 100 height 11
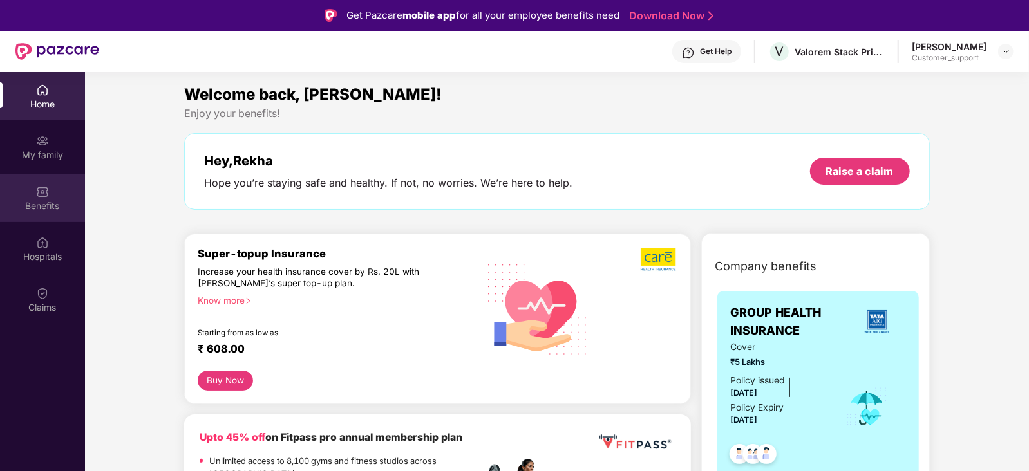
click at [39, 190] on img at bounding box center [42, 191] width 13 height 13
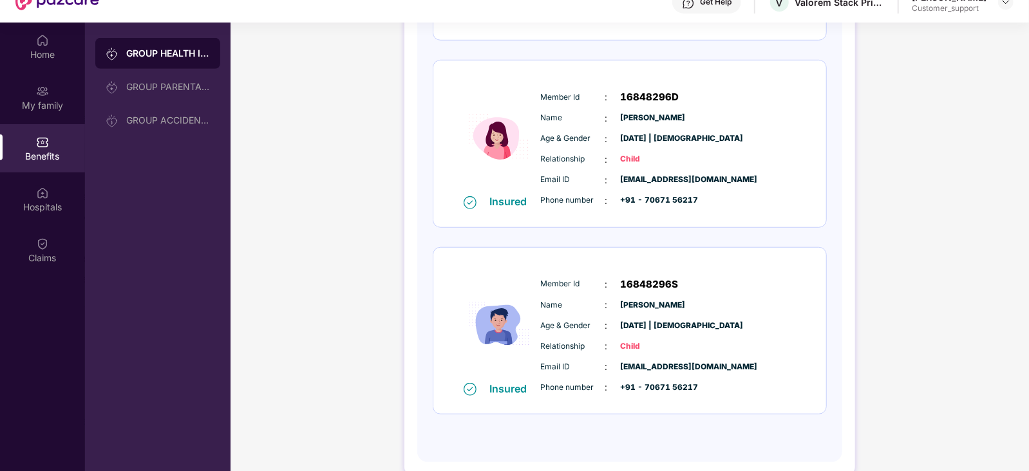
scroll to position [51, 0]
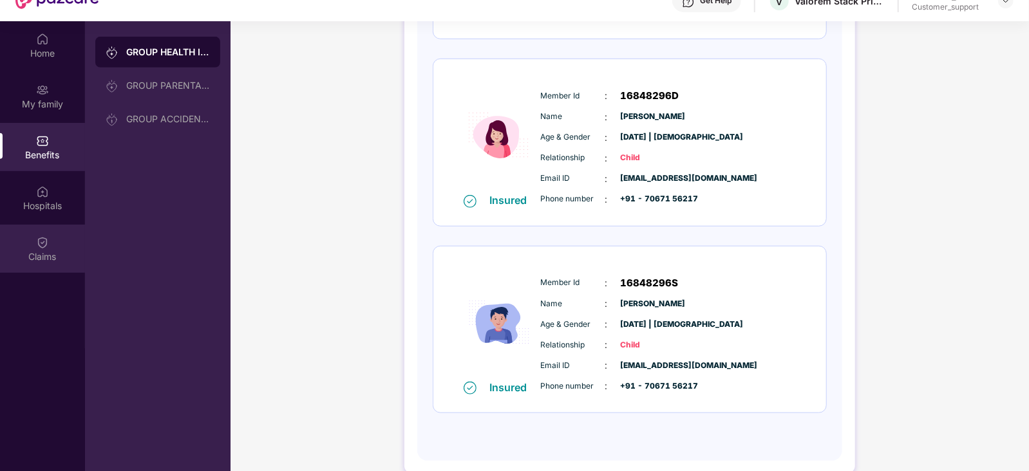
click at [50, 250] on div "Claims" at bounding box center [42, 256] width 85 height 13
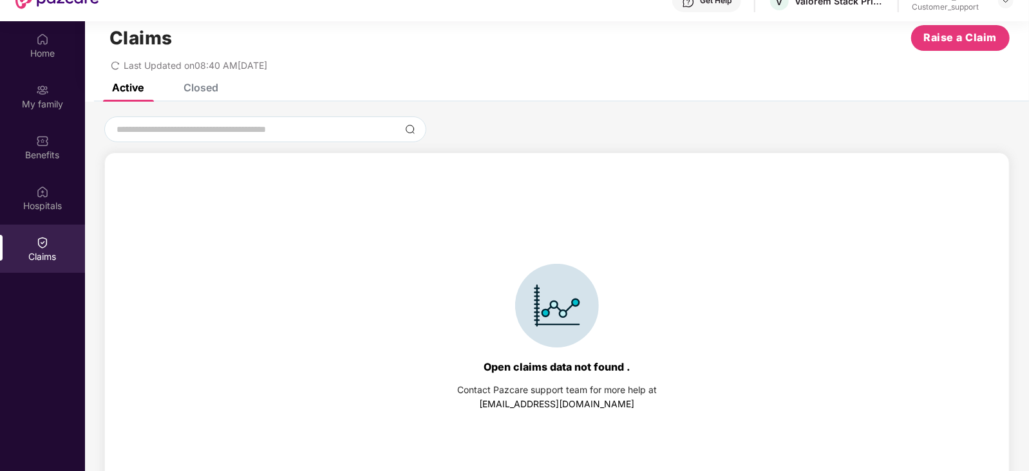
scroll to position [0, 0]
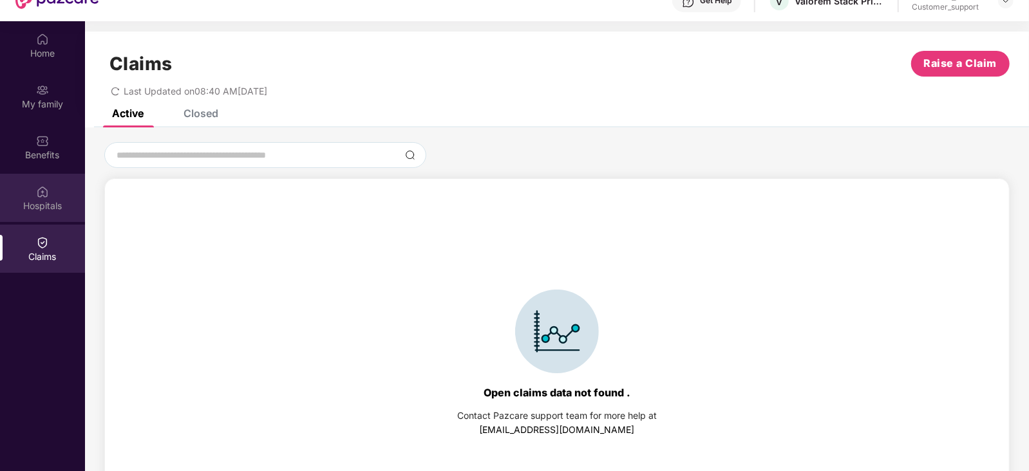
click at [59, 193] on div "Hospitals" at bounding box center [42, 198] width 85 height 48
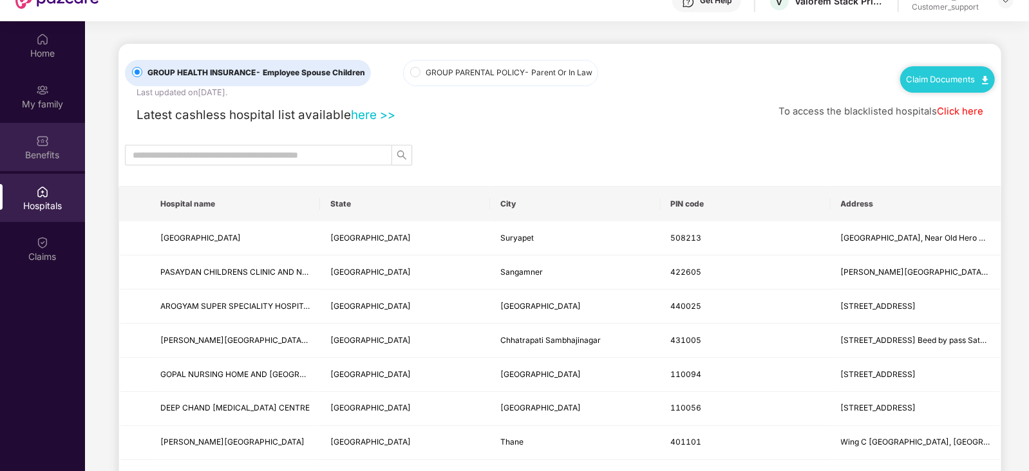
click at [42, 135] on img at bounding box center [42, 141] width 13 height 13
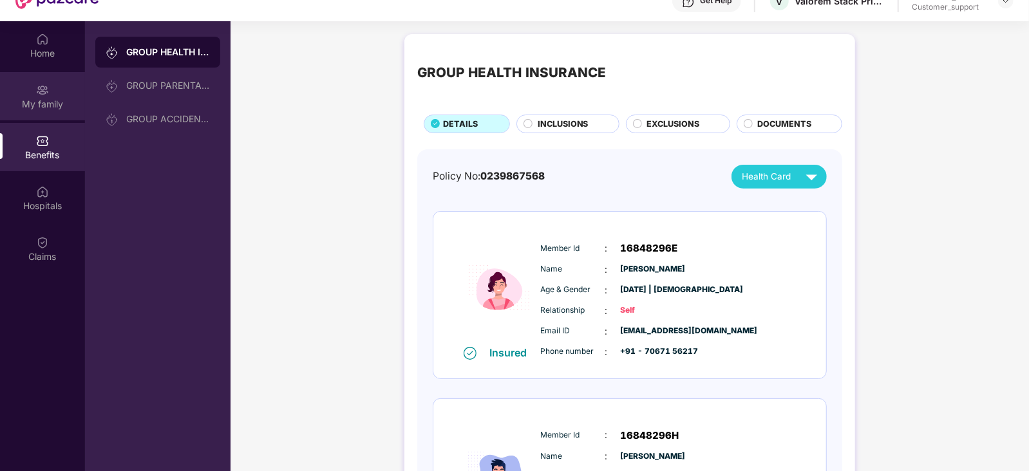
click at [45, 104] on div "My family" at bounding box center [42, 104] width 85 height 13
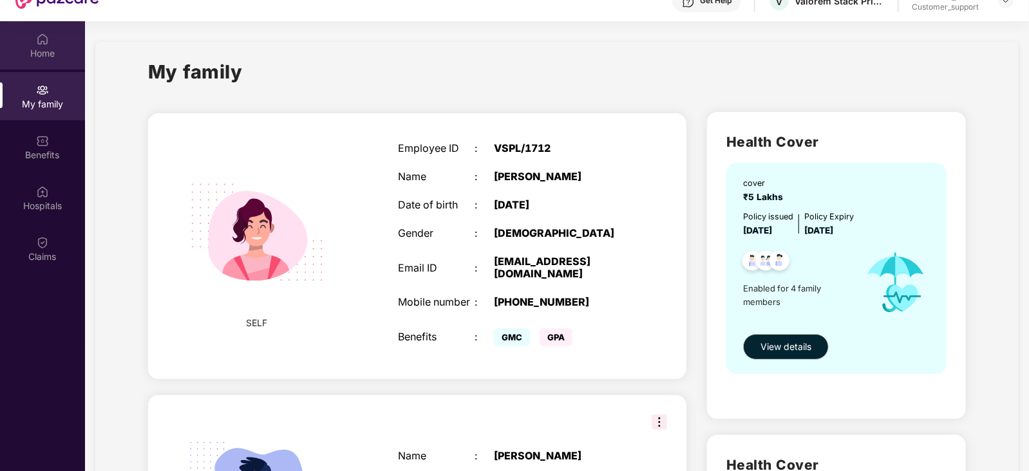
click at [41, 58] on div "Home" at bounding box center [42, 53] width 85 height 13
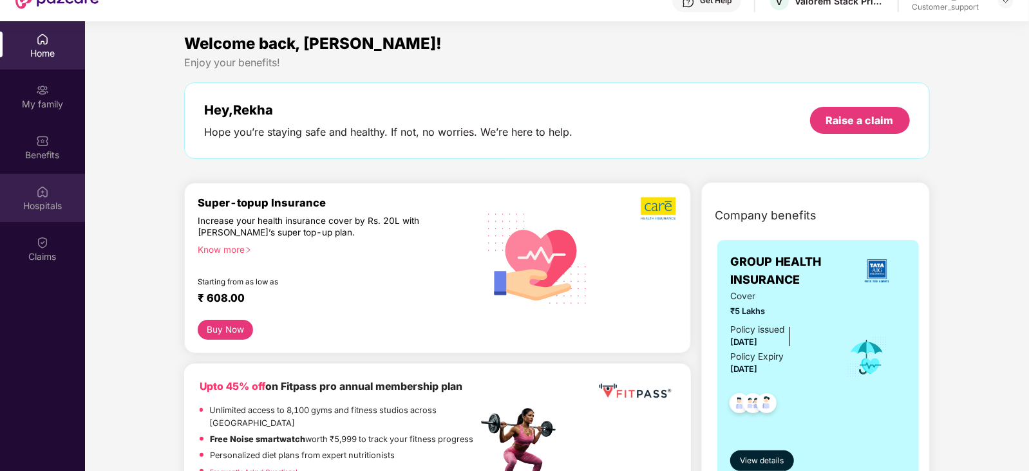
click at [37, 198] on div "Hospitals" at bounding box center [42, 198] width 85 height 48
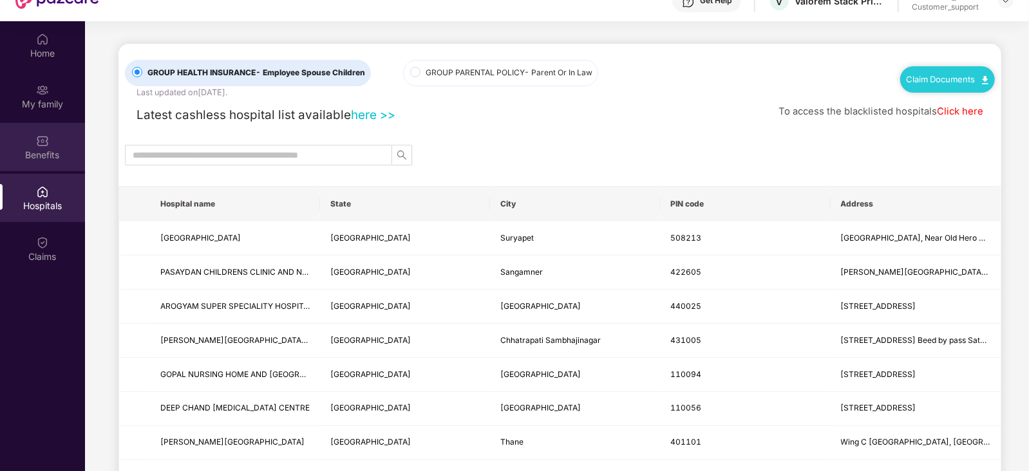
click at [46, 136] on img at bounding box center [42, 141] width 13 height 13
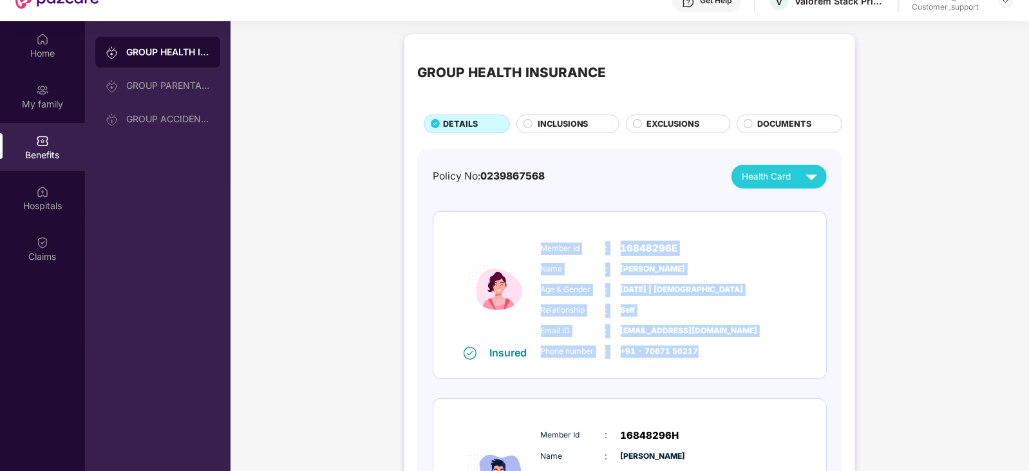
drag, startPoint x: 539, startPoint y: 248, endPoint x: 705, endPoint y: 347, distance: 193.1
click at [705, 347] on div "Member Id : 16848296E Name : Rekha Sharma Age & Gender : 15 Dec 1991 | Female R…" at bounding box center [668, 299] width 262 height 131
click at [705, 347] on div "Phone number : +91 - 70671 56217" at bounding box center [669, 352] width 256 height 14
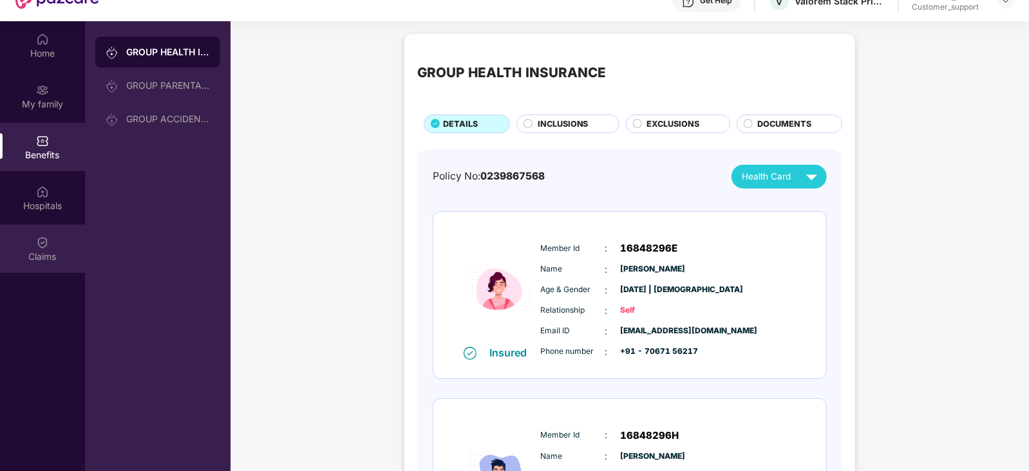
click at [62, 237] on div "Claims" at bounding box center [42, 249] width 85 height 48
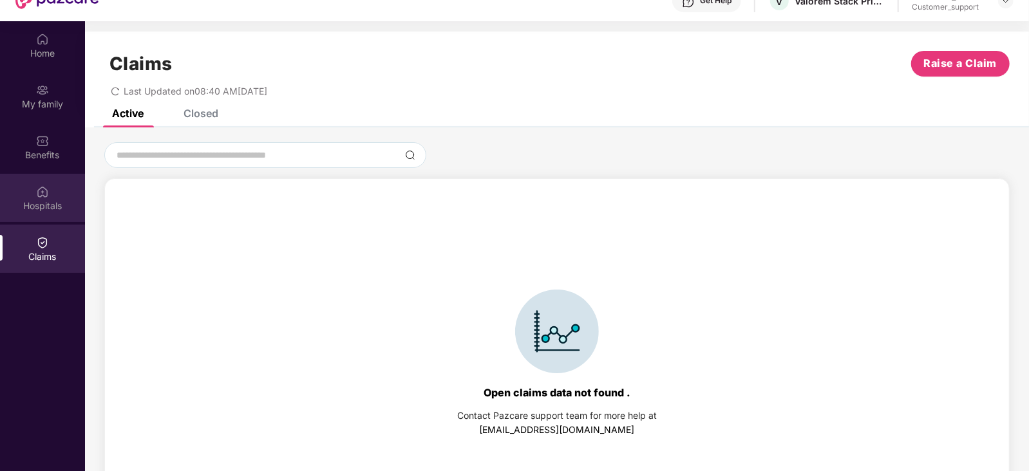
click at [52, 198] on div "Hospitals" at bounding box center [42, 198] width 85 height 48
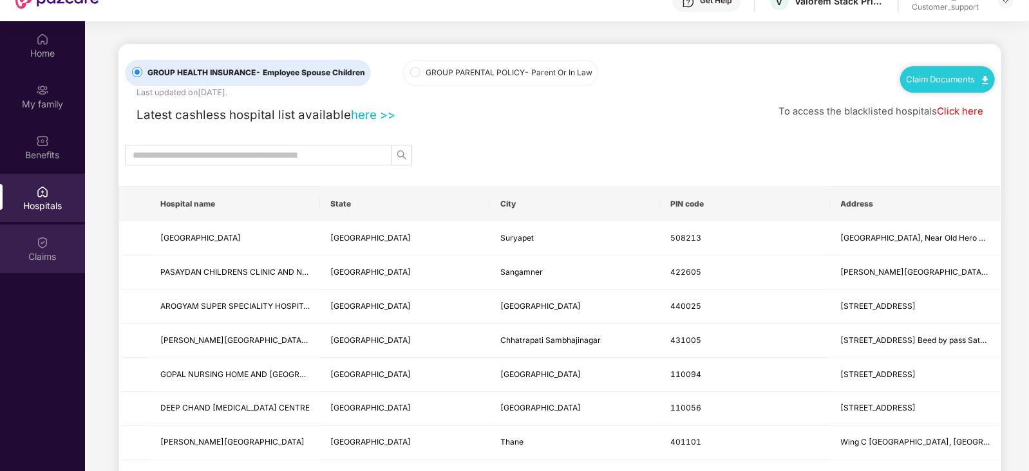
click at [46, 239] on img at bounding box center [42, 242] width 13 height 13
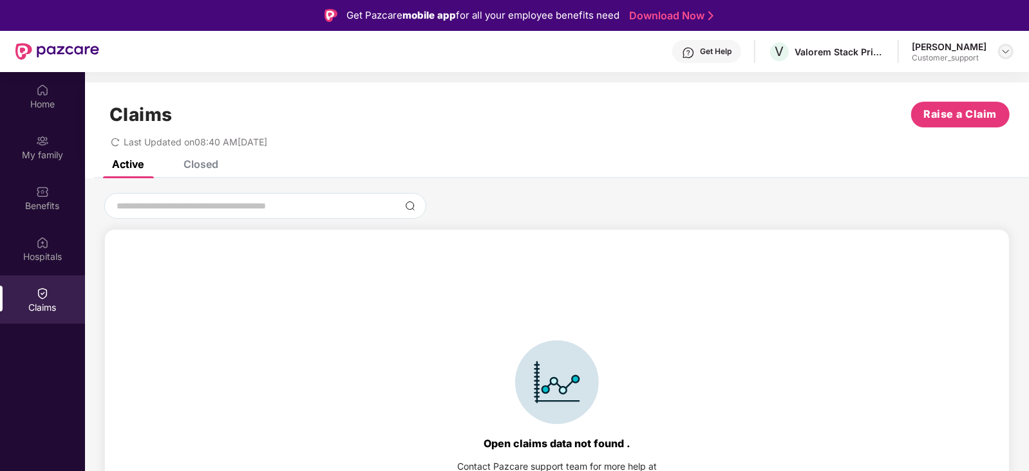
click at [1006, 52] on img at bounding box center [1005, 51] width 10 height 10
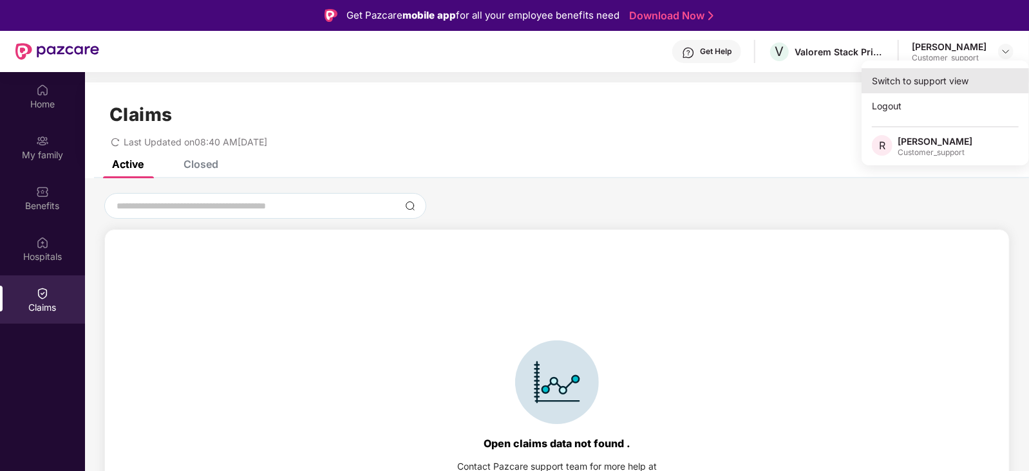
click at [929, 77] on div "Switch to support view" at bounding box center [944, 80] width 167 height 25
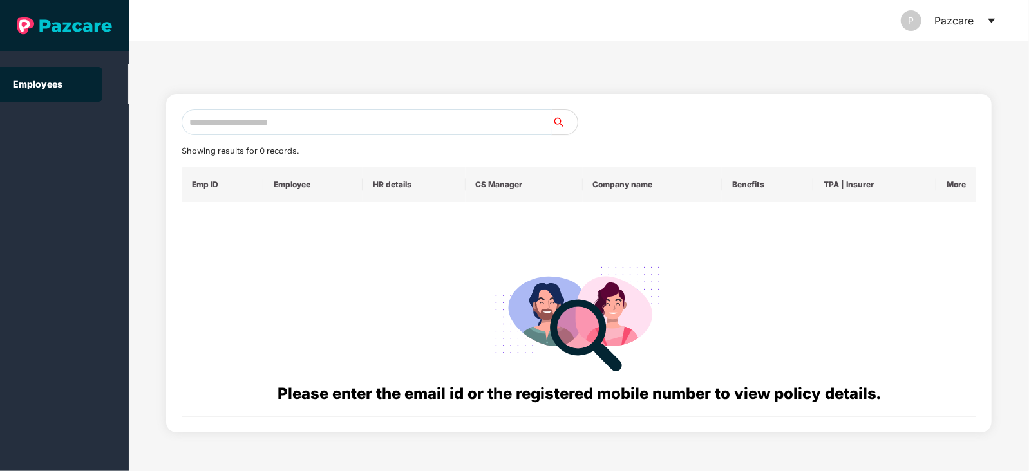
click at [363, 116] on input "text" at bounding box center [367, 122] width 370 height 26
paste input "**********"
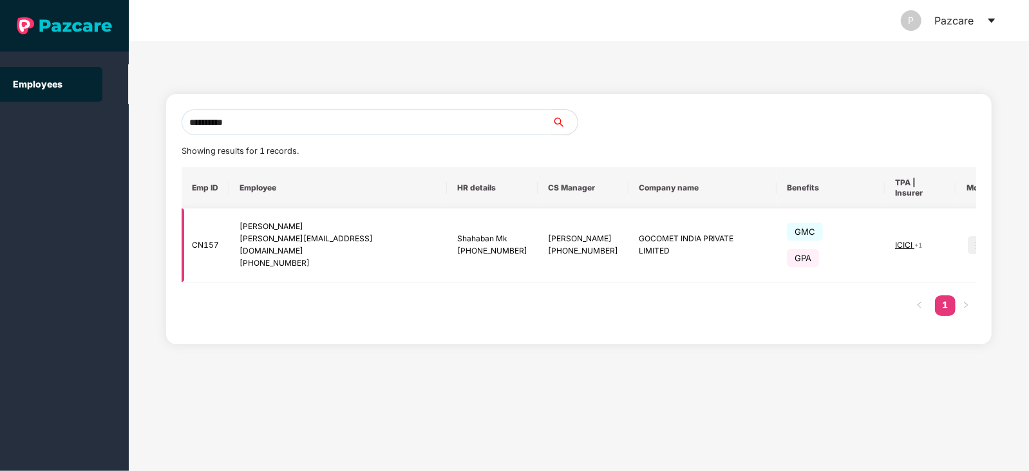
type input "**********"
click at [967, 236] on img at bounding box center [976, 245] width 18 height 18
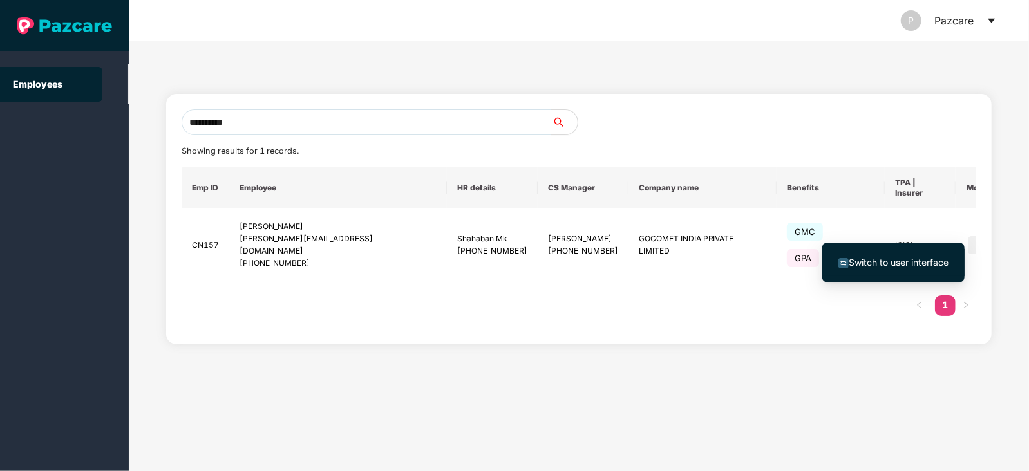
click at [883, 259] on span "Switch to user interface" at bounding box center [898, 262] width 100 height 11
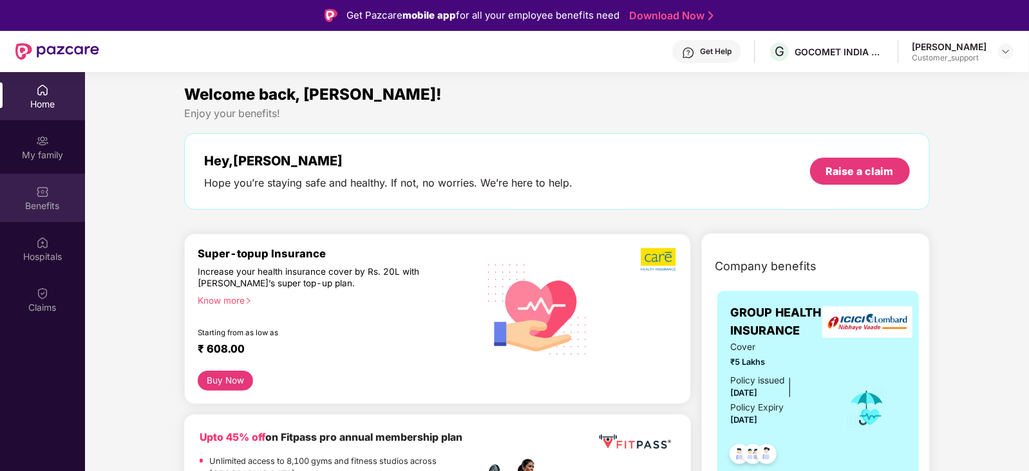
click at [56, 196] on div "Benefits" at bounding box center [42, 198] width 85 height 48
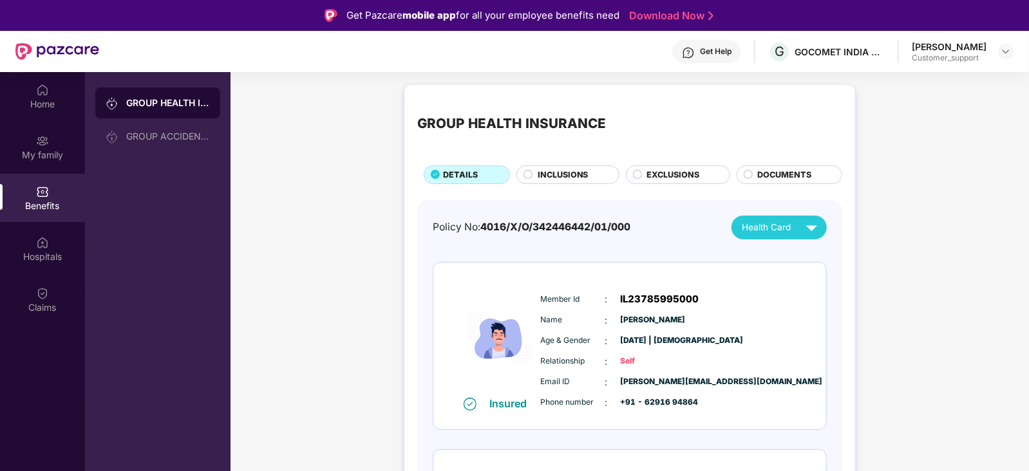
click at [769, 169] on span "DOCUMENTS" at bounding box center [785, 175] width 54 height 13
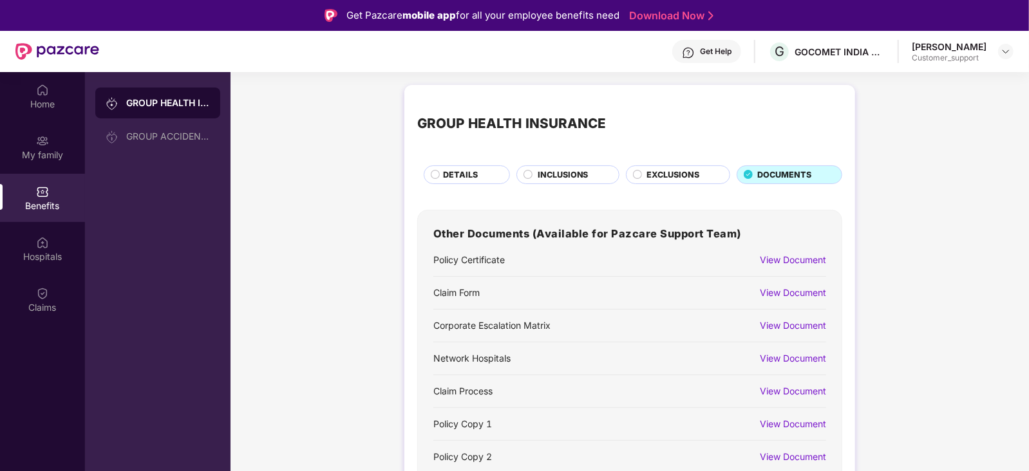
click at [577, 180] on span "INCLUSIONS" at bounding box center [562, 175] width 51 height 13
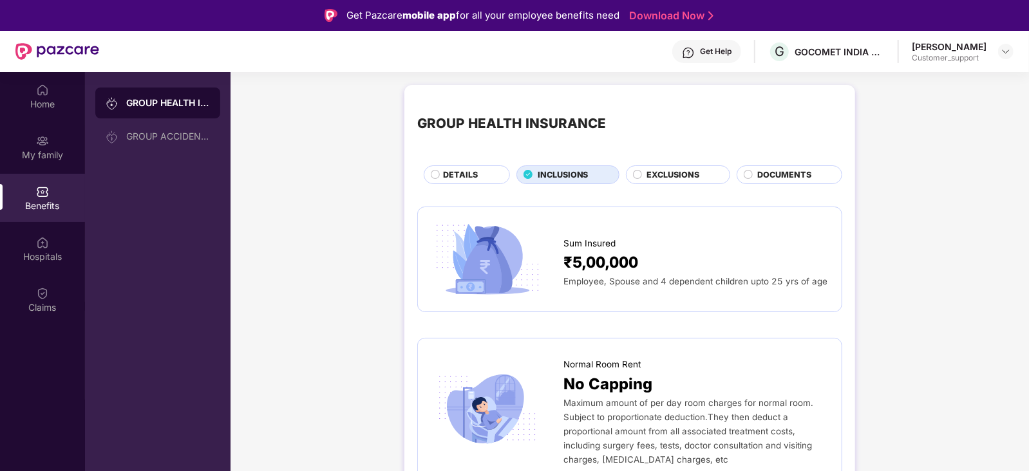
click at [755, 178] on div "DOCUMENTS" at bounding box center [793, 176] width 84 height 15
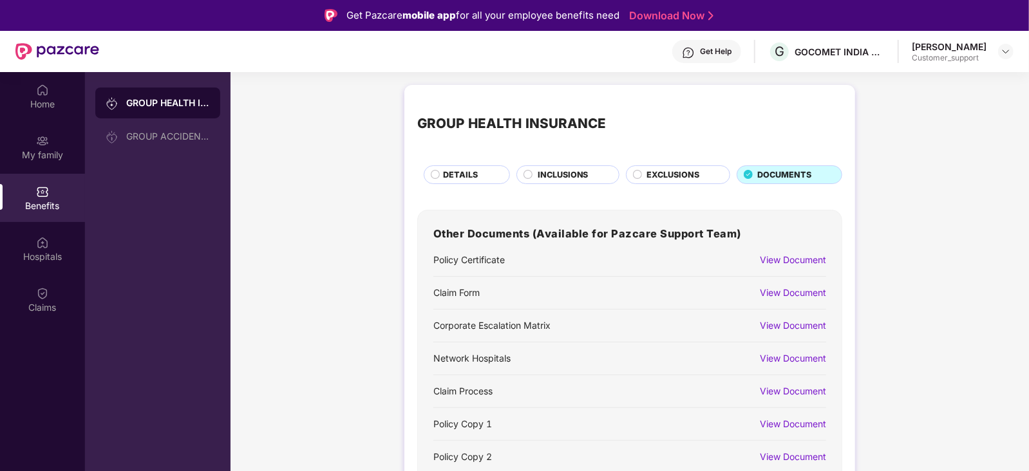
click at [778, 290] on div "View Document" at bounding box center [793, 293] width 66 height 14
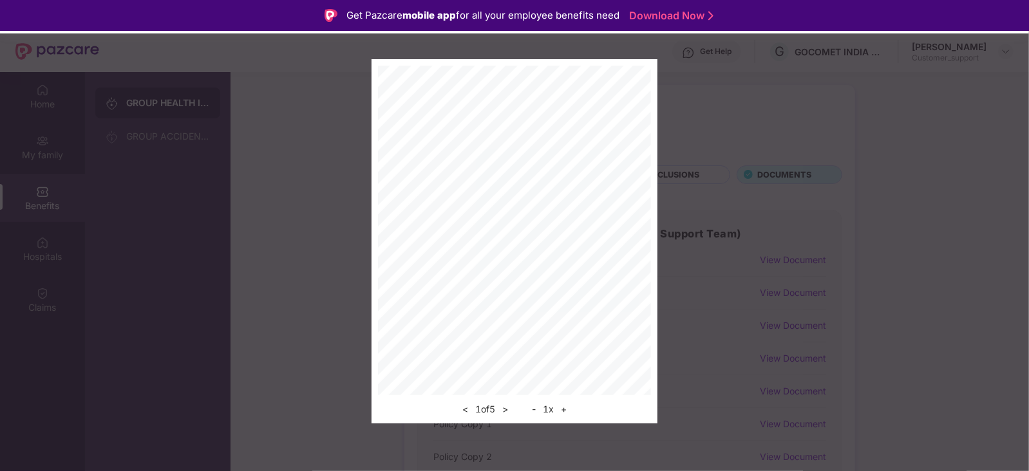
click at [508, 410] on button ">" at bounding box center [505, 409] width 14 height 15
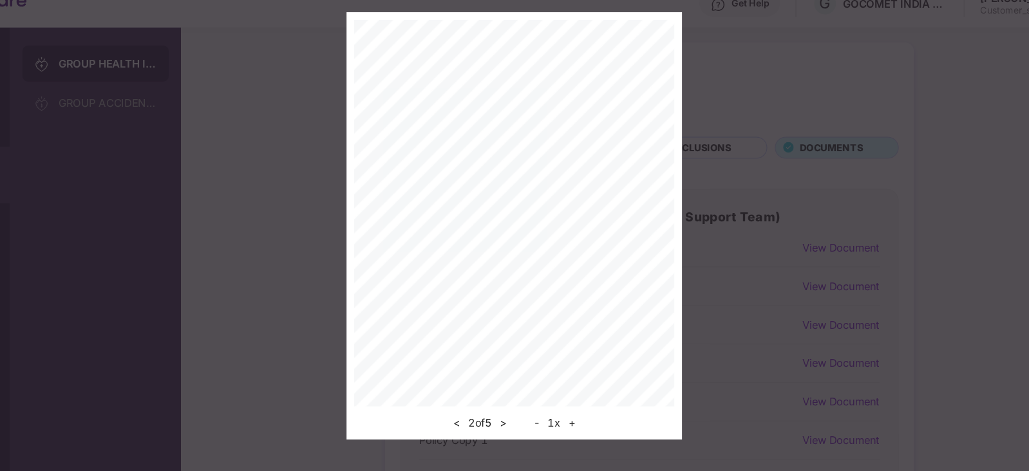
click at [506, 409] on button ">" at bounding box center [505, 409] width 14 height 15
click at [504, 407] on button ">" at bounding box center [505, 409] width 14 height 15
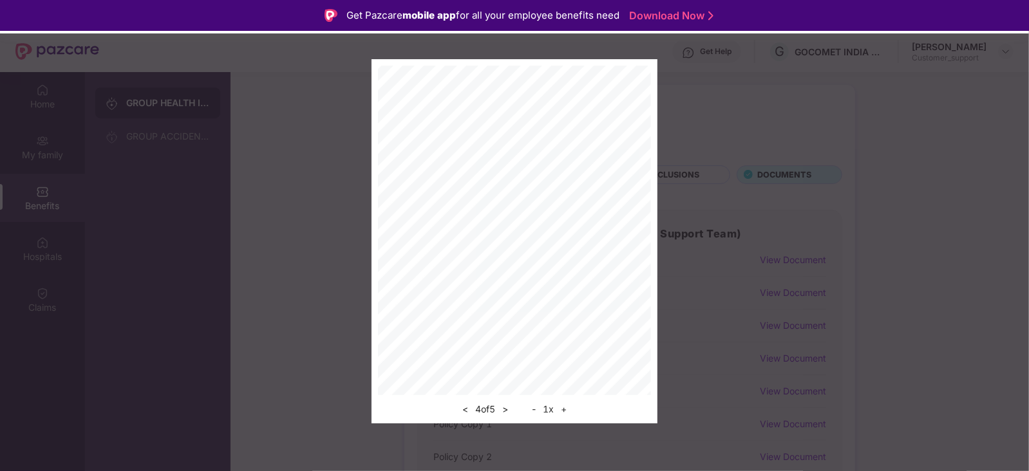
click at [460, 407] on button "<" at bounding box center [465, 409] width 14 height 15
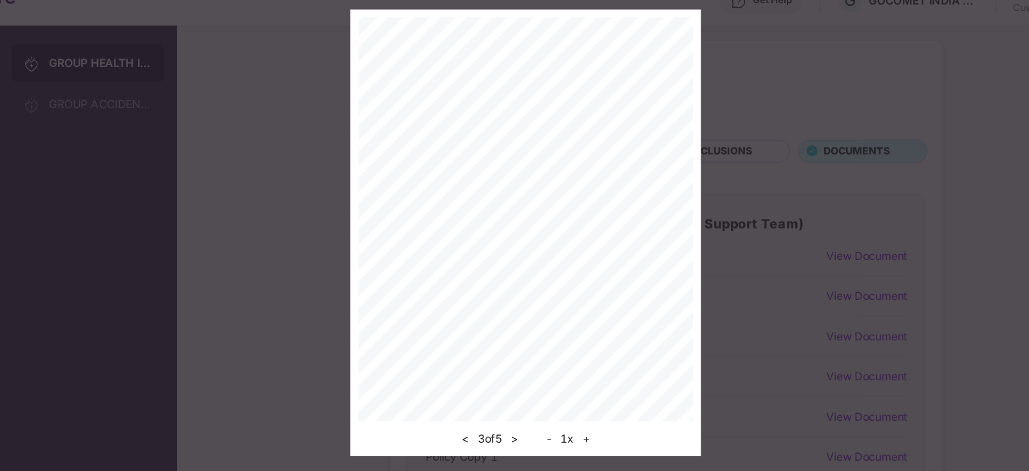
click at [462, 411] on button "<" at bounding box center [465, 409] width 14 height 15
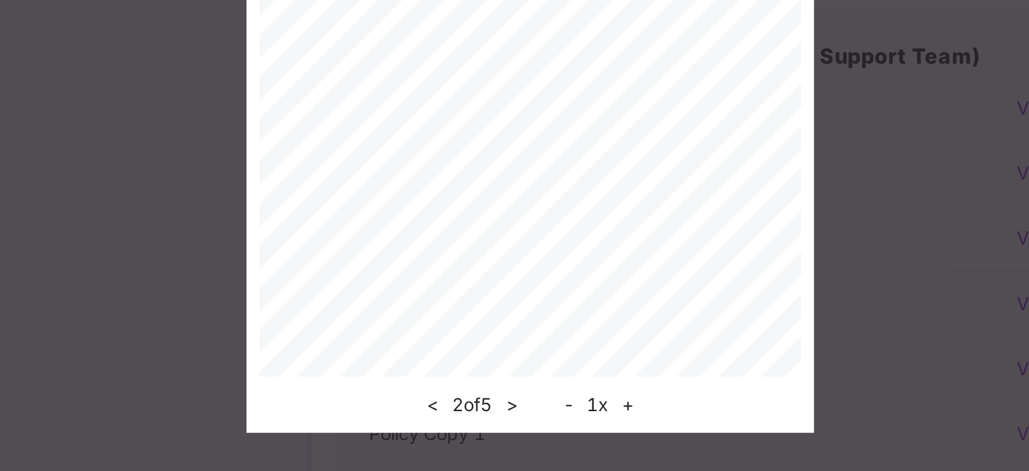
scroll to position [56, 0]
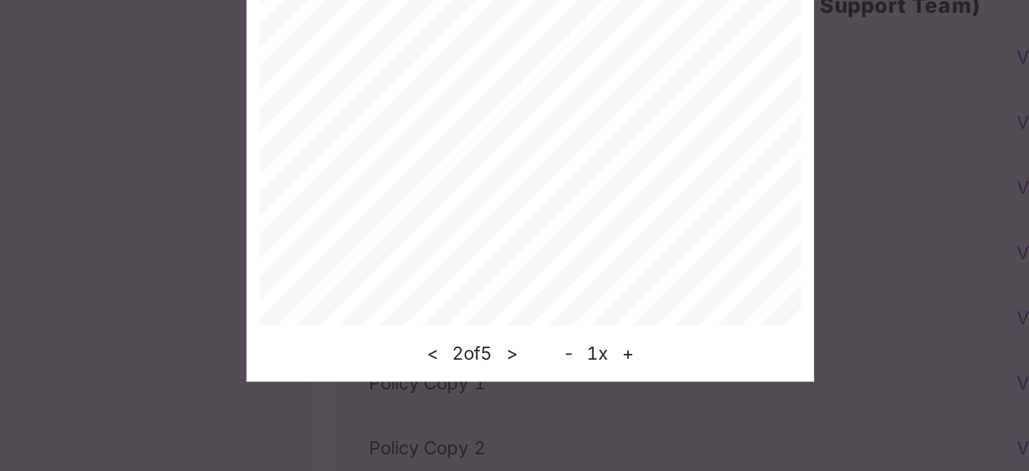
click at [507, 409] on button ">" at bounding box center [505, 409] width 14 height 15
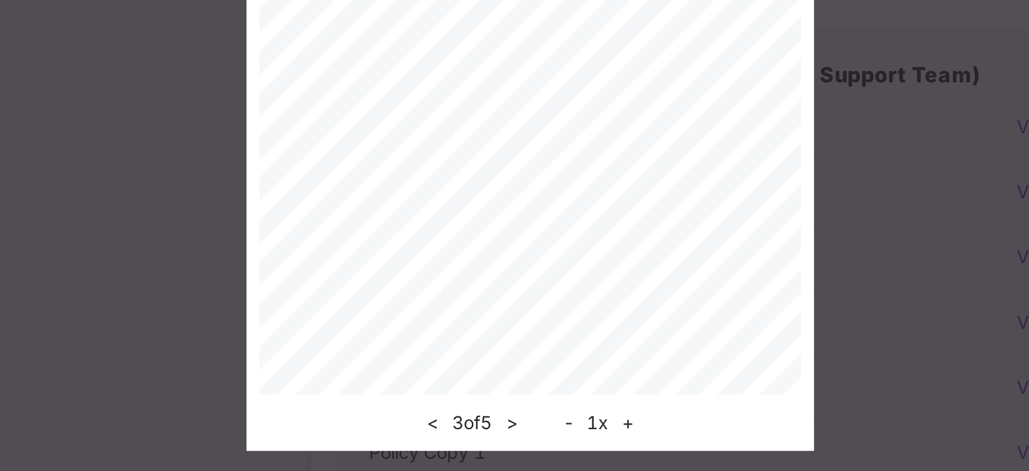
click at [507, 406] on button ">" at bounding box center [505, 409] width 14 height 15
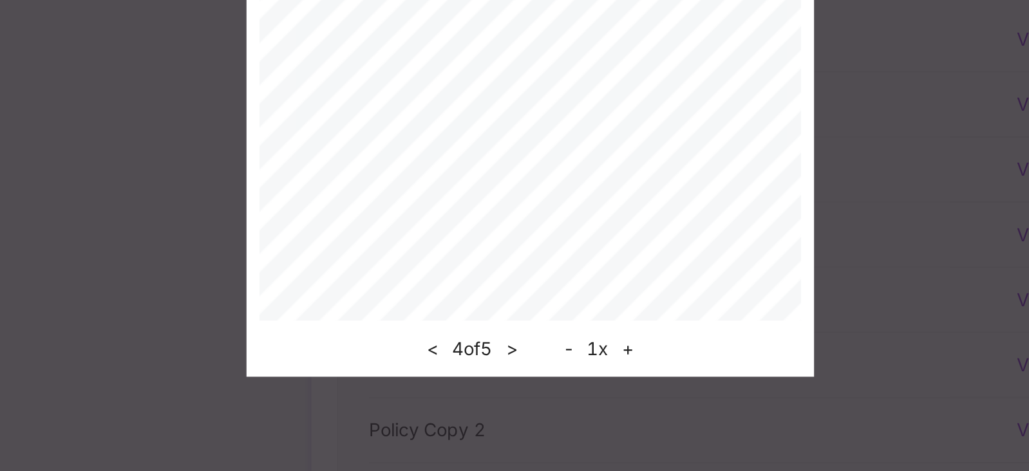
scroll to position [7, 0]
click at [462, 411] on button "<" at bounding box center [465, 409] width 14 height 15
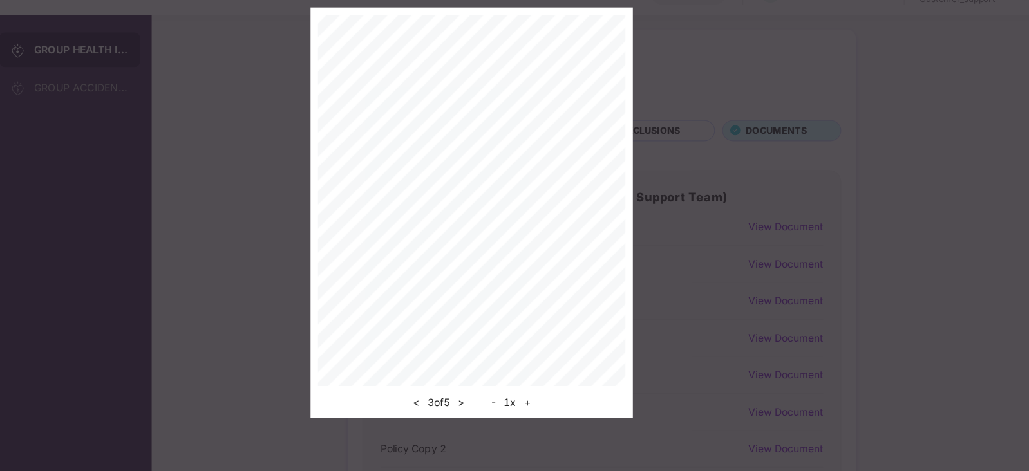
scroll to position [6, 0]
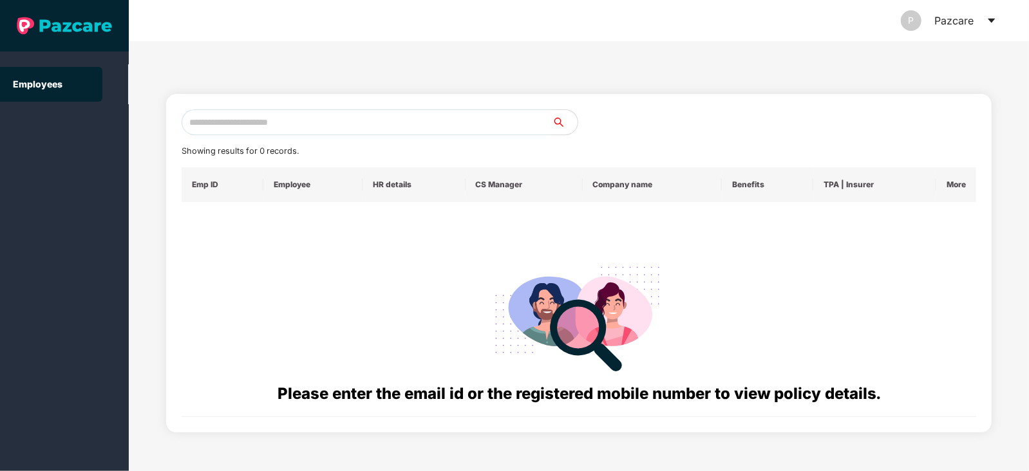
click at [227, 108] on div "Showing results for 0 records. Emp ID Employee HR details CS Manager Company na…" at bounding box center [578, 263] width 825 height 339
click at [228, 126] on input "text" at bounding box center [367, 122] width 370 height 26
paste input "**********"
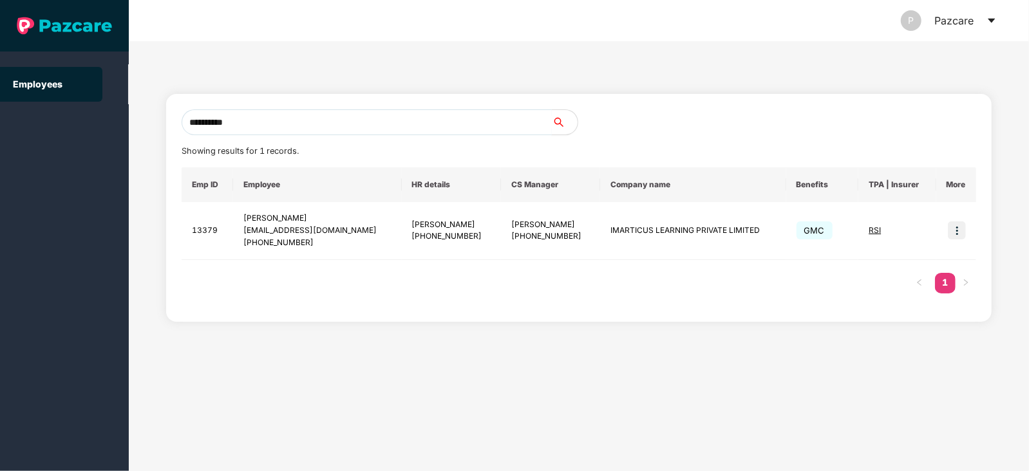
type input "**********"
click at [955, 227] on img at bounding box center [956, 230] width 18 height 18
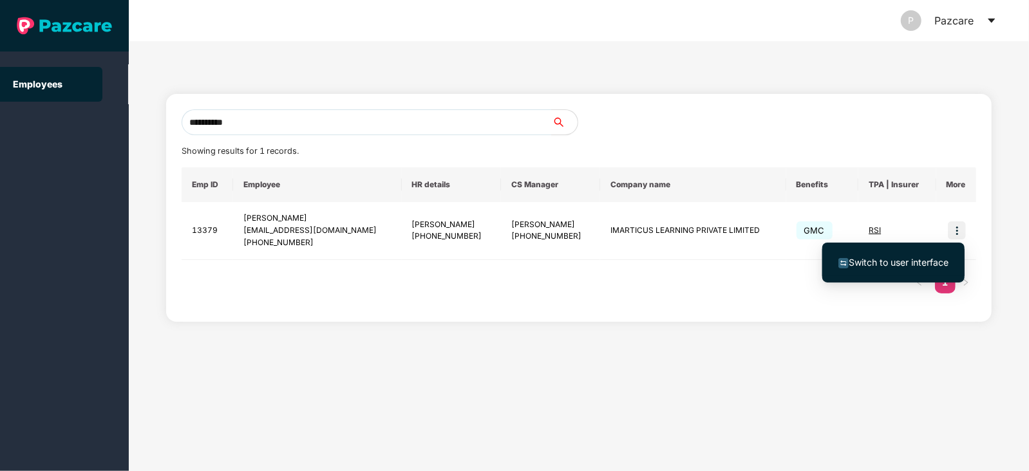
click at [888, 263] on span "Switch to user interface" at bounding box center [898, 262] width 100 height 11
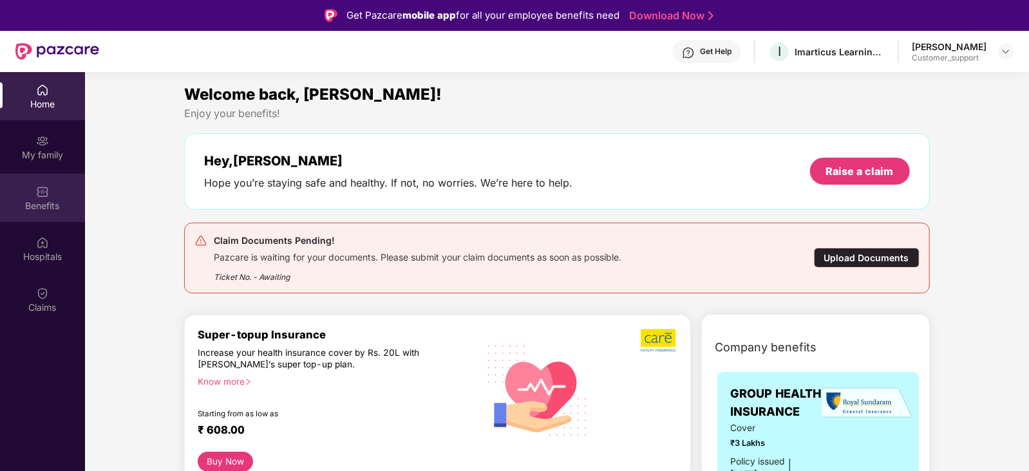
click at [37, 200] on div "Benefits" at bounding box center [42, 206] width 85 height 13
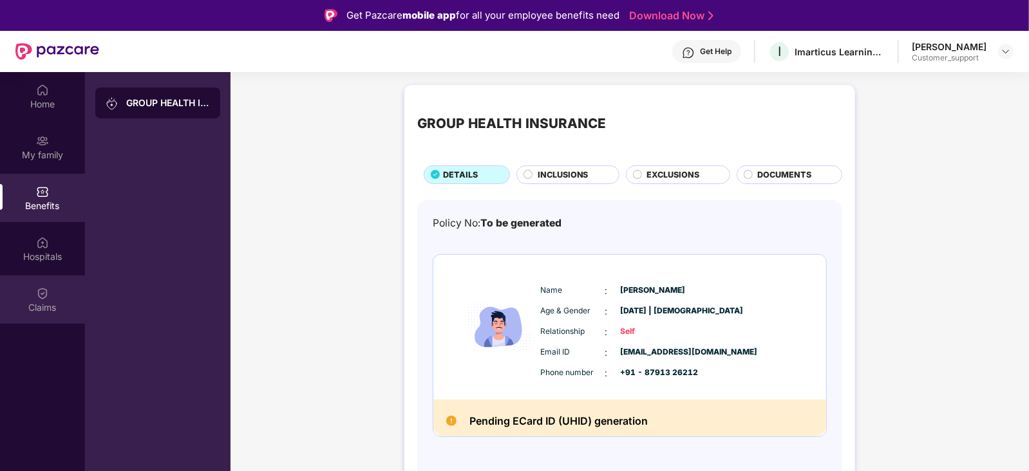
click at [42, 288] on img at bounding box center [42, 293] width 13 height 13
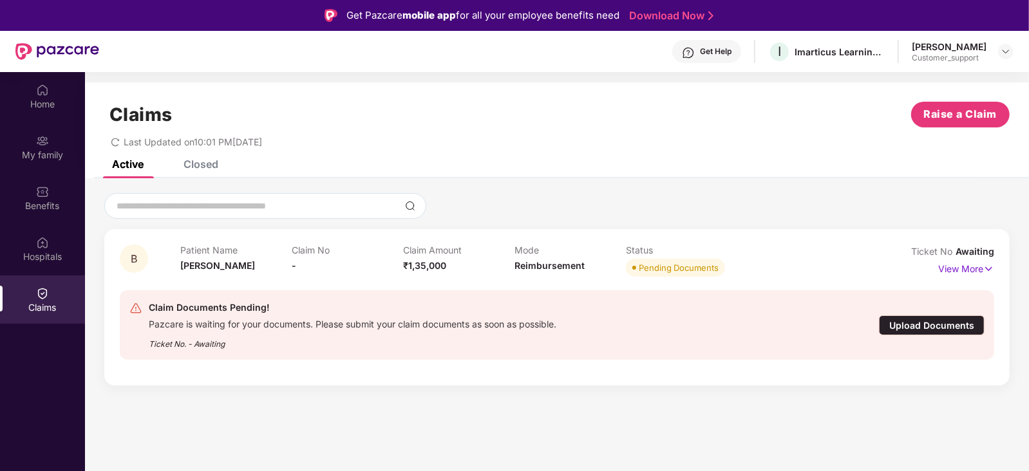
click at [723, 50] on div "Get Help" at bounding box center [716, 51] width 32 height 10
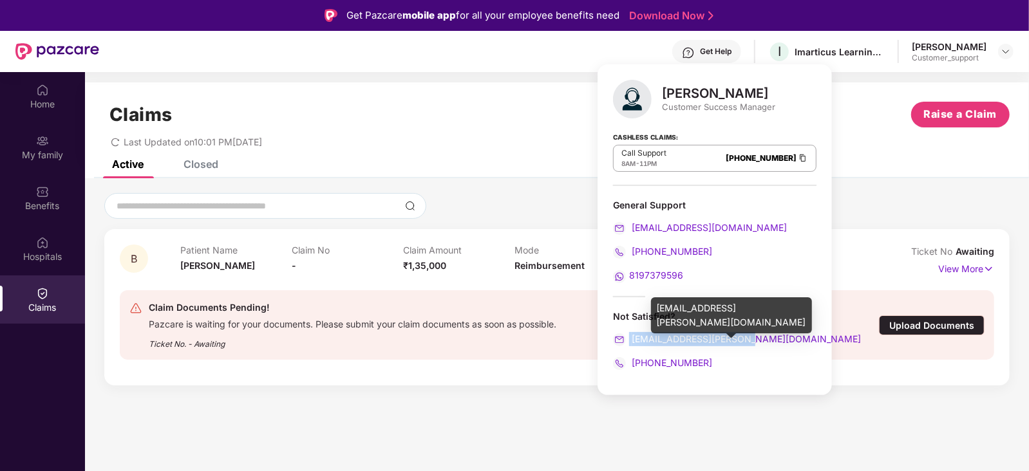
drag, startPoint x: 759, startPoint y: 335, endPoint x: 628, endPoint y: 344, distance: 130.9
click at [628, 344] on div "yash.kharde@pazcare.com" at bounding box center [714, 339] width 203 height 14
copy span "yash.kharde@pazcare.com"
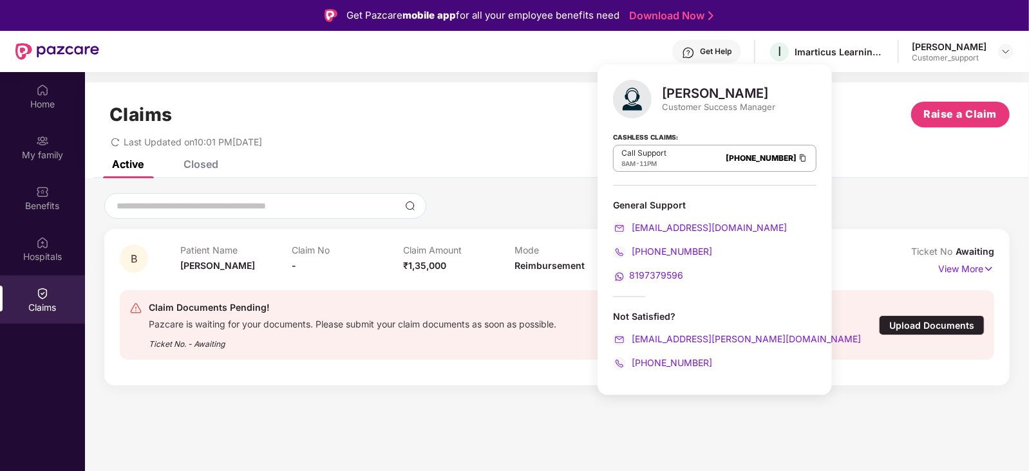
click at [572, 152] on div "Claims Raise a Claim Last Updated on 10:01 PM, 11 Aug 2025" at bounding box center [557, 121] width 944 height 78
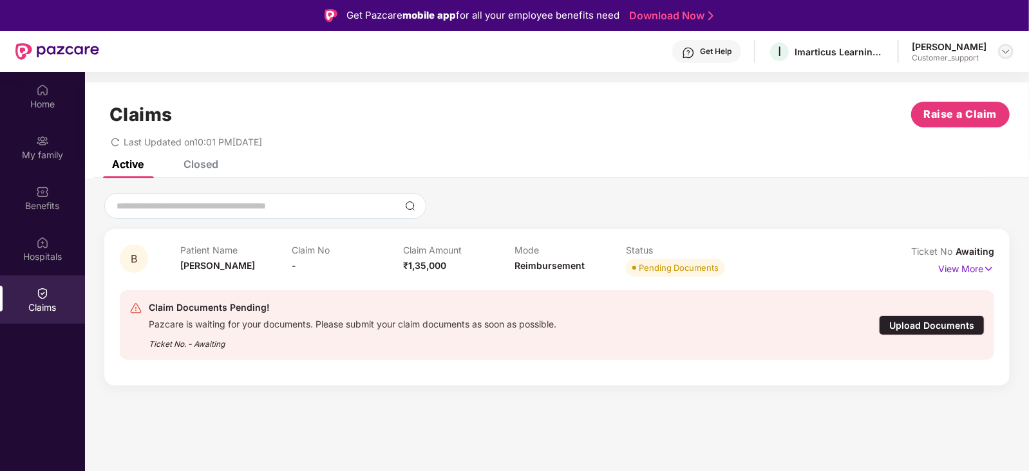
click at [1007, 48] on img at bounding box center [1005, 51] width 10 height 10
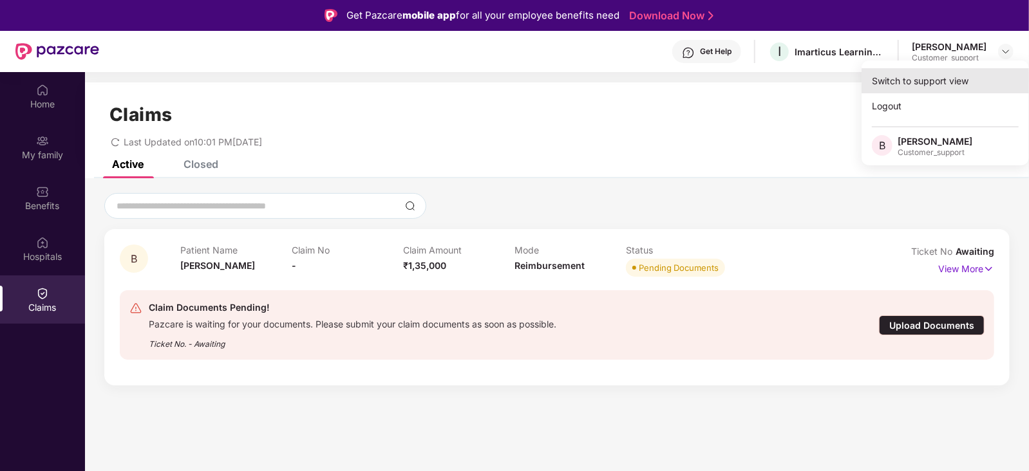
click at [953, 83] on div "Switch to support view" at bounding box center [944, 80] width 167 height 25
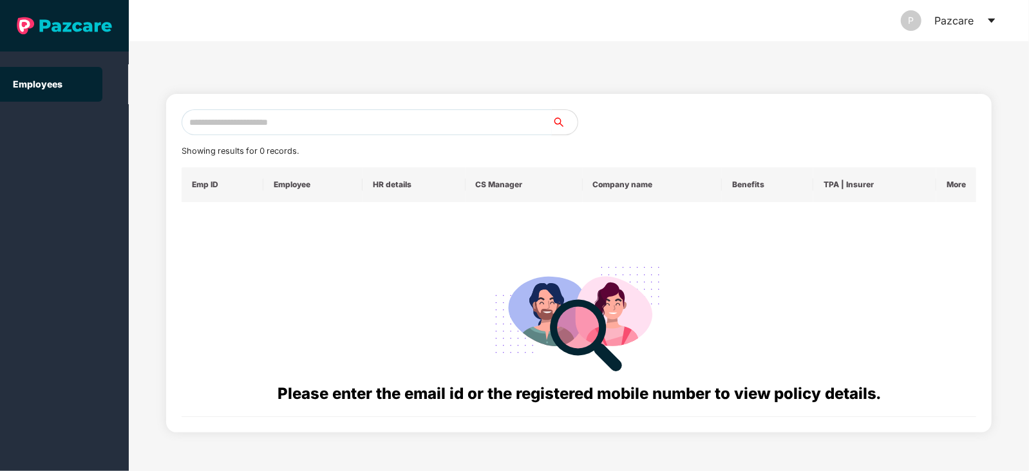
click at [317, 114] on input "text" at bounding box center [367, 122] width 370 height 26
paste input "**********"
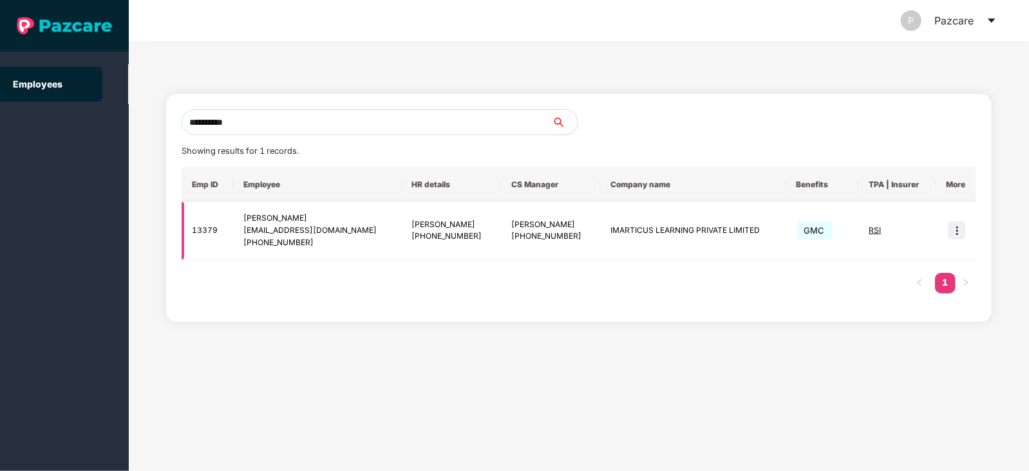
type input "**********"
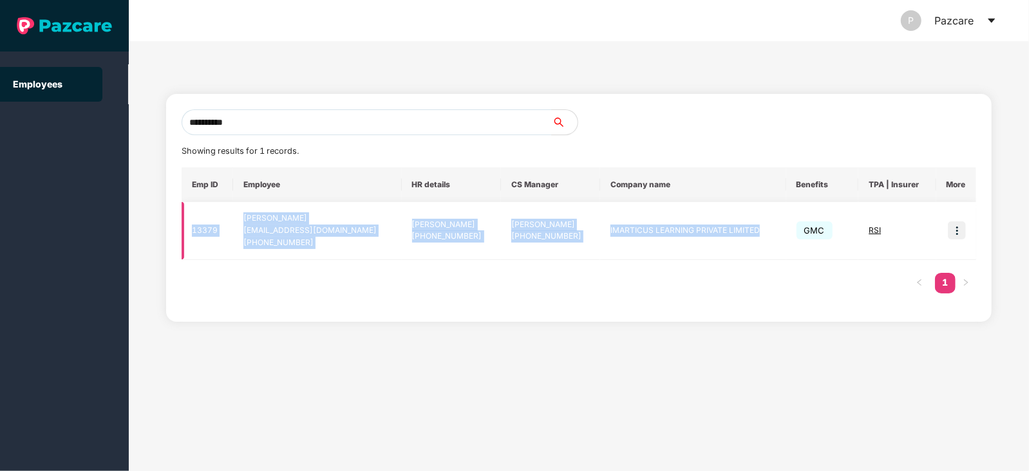
drag, startPoint x: 192, startPoint y: 229, endPoint x: 801, endPoint y: 252, distance: 609.3
click at [801, 252] on tr "13379 Bhrat bharat.karir@imarticus.com +918791326212 Chaubey Shikha +9190226474…" at bounding box center [579, 231] width 794 height 58
copy tr "13379 Bhrat bharat.karir@imarticus.com +918791326212 Chaubey Shikha +9190226474…"
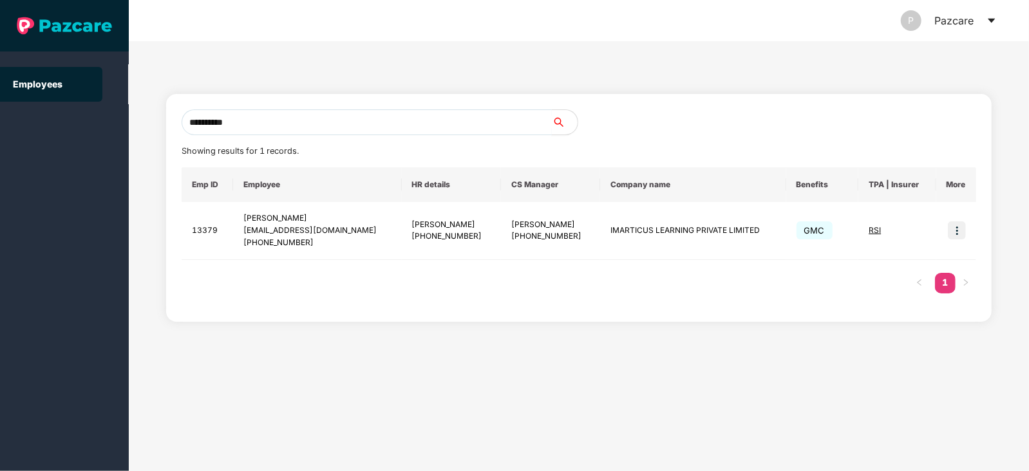
click at [325, 122] on input "**********" at bounding box center [367, 122] width 370 height 26
drag, startPoint x: 325, startPoint y: 122, endPoint x: 187, endPoint y: 136, distance: 139.0
click at [187, 136] on div "**********" at bounding box center [579, 207] width 794 height 197
paste input "**********"
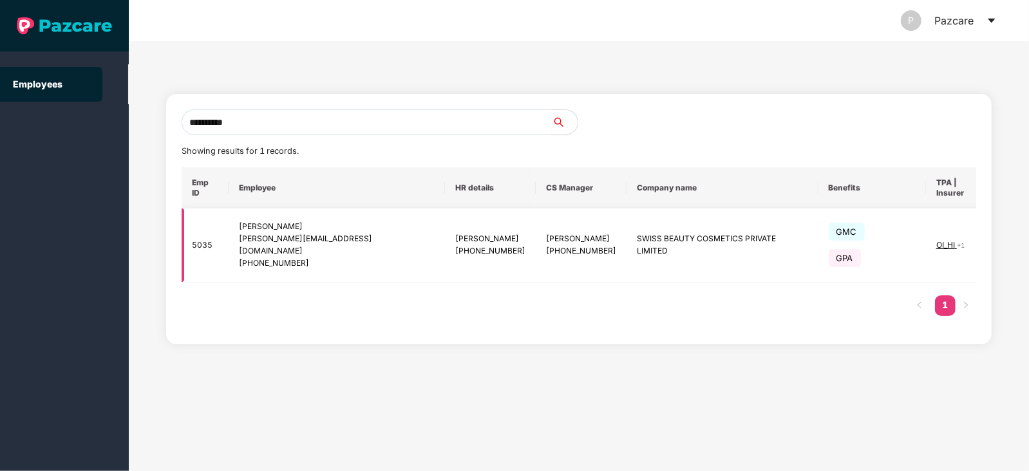
type input "**********"
click at [1011, 236] on img at bounding box center [1020, 245] width 18 height 18
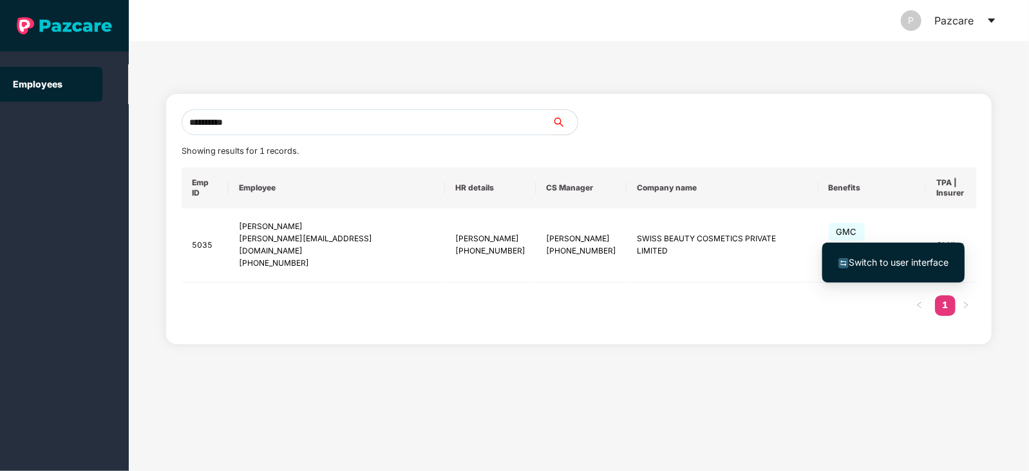
click at [904, 256] on span "Switch to user interface" at bounding box center [893, 263] width 110 height 14
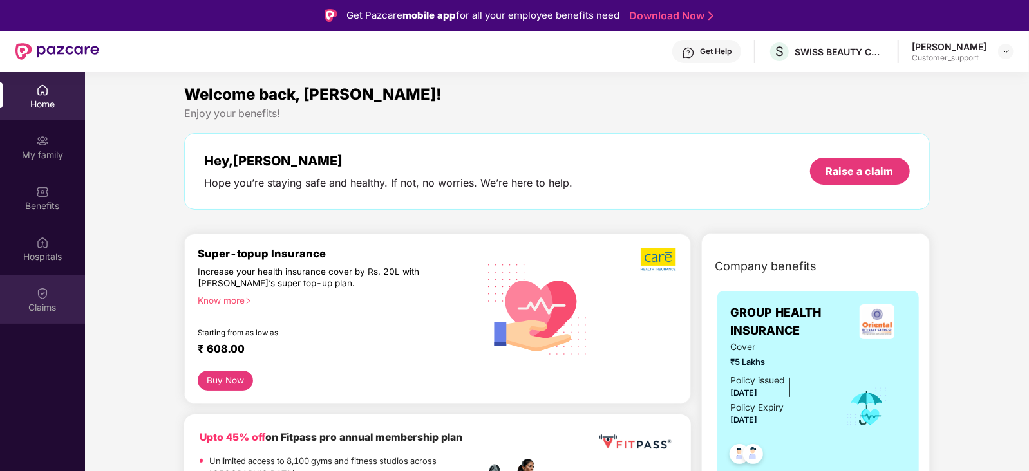
click at [41, 287] on img at bounding box center [42, 293] width 13 height 13
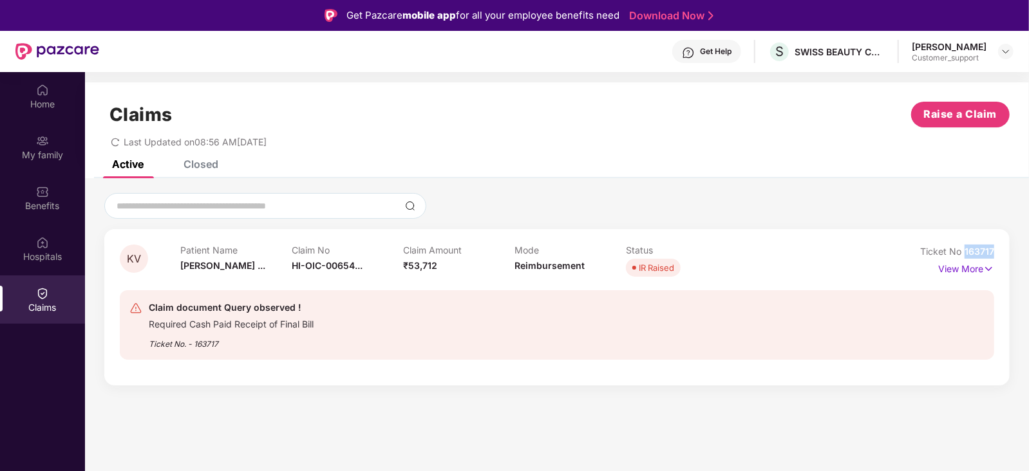
drag, startPoint x: 996, startPoint y: 248, endPoint x: 964, endPoint y: 251, distance: 32.9
click at [964, 251] on div "KV Patient Name Kajal Vishal ... Claim No HI-OIC-00654... Claim Amount ₹53,712 …" at bounding box center [556, 307] width 905 height 156
click at [929, 256] on span "Ticket No" at bounding box center [942, 251] width 44 height 11
click at [949, 264] on p "View More" at bounding box center [966, 267] width 56 height 17
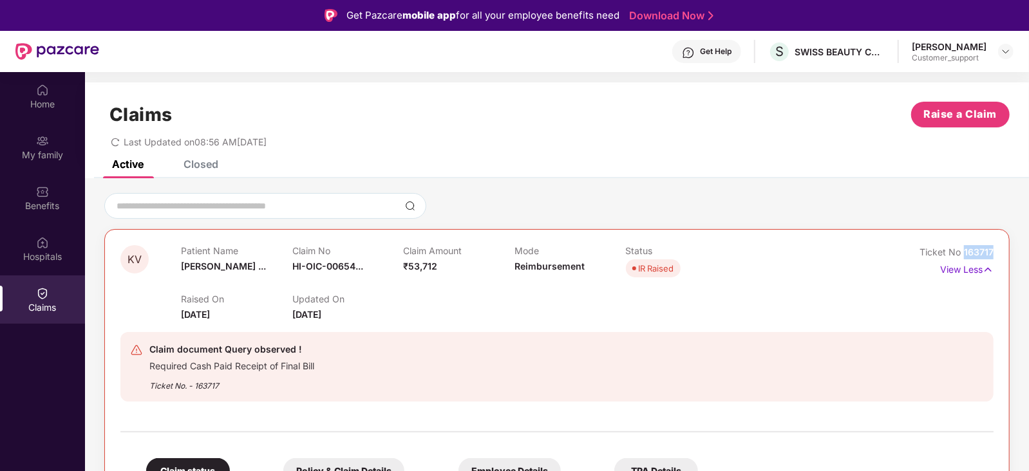
drag, startPoint x: 996, startPoint y: 250, endPoint x: 959, endPoint y: 252, distance: 36.8
copy span "163717"
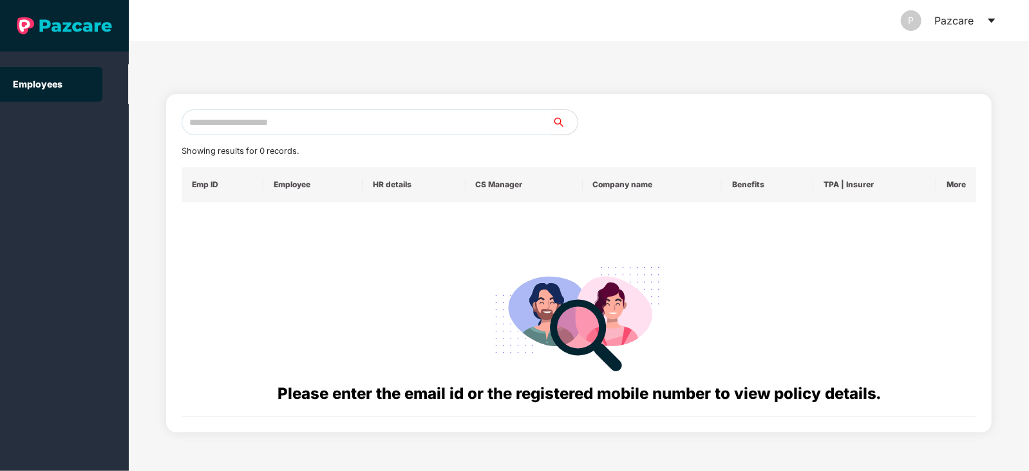
click at [283, 123] on input "text" at bounding box center [367, 122] width 370 height 26
paste input "**********"
type input "**********"
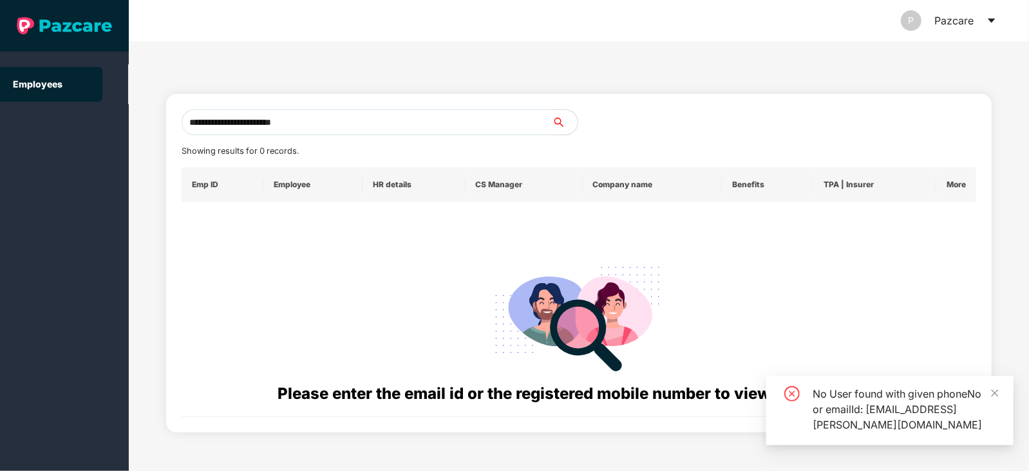
drag, startPoint x: 326, startPoint y: 122, endPoint x: 106, endPoint y: 131, distance: 219.6
click at [106, 131] on section "**********" at bounding box center [514, 235] width 1029 height 471
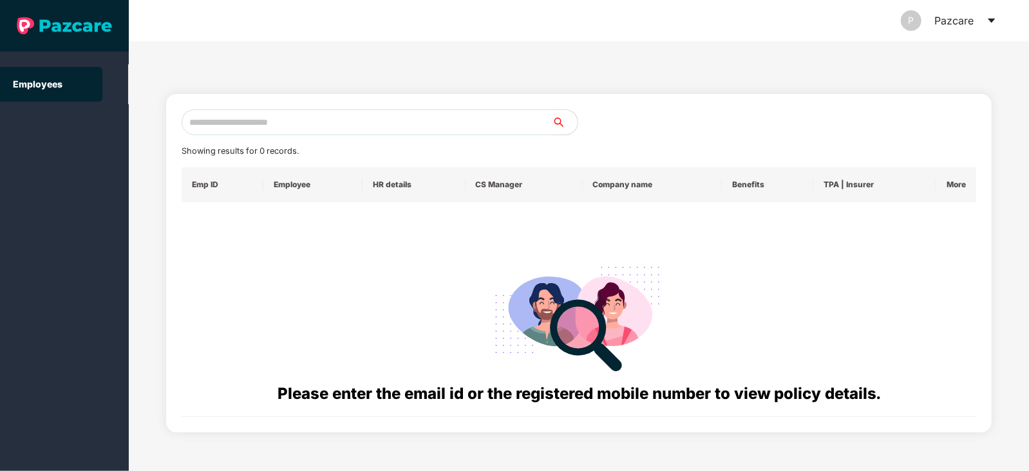
click at [288, 115] on input "text" at bounding box center [367, 122] width 370 height 26
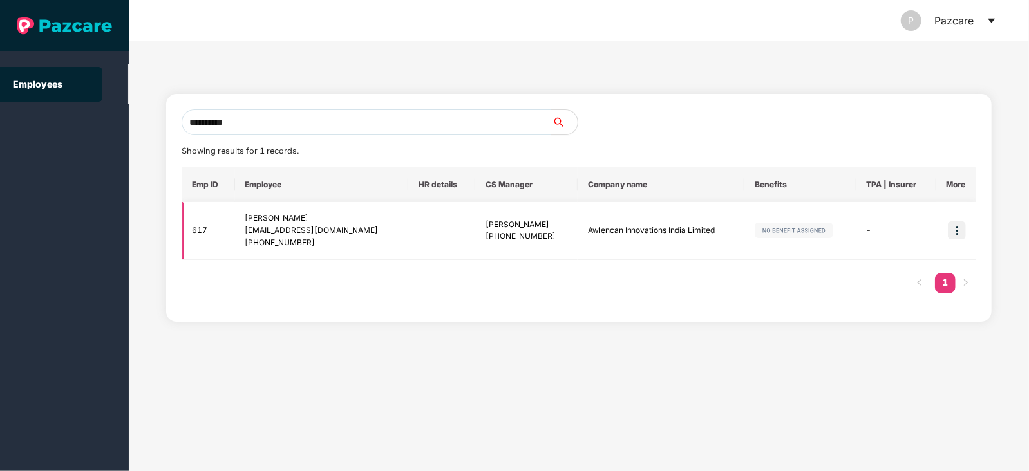
type input "**********"
click at [954, 224] on img at bounding box center [956, 230] width 18 height 18
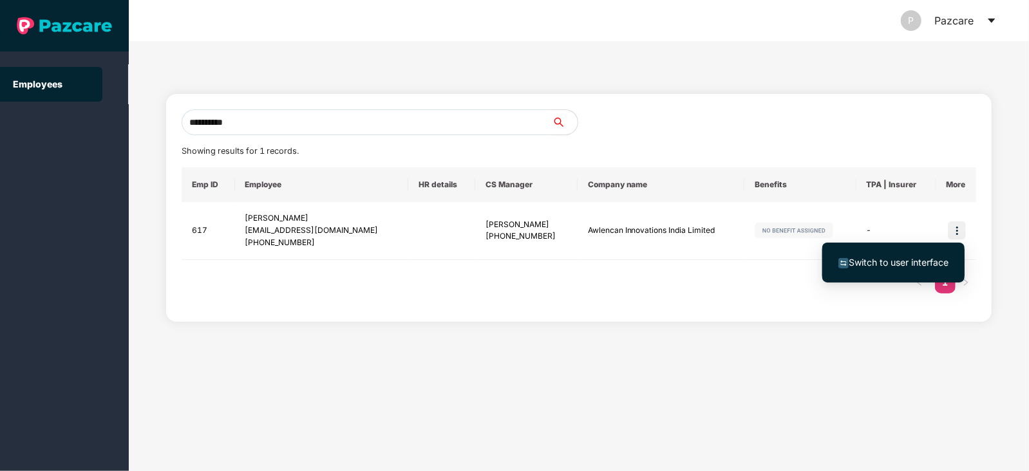
click at [883, 261] on span "Switch to user interface" at bounding box center [898, 262] width 100 height 11
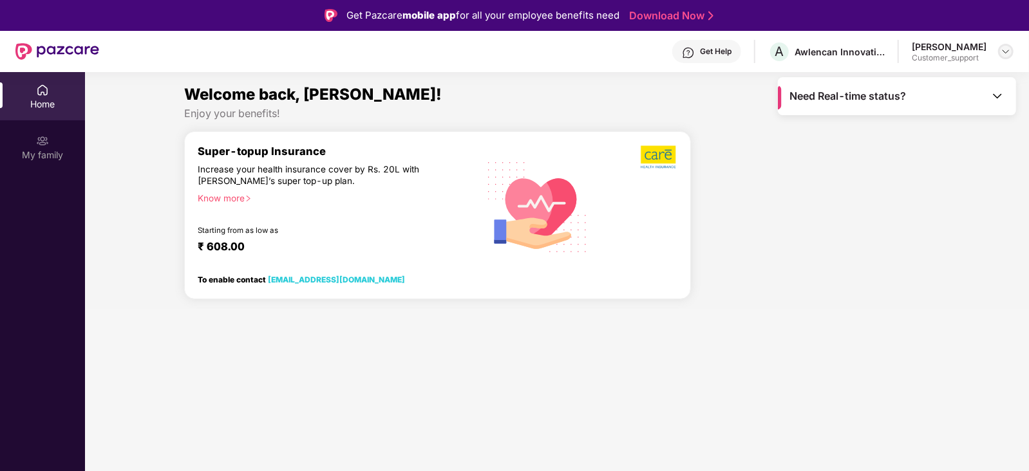
click at [1002, 49] on img at bounding box center [1005, 51] width 10 height 10
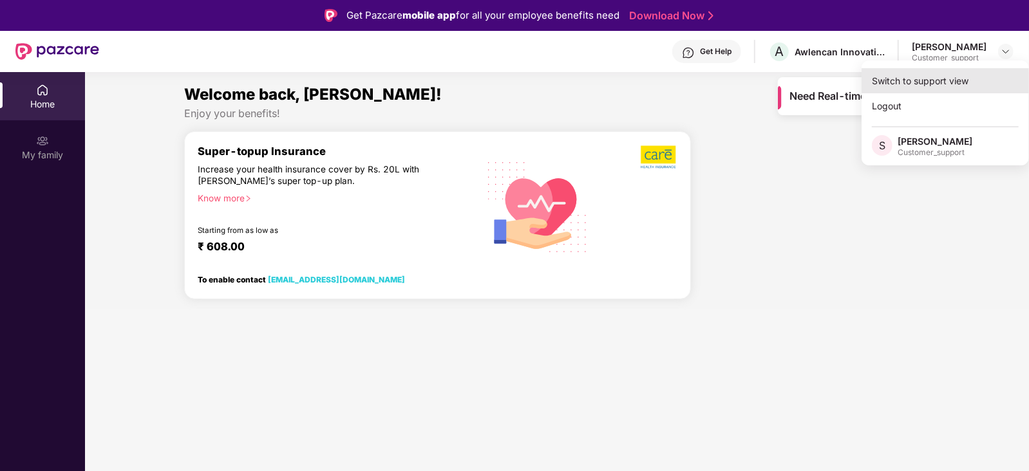
click at [924, 75] on div "Switch to support view" at bounding box center [944, 80] width 167 height 25
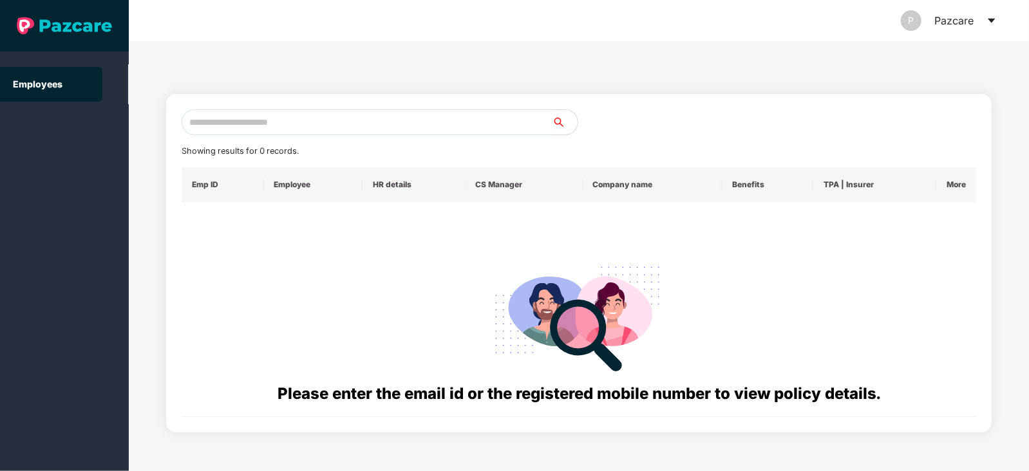
click at [261, 122] on input "text" at bounding box center [367, 122] width 370 height 26
paste input "**********"
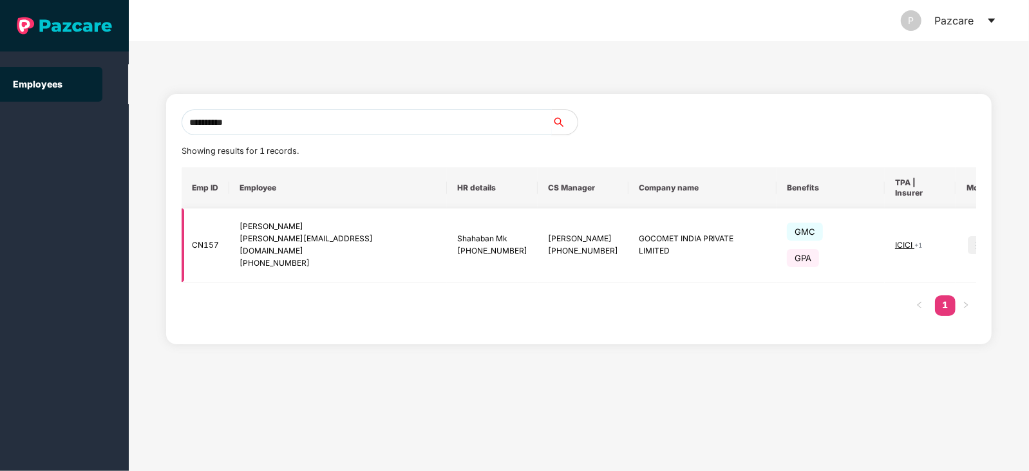
type input "**********"
drag, startPoint x: 971, startPoint y: 231, endPoint x: 955, endPoint y: 230, distance: 16.8
click at [955, 230] on td at bounding box center [975, 246] width 41 height 74
click at [967, 236] on img at bounding box center [976, 245] width 18 height 18
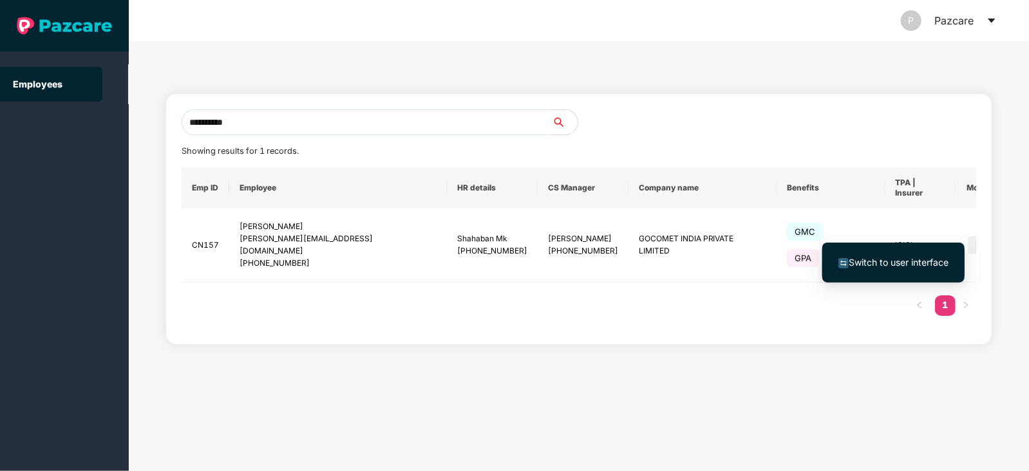
click at [894, 266] on span "Switch to user interface" at bounding box center [898, 262] width 100 height 11
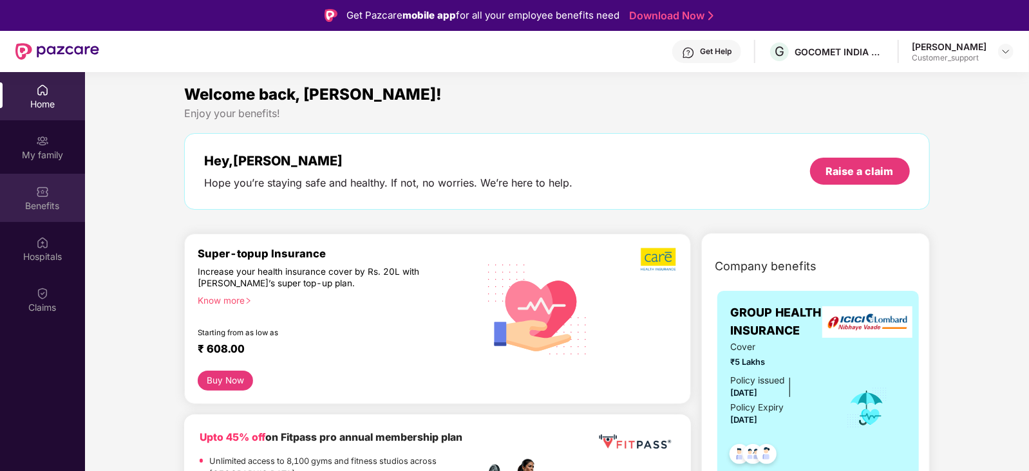
click at [42, 213] on div "Benefits" at bounding box center [42, 198] width 85 height 48
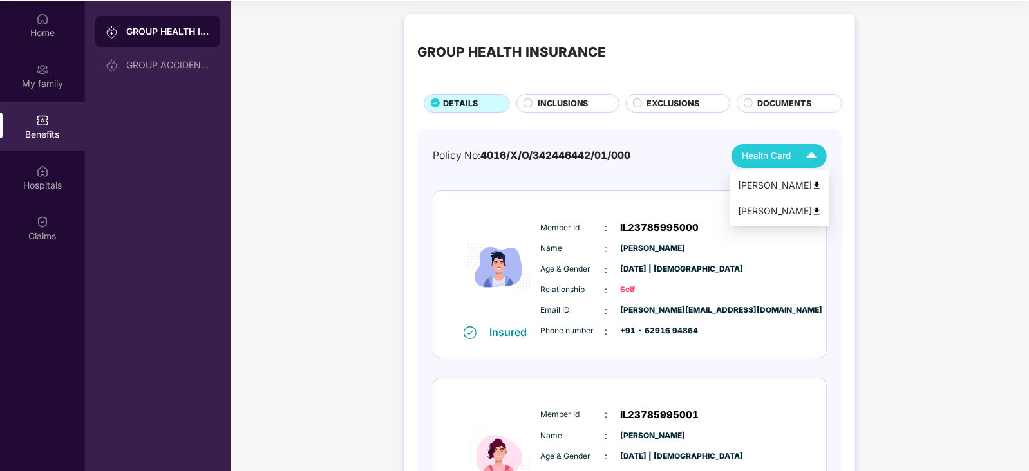
click at [756, 153] on span "Health Card" at bounding box center [765, 156] width 49 height 14
click at [779, 162] on div "Health Card" at bounding box center [781, 156] width 81 height 23
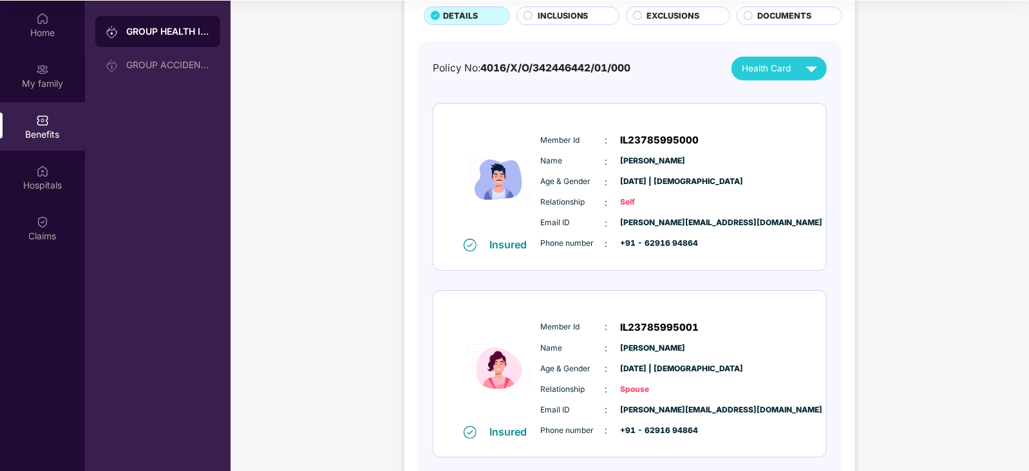
scroll to position [87, 0]
click at [807, 66] on img at bounding box center [811, 69] width 23 height 23
click at [791, 120] on div "[PERSON_NAME]" at bounding box center [780, 124] width 84 height 14
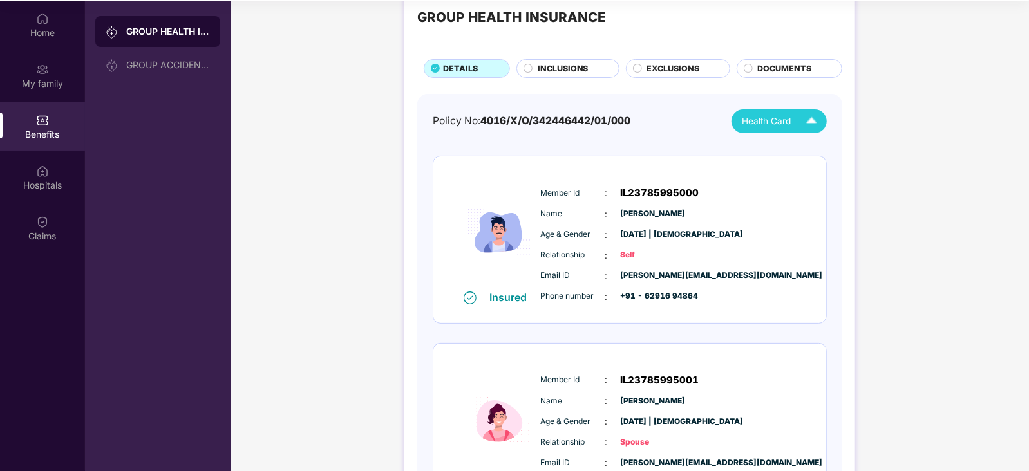
scroll to position [34, 0]
click at [776, 146] on div "[PERSON_NAME]" at bounding box center [780, 151] width 84 height 14
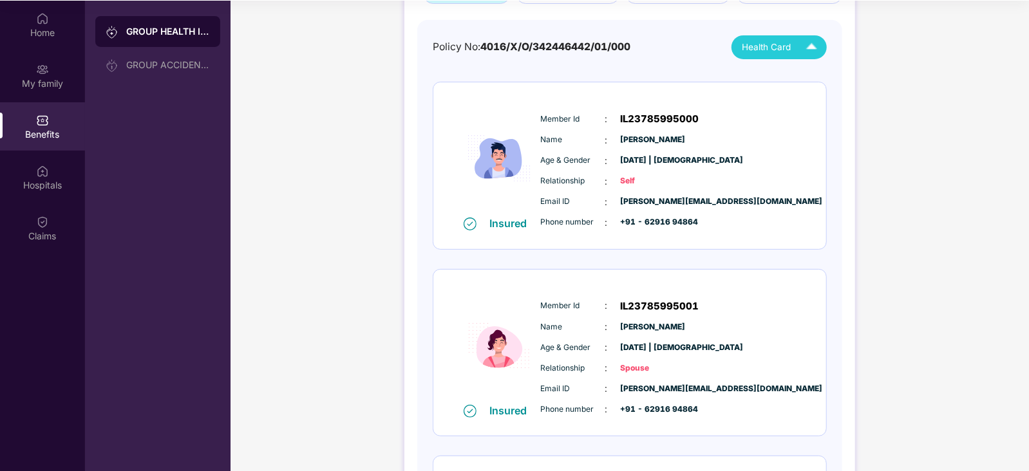
scroll to position [0, 0]
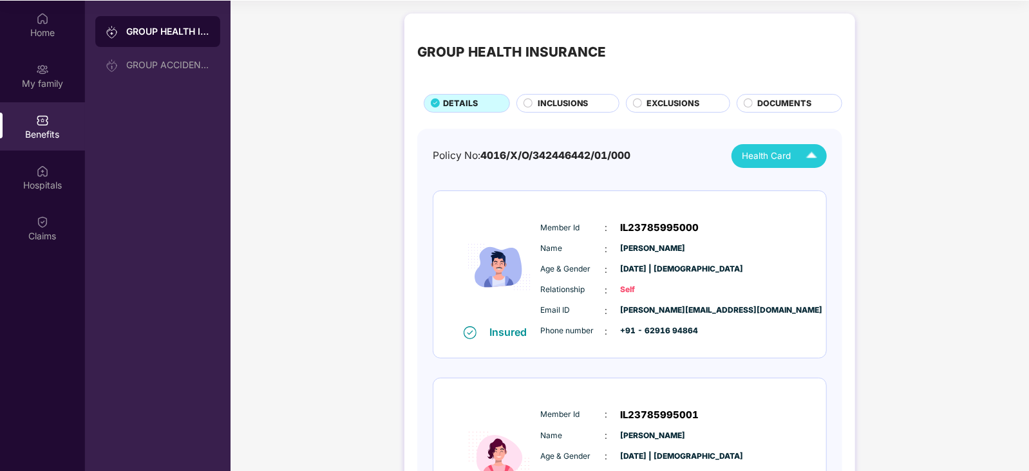
click at [575, 100] on span "INCLUSIONS" at bounding box center [562, 103] width 51 height 13
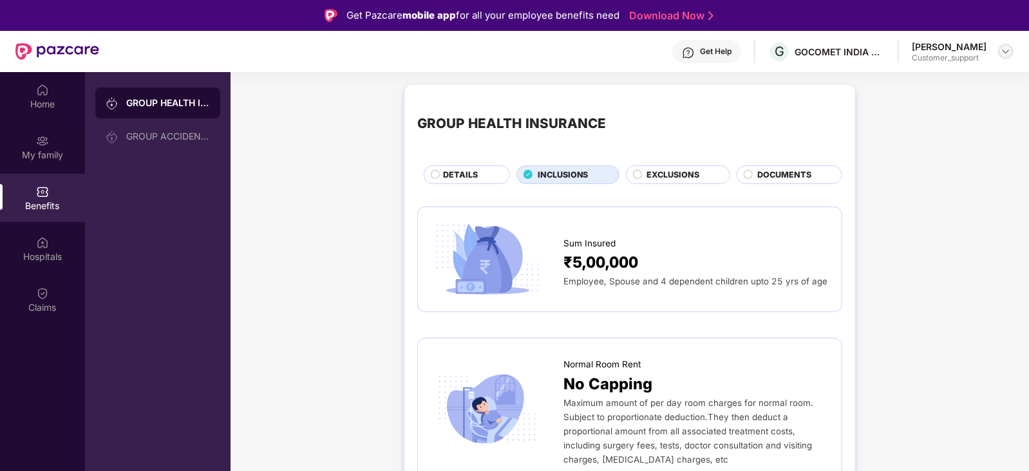
click at [1005, 48] on img at bounding box center [1005, 51] width 10 height 10
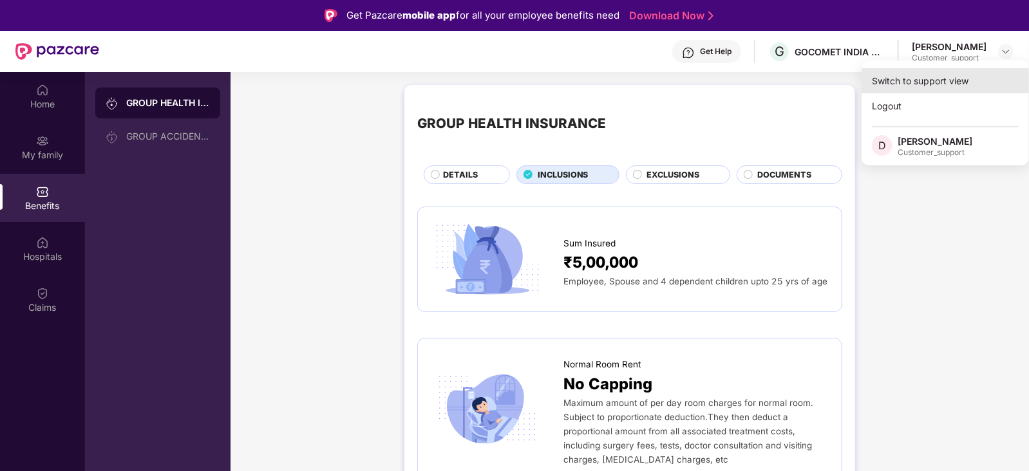
click at [944, 75] on div "Switch to support view" at bounding box center [944, 80] width 167 height 25
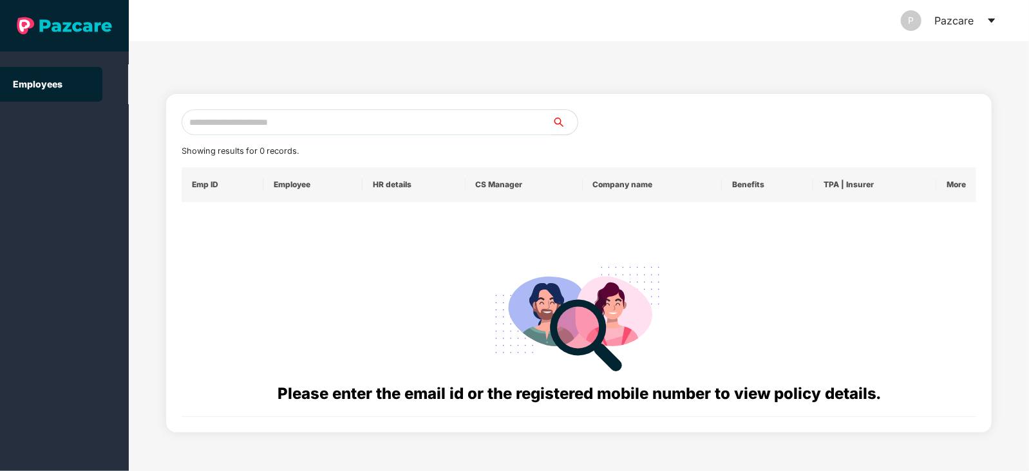
click at [456, 117] on input "text" at bounding box center [367, 122] width 370 height 26
paste input "**********"
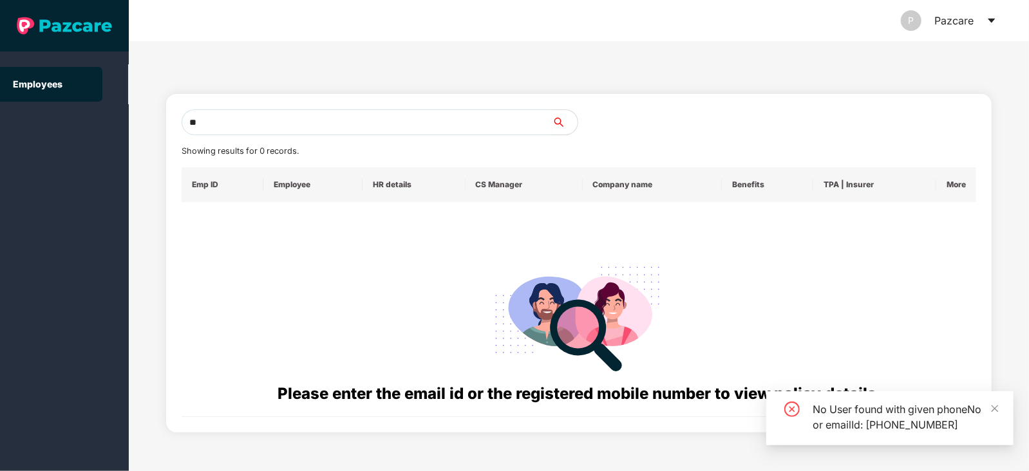
type input "*"
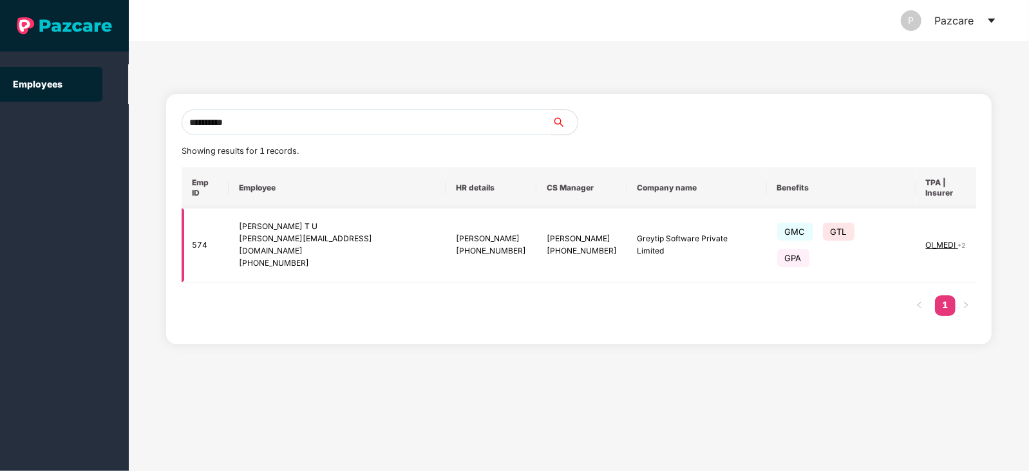
type input "**********"
click at [1000, 236] on img at bounding box center [1009, 245] width 18 height 18
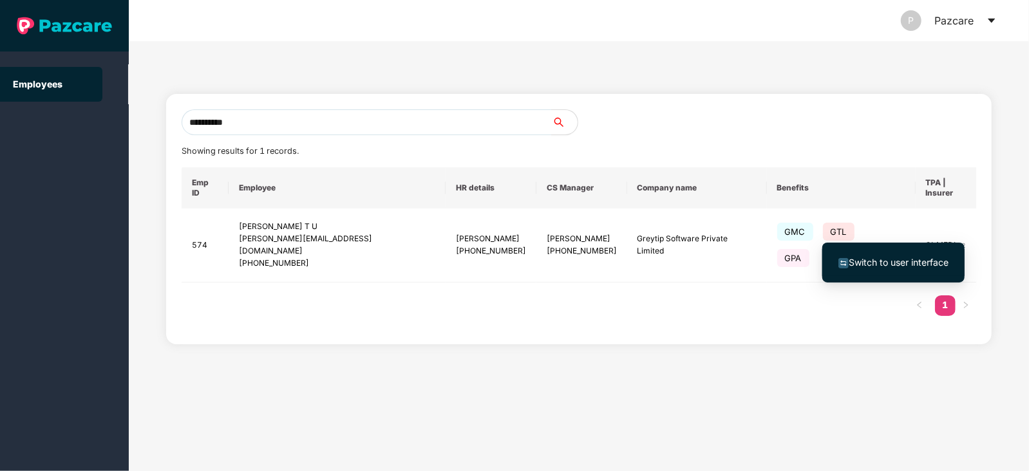
click at [876, 263] on span "Switch to user interface" at bounding box center [898, 262] width 100 height 11
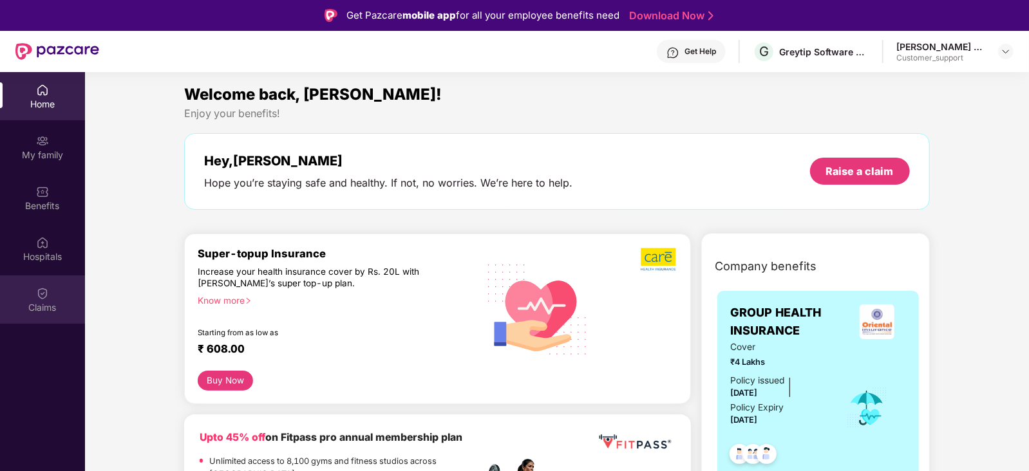
click at [46, 298] on img at bounding box center [42, 293] width 13 height 13
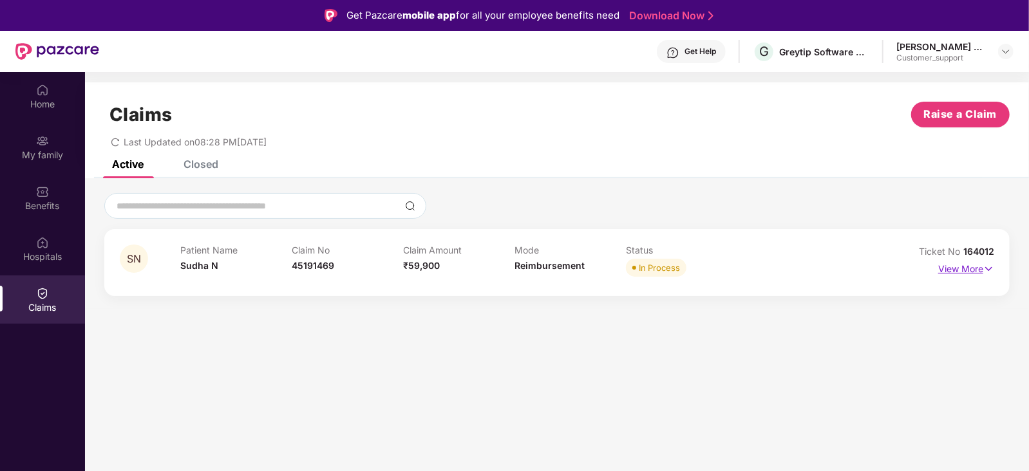
click at [974, 275] on p "View More" at bounding box center [966, 267] width 56 height 17
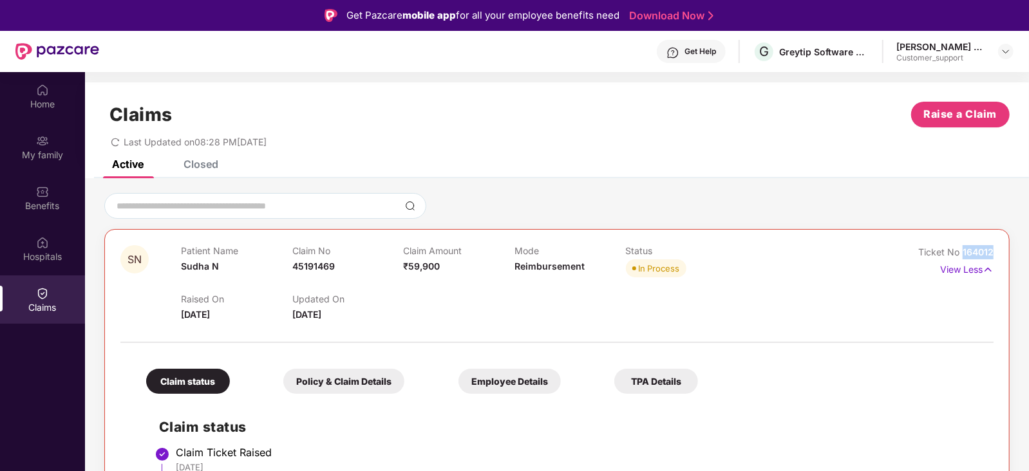
drag, startPoint x: 994, startPoint y: 252, endPoint x: 961, endPoint y: 257, distance: 33.9
copy span "164012"
click at [478, 324] on div at bounding box center [556, 335] width 873 height 27
